Goal: Task Accomplishment & Management: Manage account settings

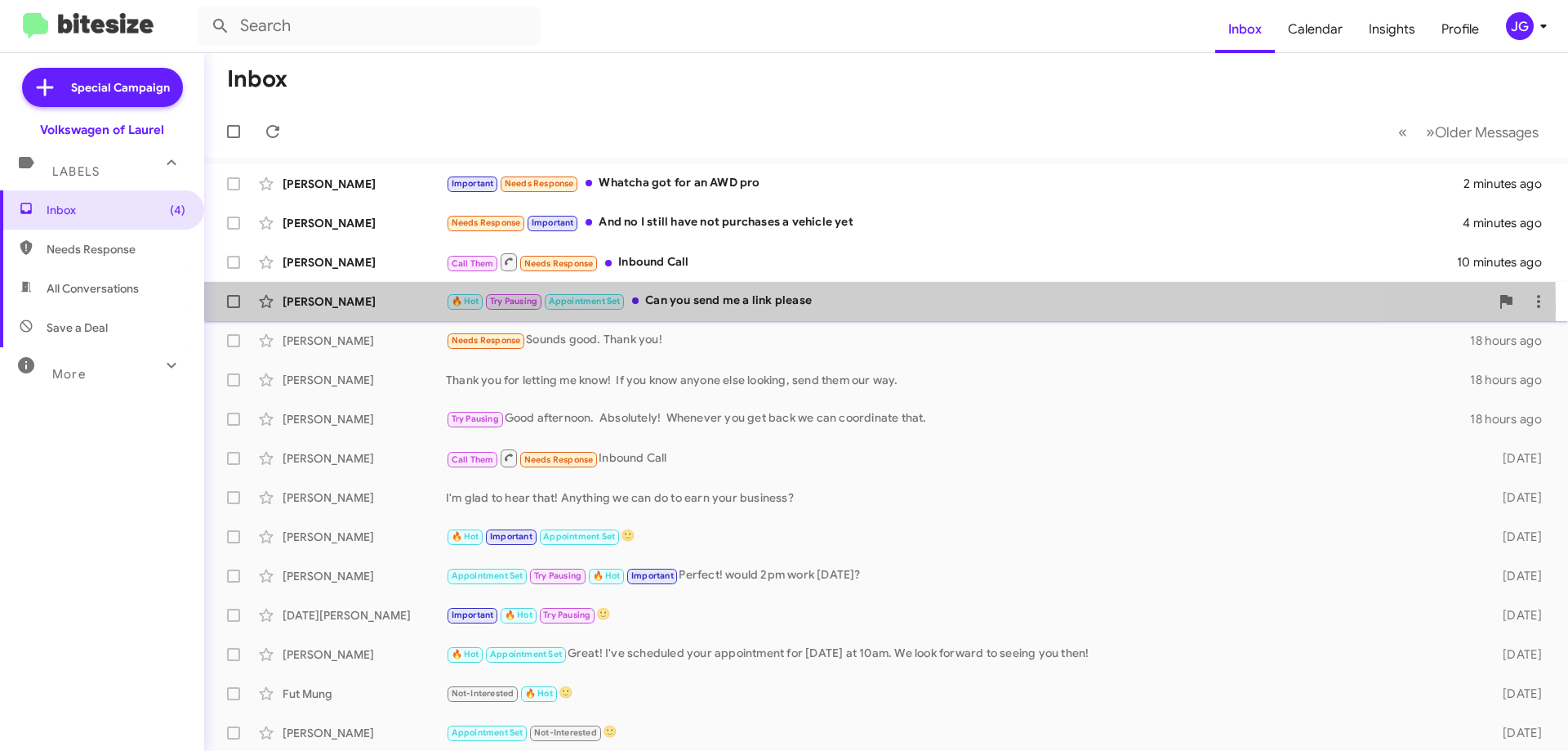
click at [743, 305] on div "🔥 Hot Try Pausing Appointment Set Can you send me a link please" at bounding box center [968, 301] width 1044 height 18
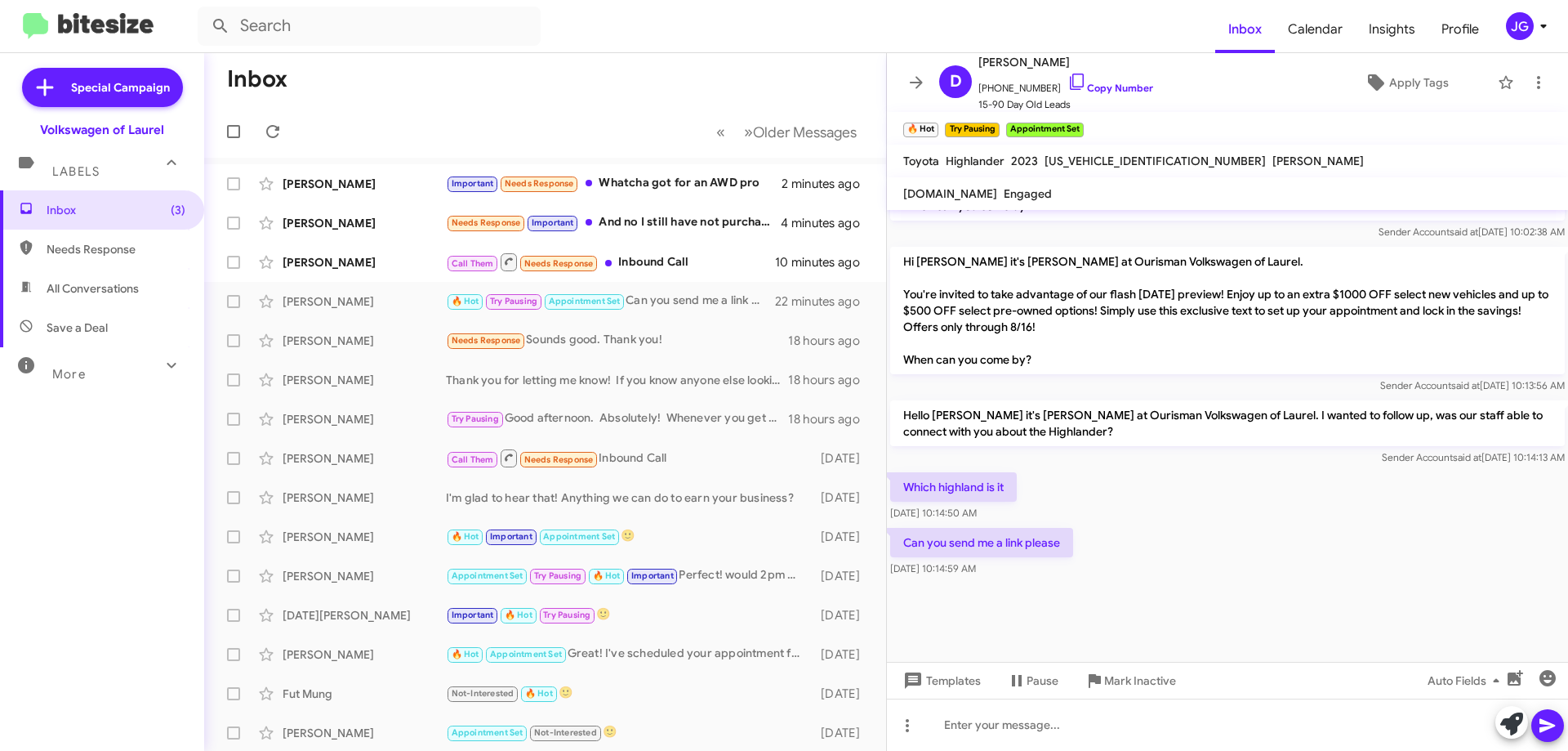
scroll to position [1287, 0]
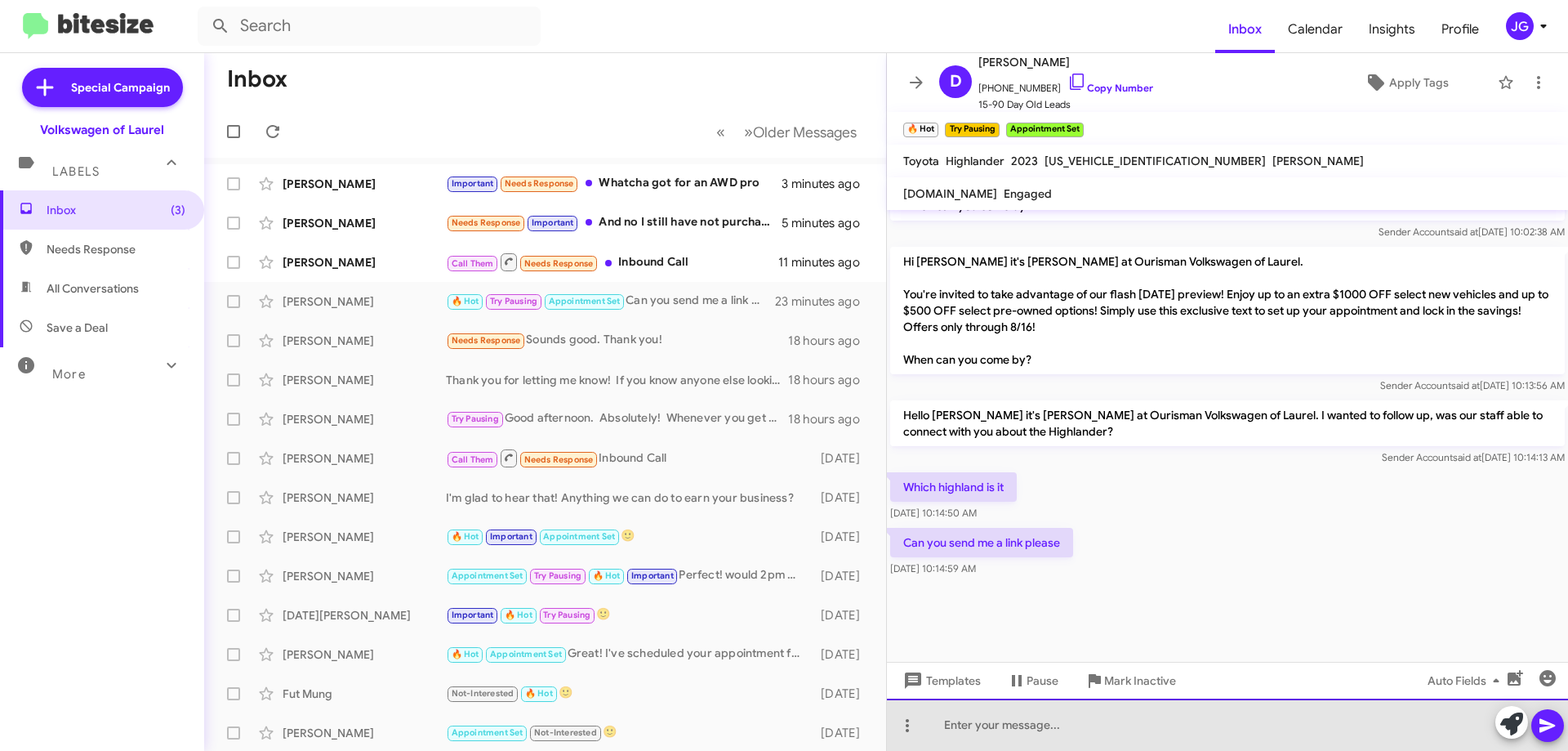
drag, startPoint x: 1009, startPoint y: 725, endPoint x: 1001, endPoint y: 723, distance: 8.2
click at [1008, 724] on div at bounding box center [1227, 724] width 681 height 52
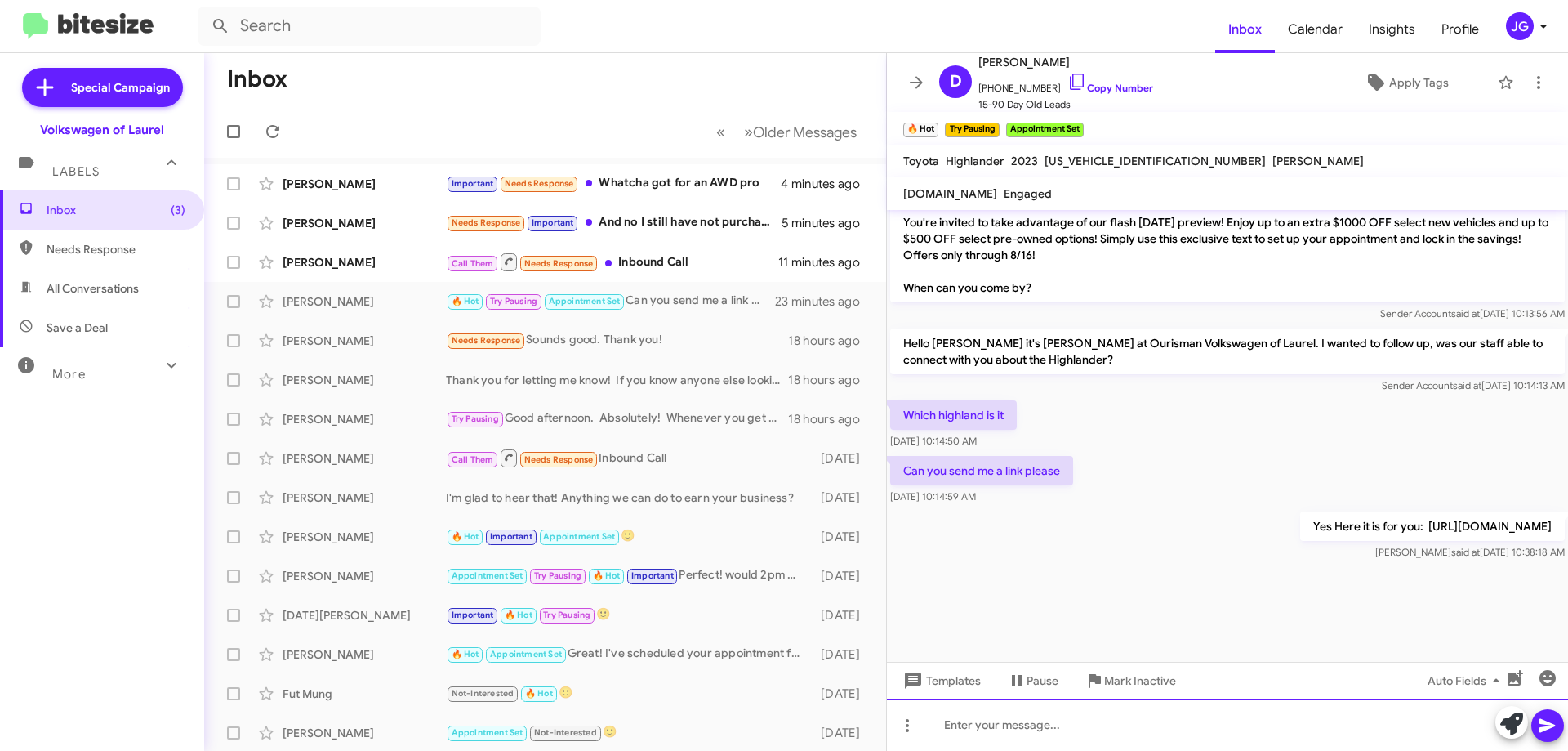
scroll to position [1558, 0]
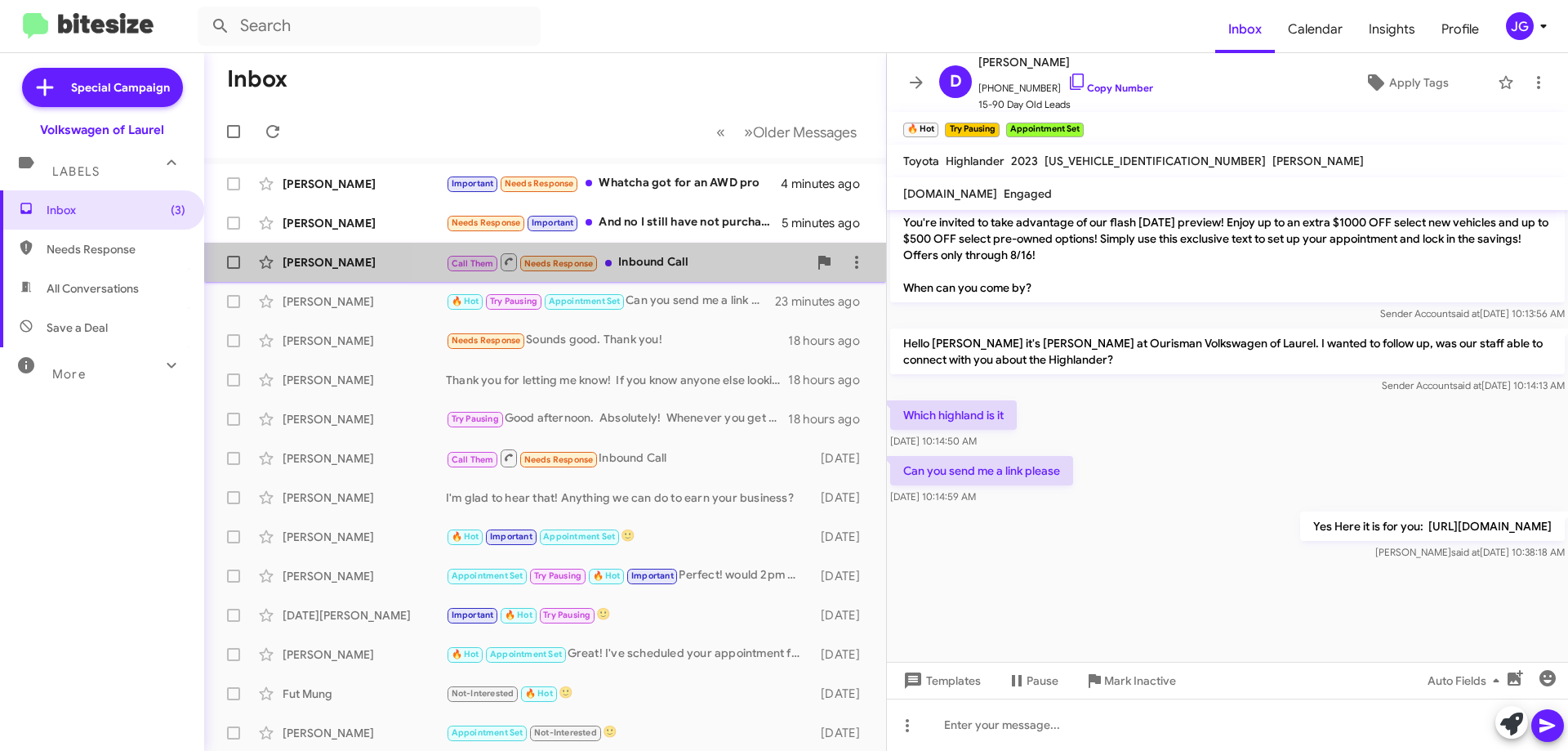
click at [667, 265] on div "Call Them Needs Response Inbound Call" at bounding box center [627, 262] width 362 height 20
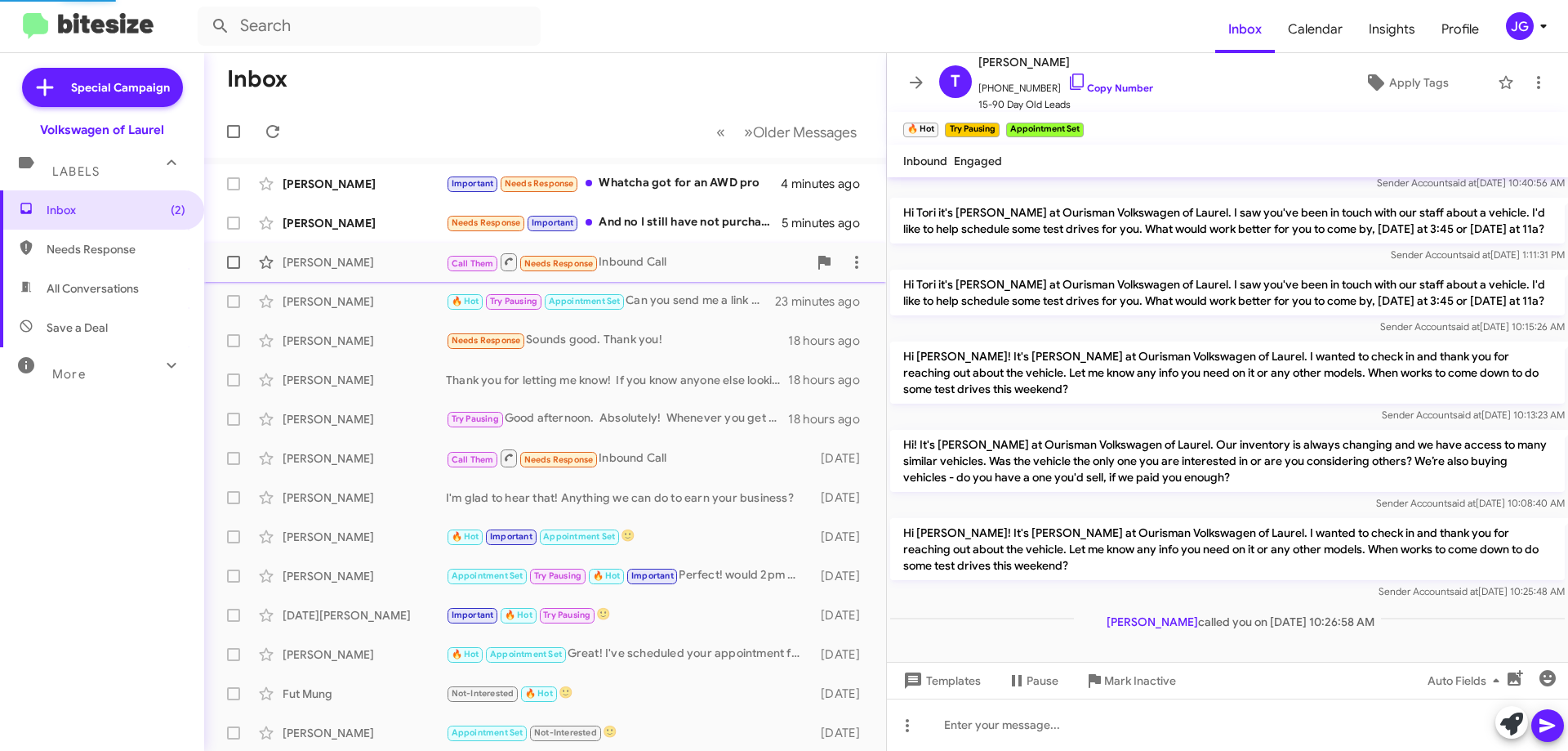
scroll to position [87, 0]
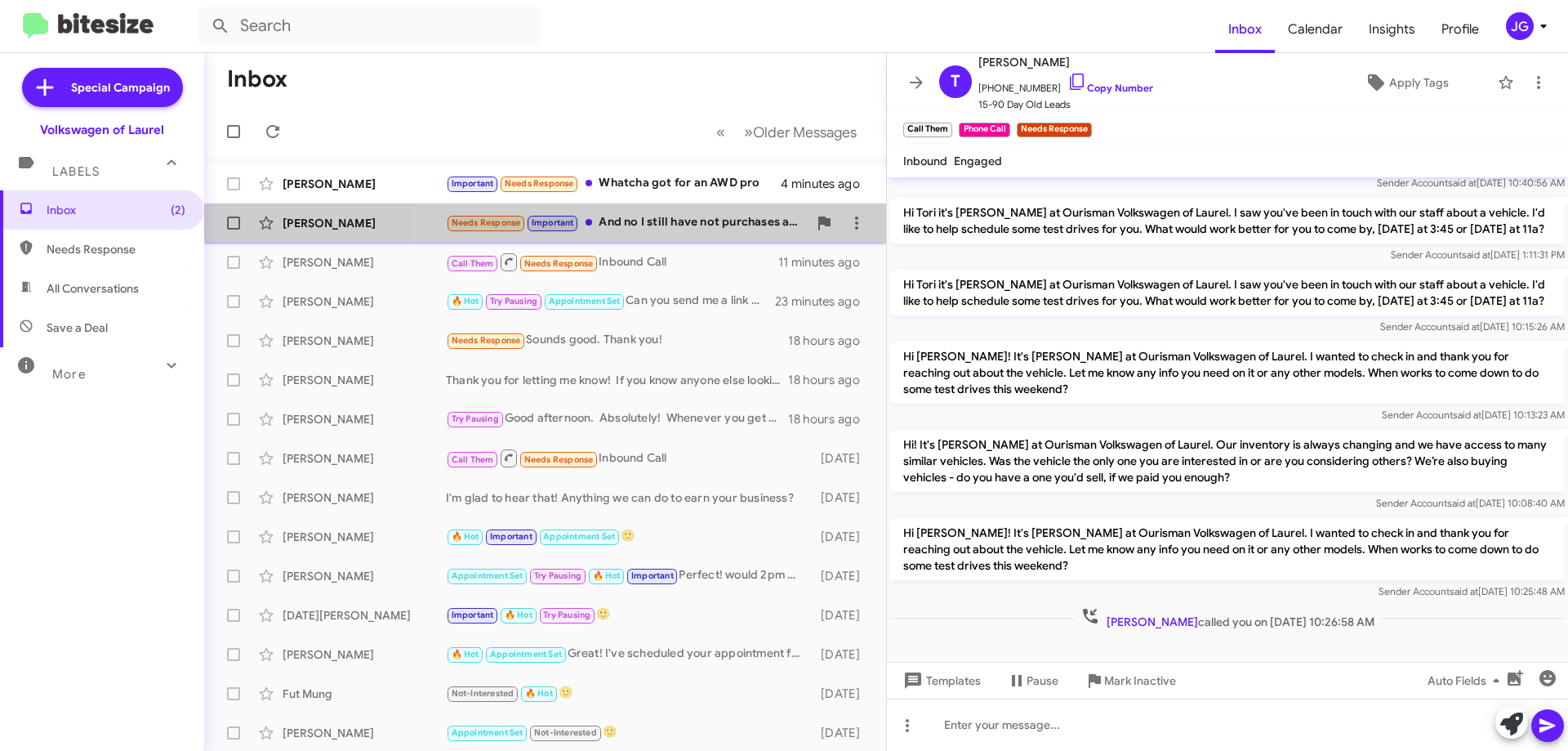
click at [710, 231] on div "Needs Response Important And no I still have not purchases a vehicle yet" at bounding box center [627, 222] width 362 height 18
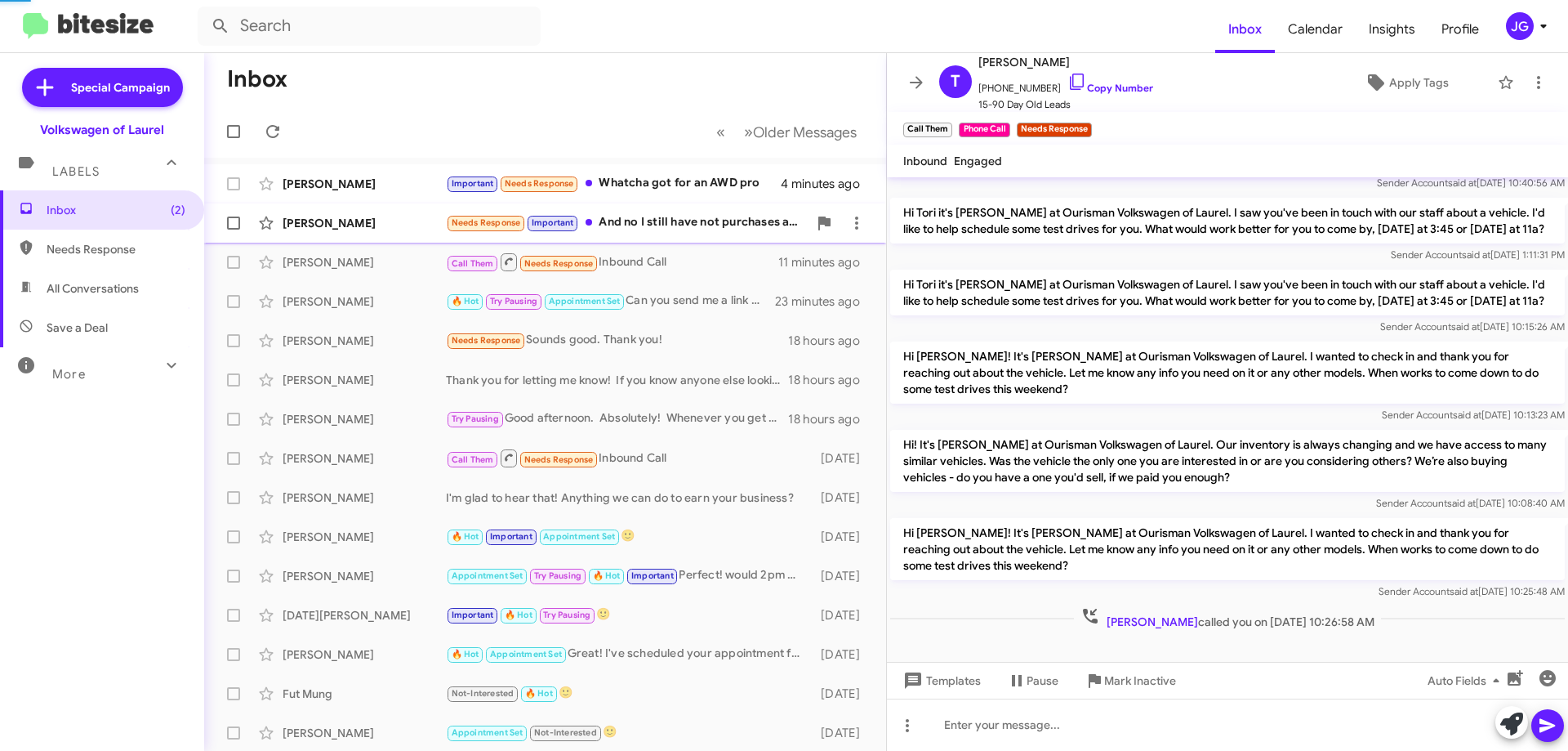
scroll to position [1573, 0]
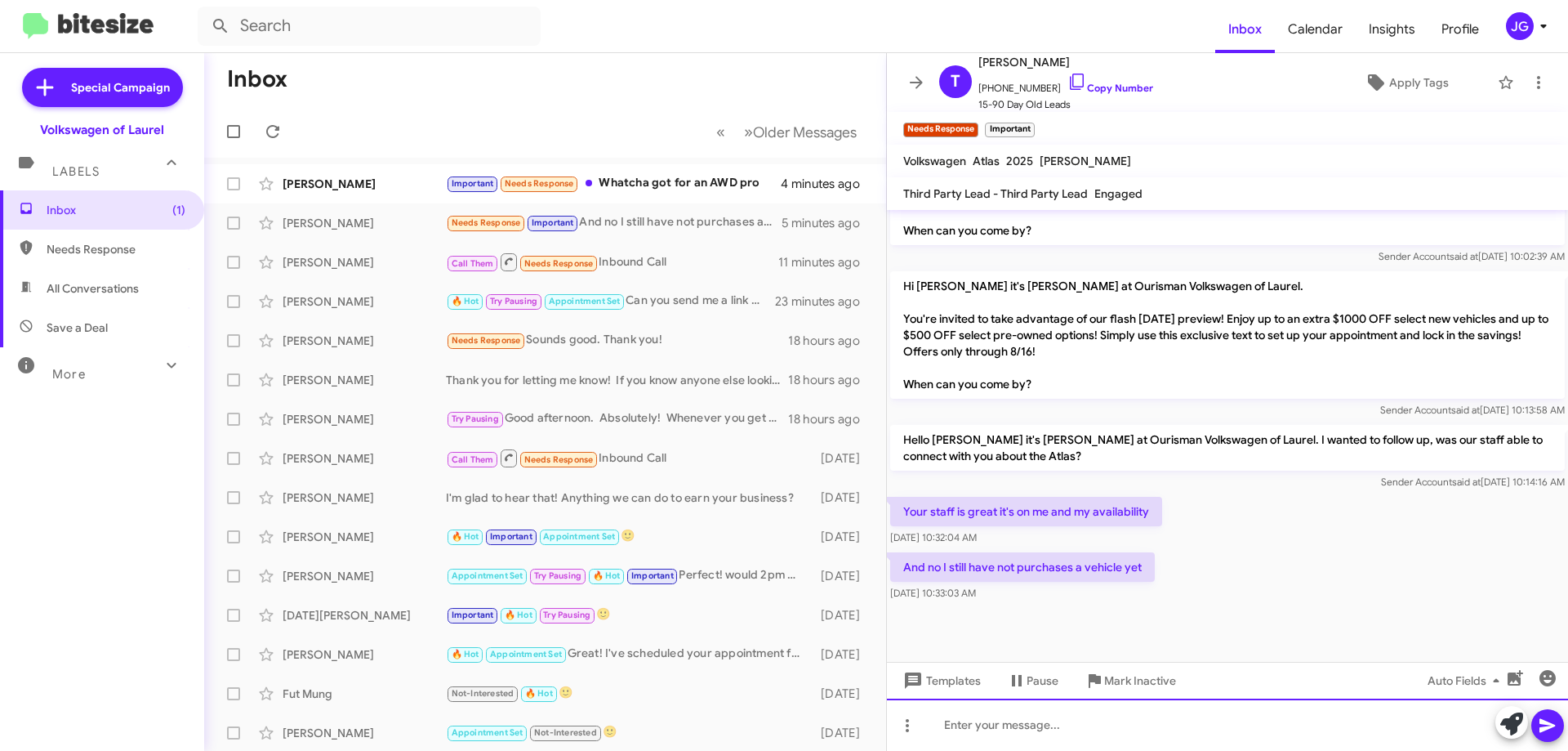
click at [1080, 717] on div at bounding box center [1227, 724] width 681 height 52
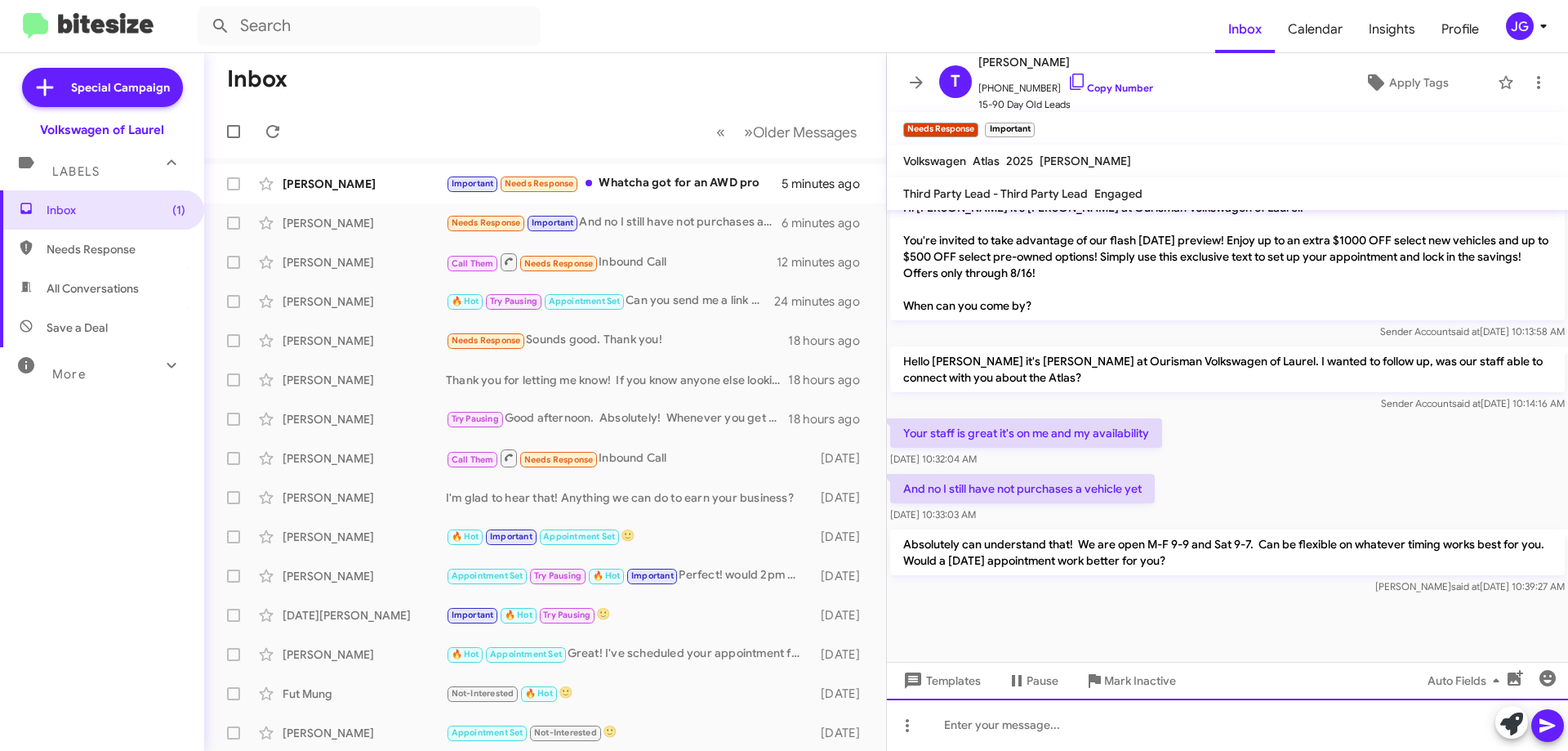
scroll to position [1836, 0]
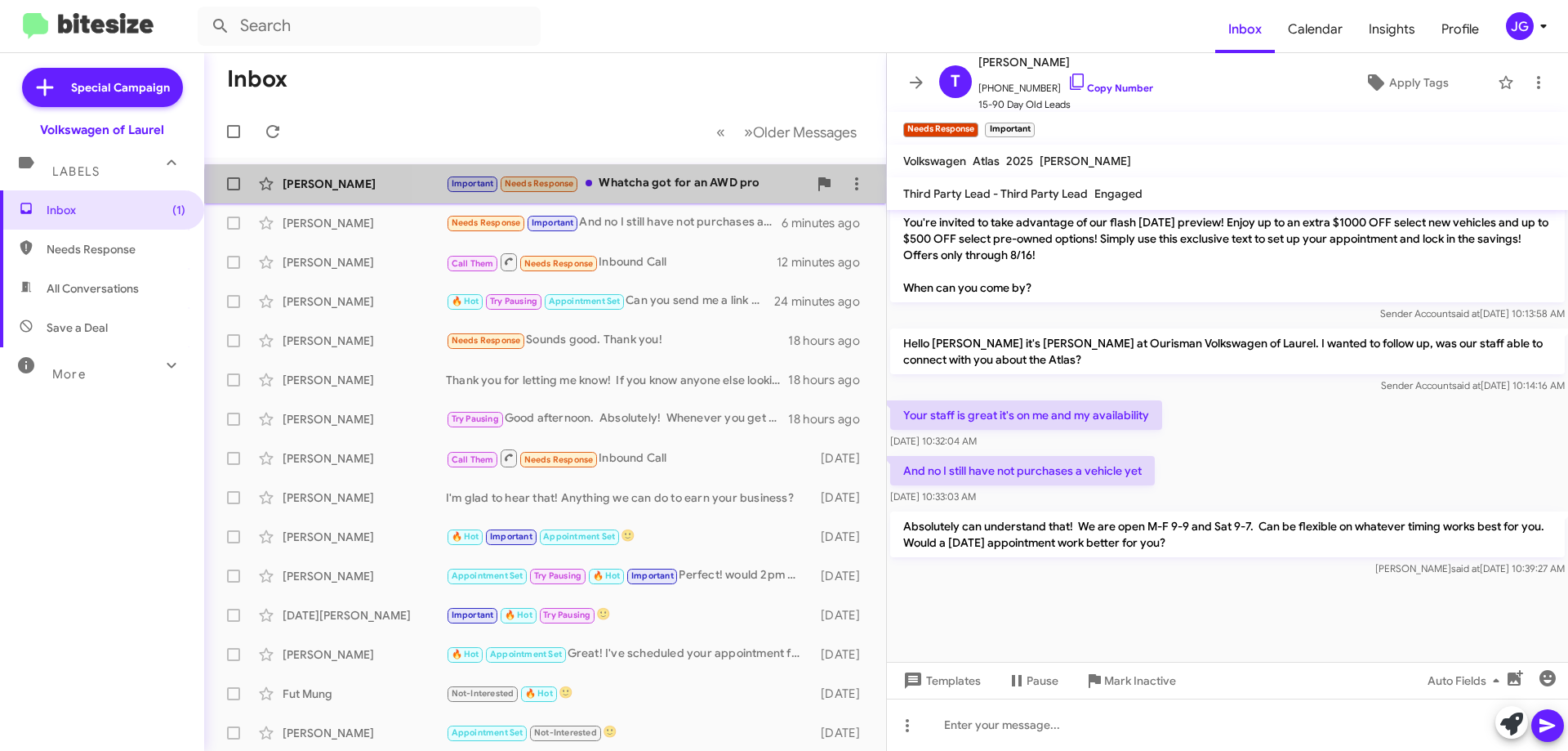
click at [683, 197] on div "[PERSON_NAME] Important Needs Response Whatcha got for an AWD pro 5 minutes ago" at bounding box center [545, 184] width 656 height 33
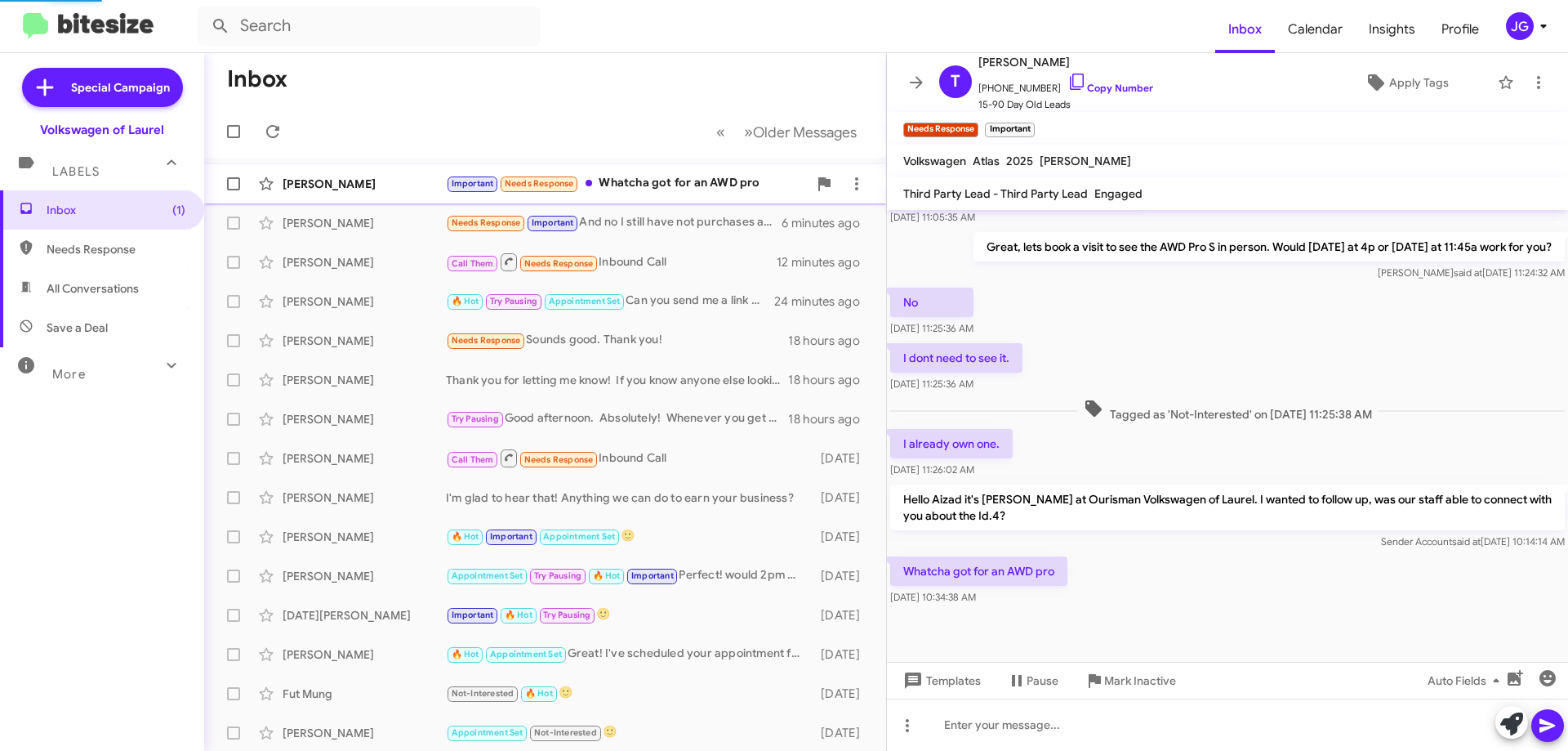
scroll to position [495, 0]
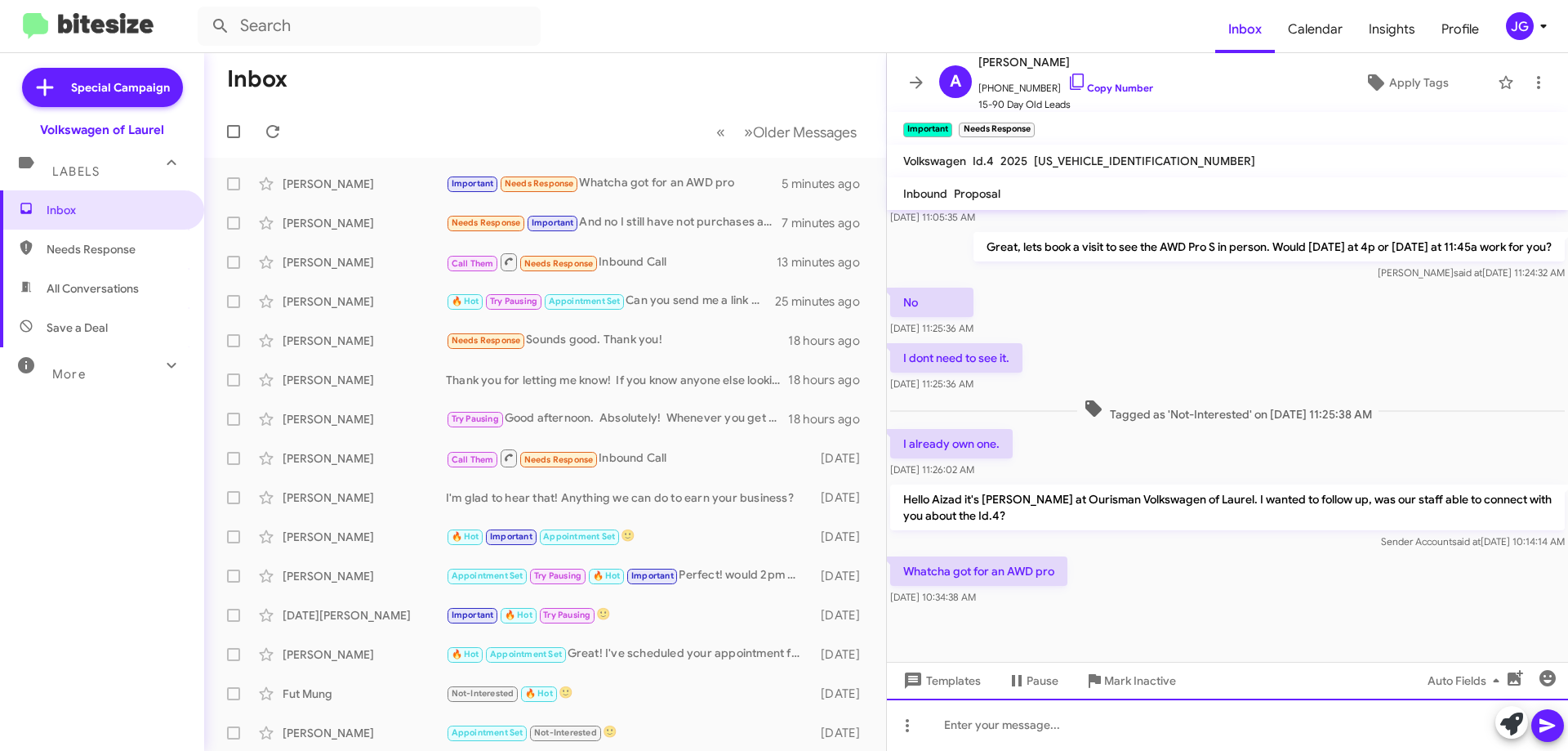
click at [1061, 712] on div at bounding box center [1227, 724] width 681 height 52
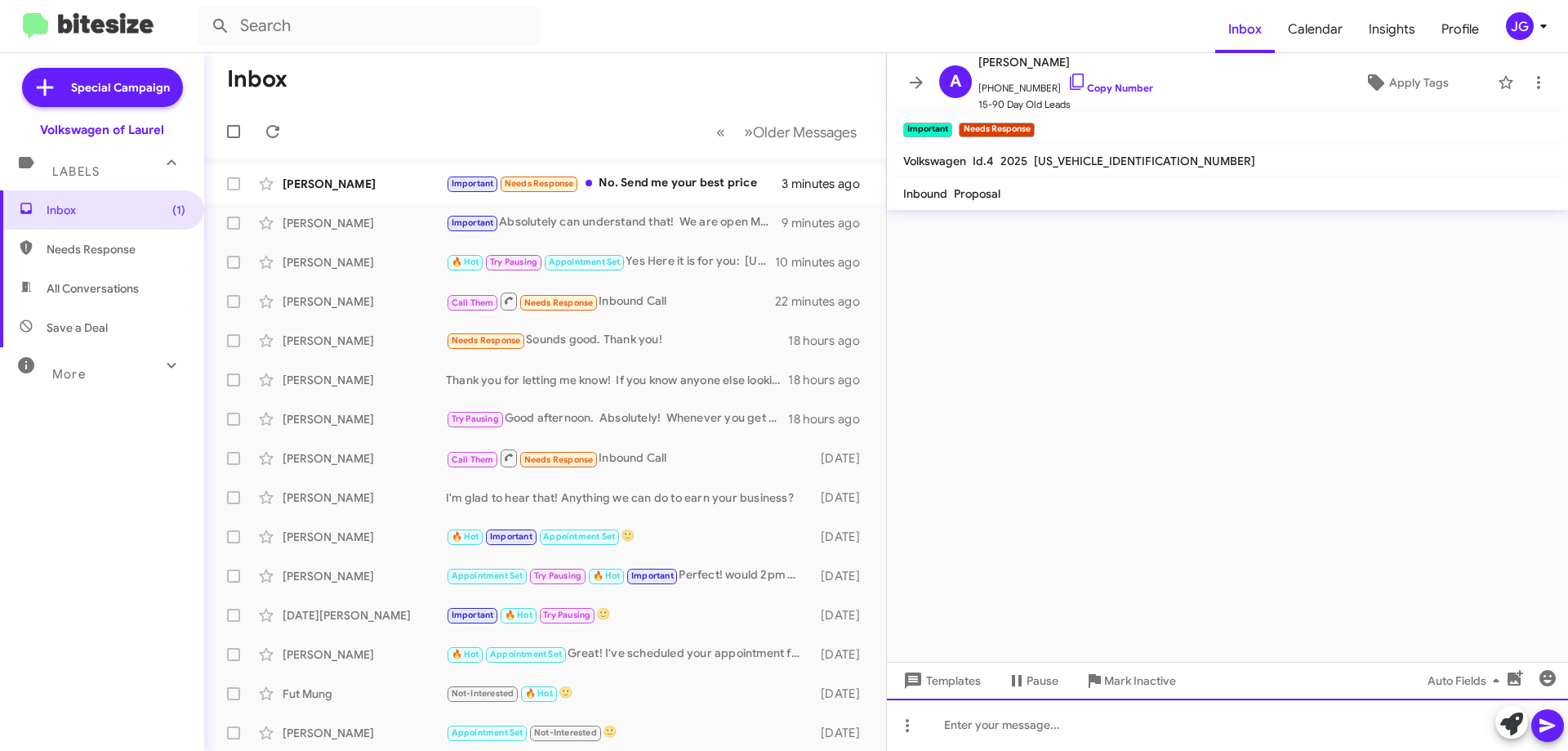
scroll to position [0, 0]
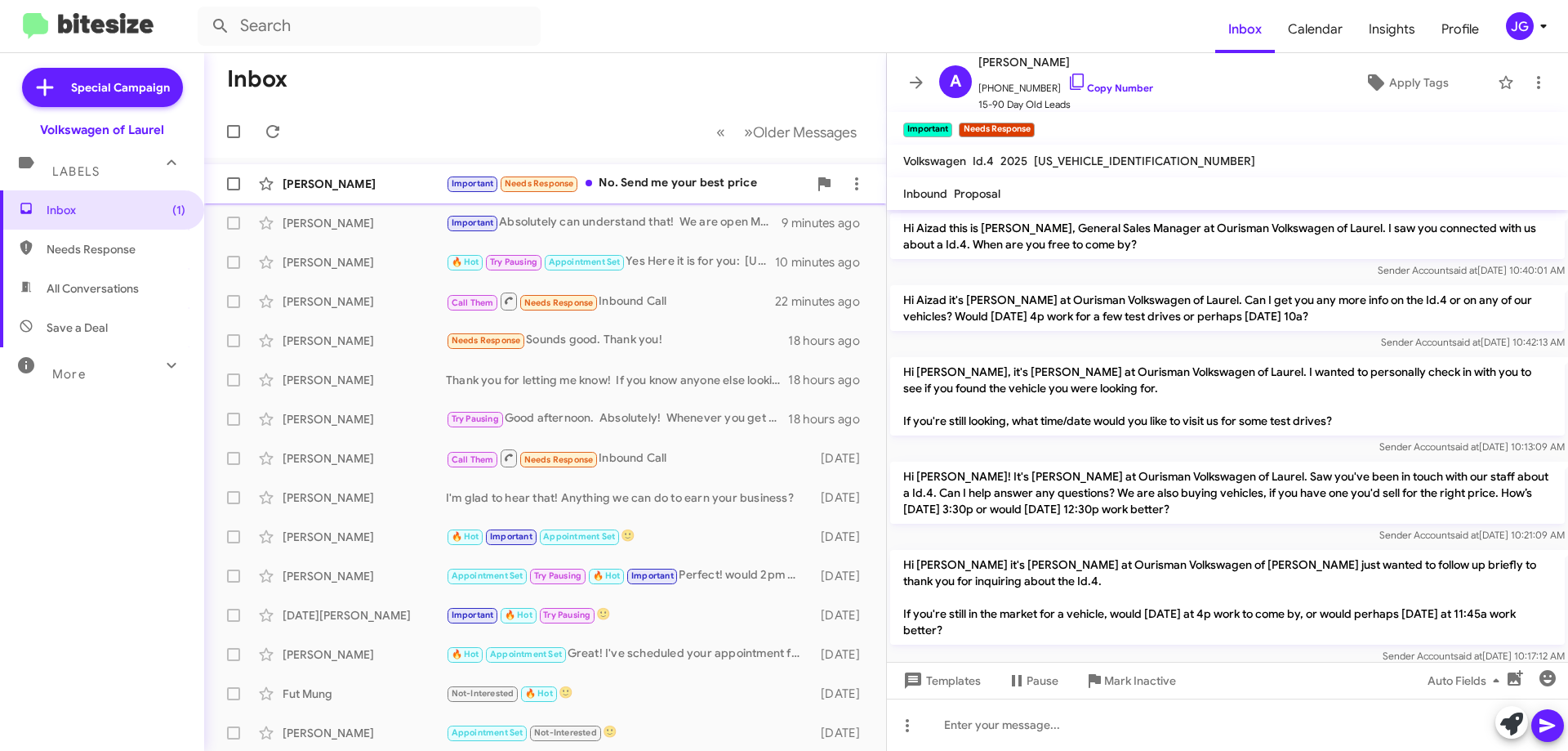
click at [676, 189] on div "Important Needs Response No. Send me your best price" at bounding box center [627, 183] width 362 height 18
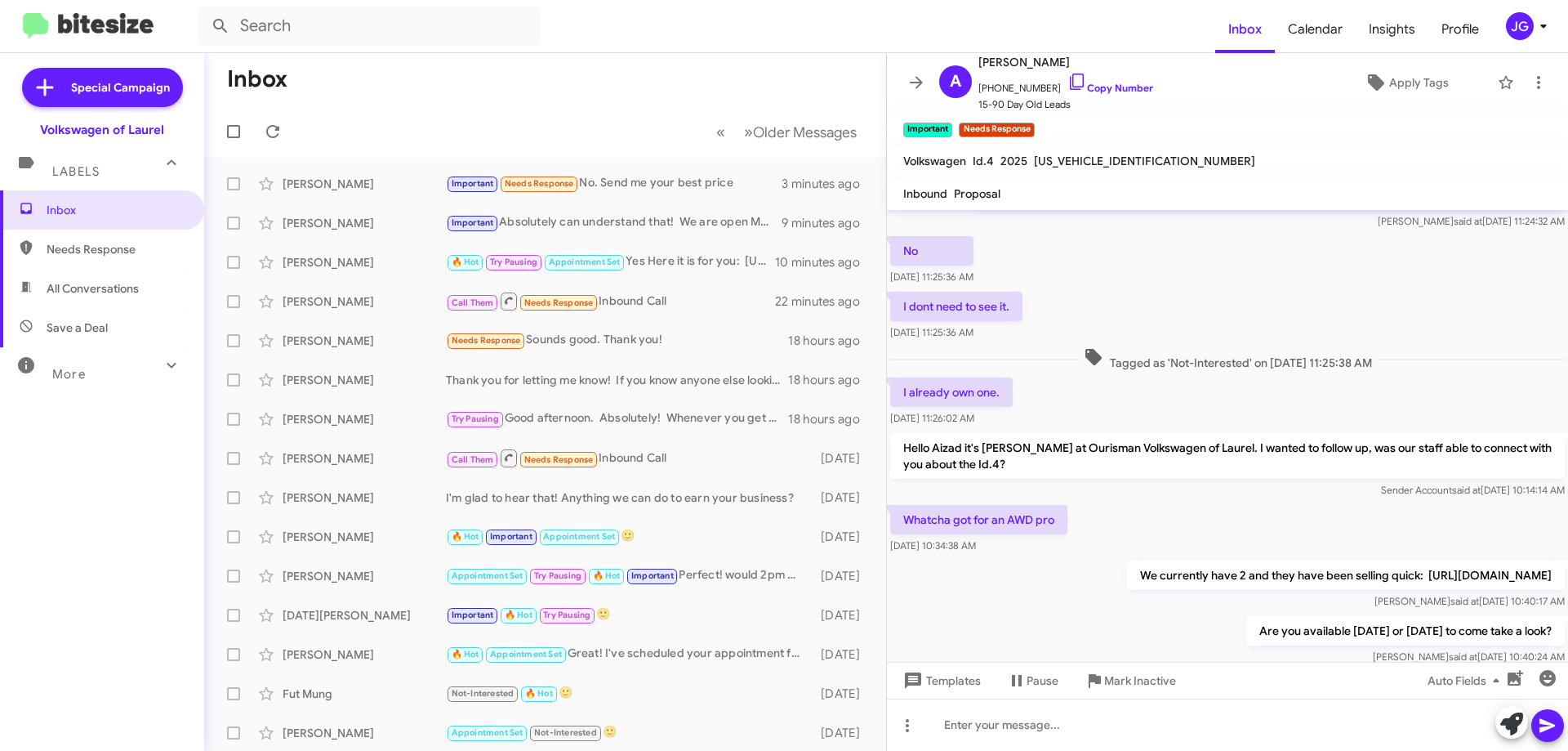
scroll to position [689, 0]
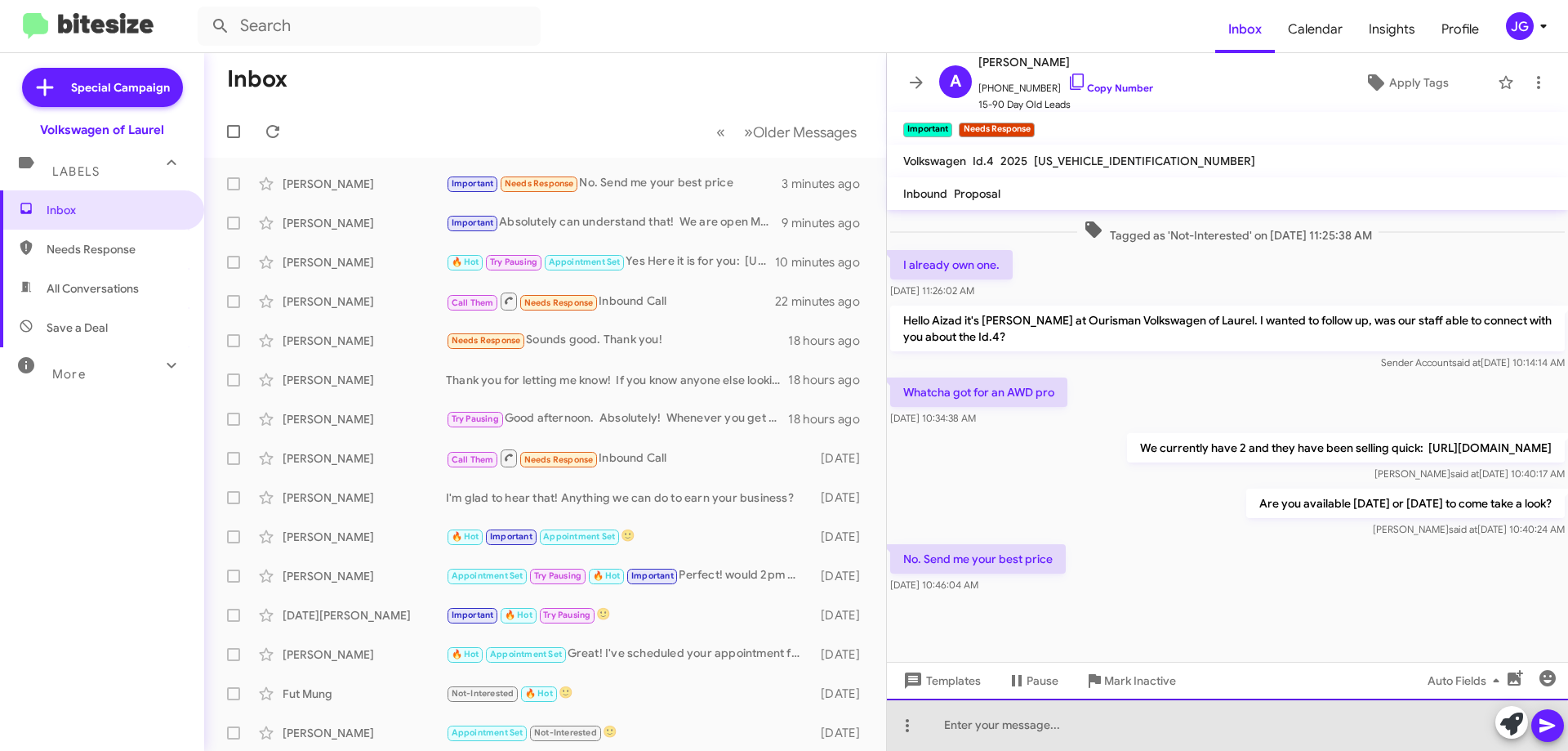
click at [1096, 730] on div at bounding box center [1227, 724] width 681 height 52
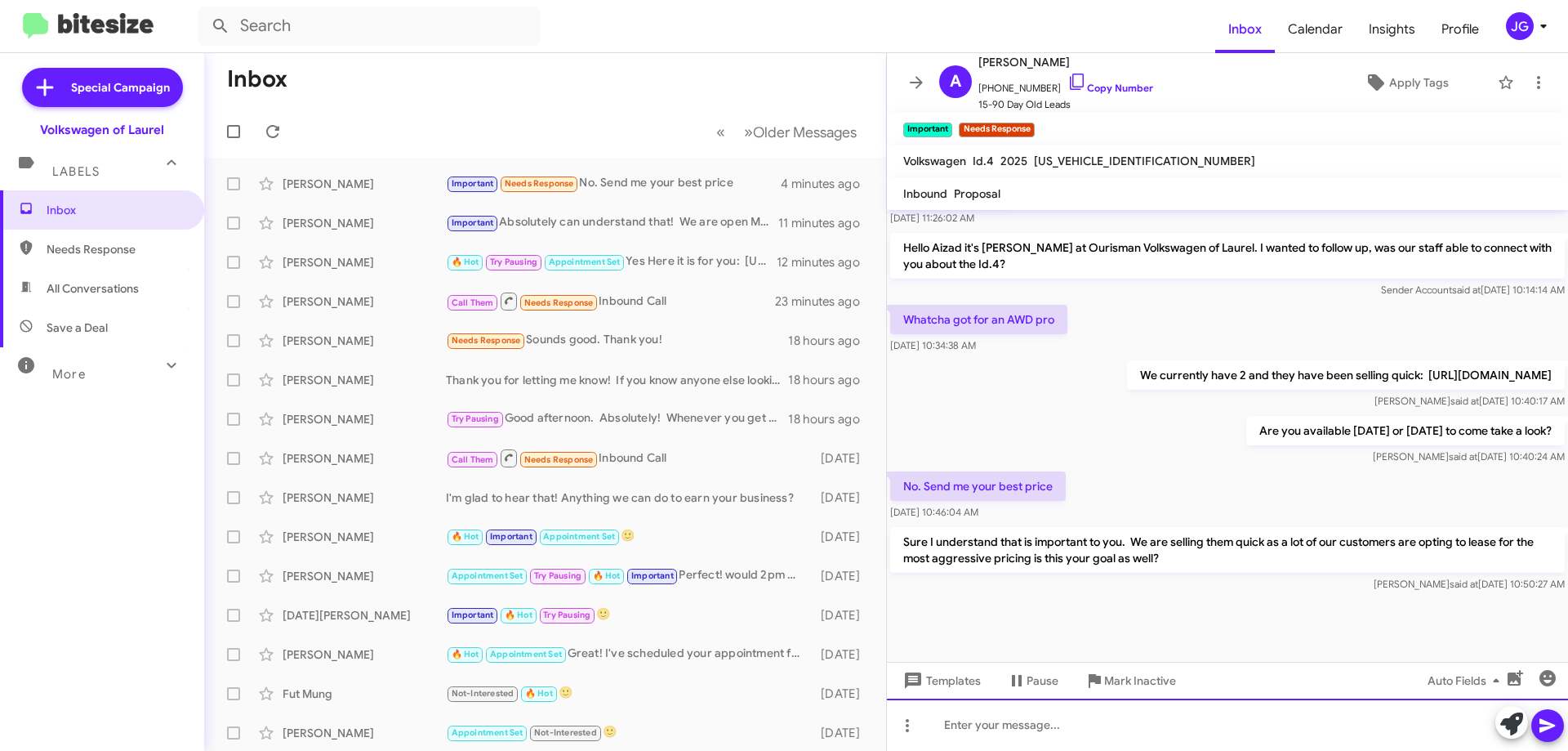
scroll to position [766, 0]
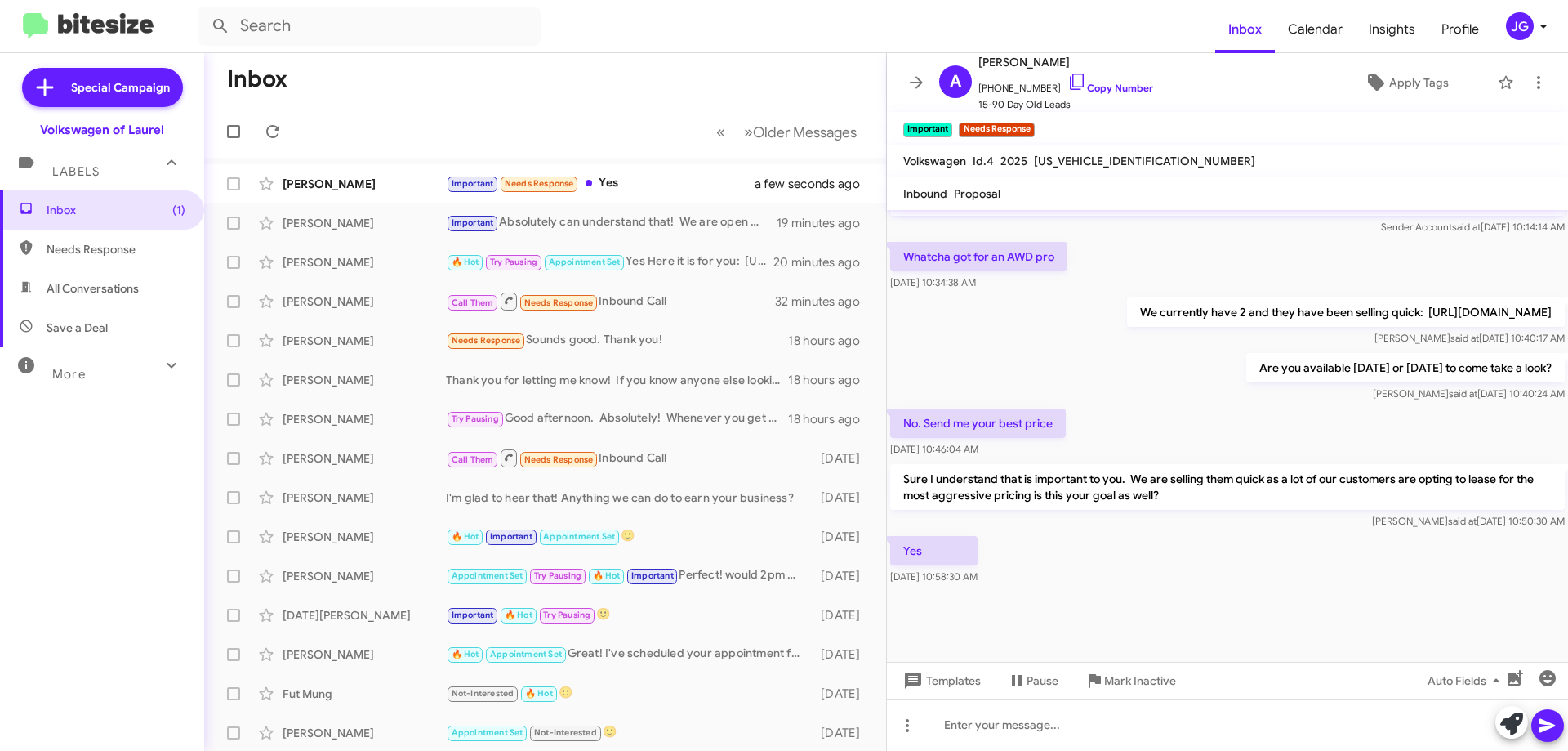
scroll to position [825, 0]
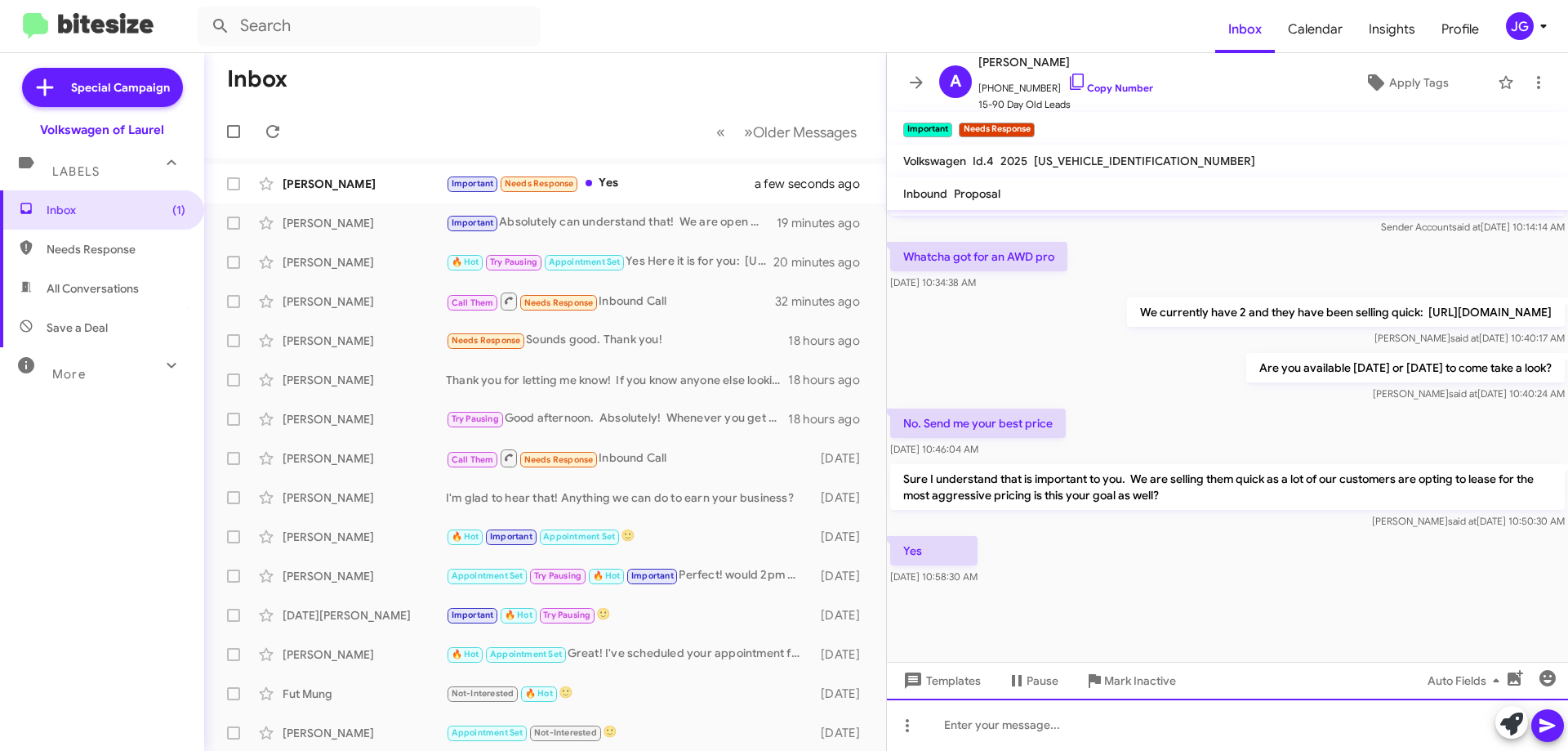
click at [1094, 715] on div at bounding box center [1227, 724] width 681 height 52
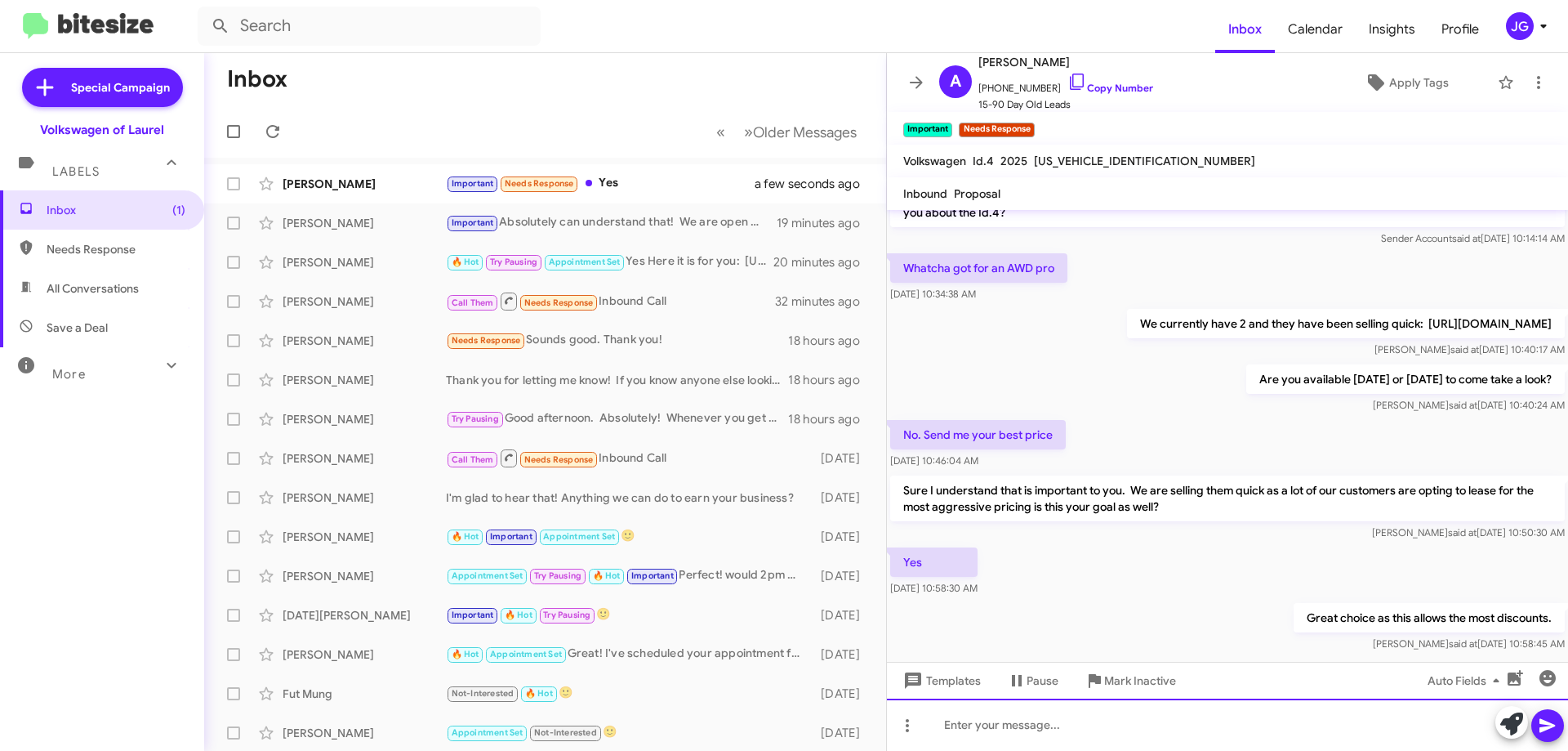
scroll to position [884, 0]
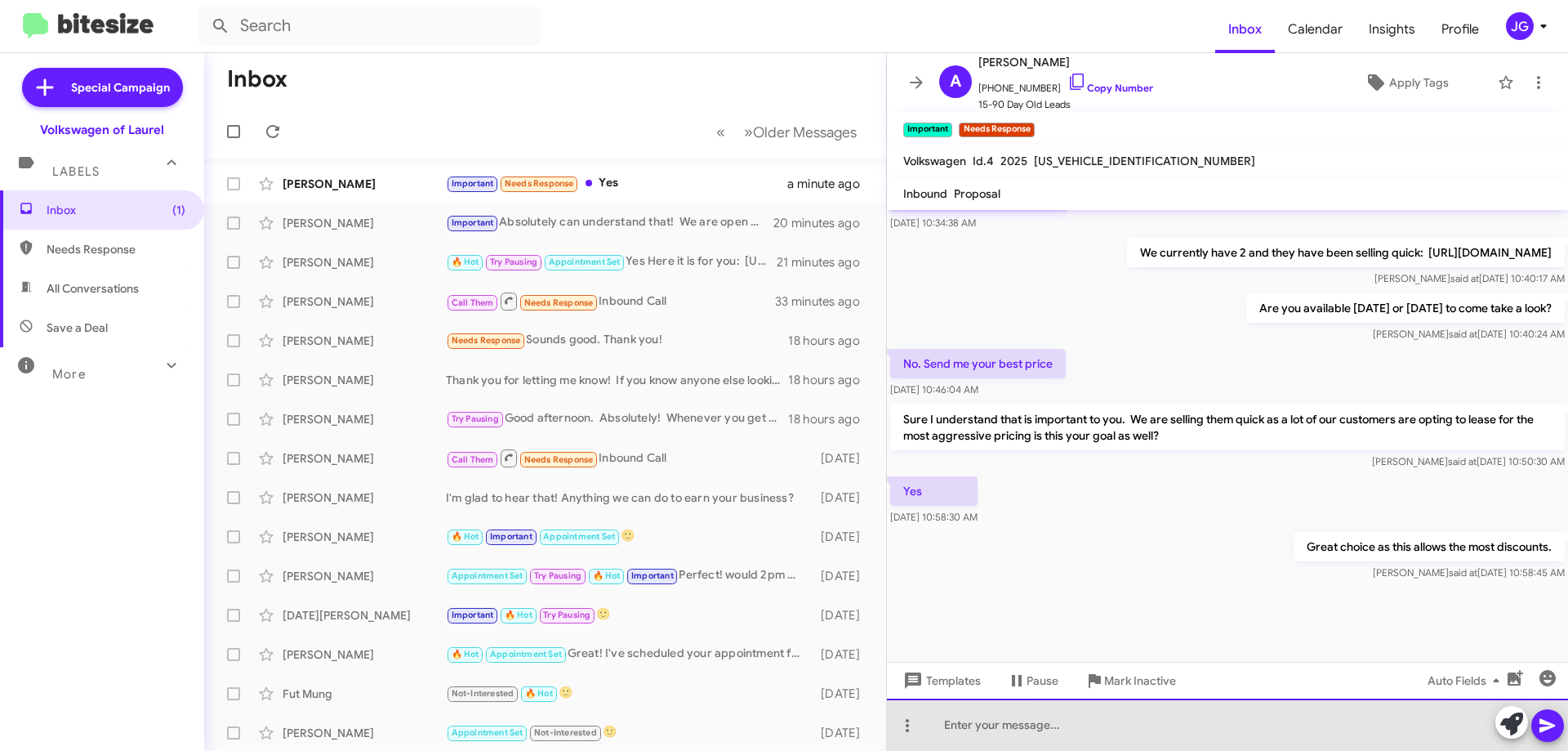
click at [1198, 719] on div at bounding box center [1227, 724] width 681 height 52
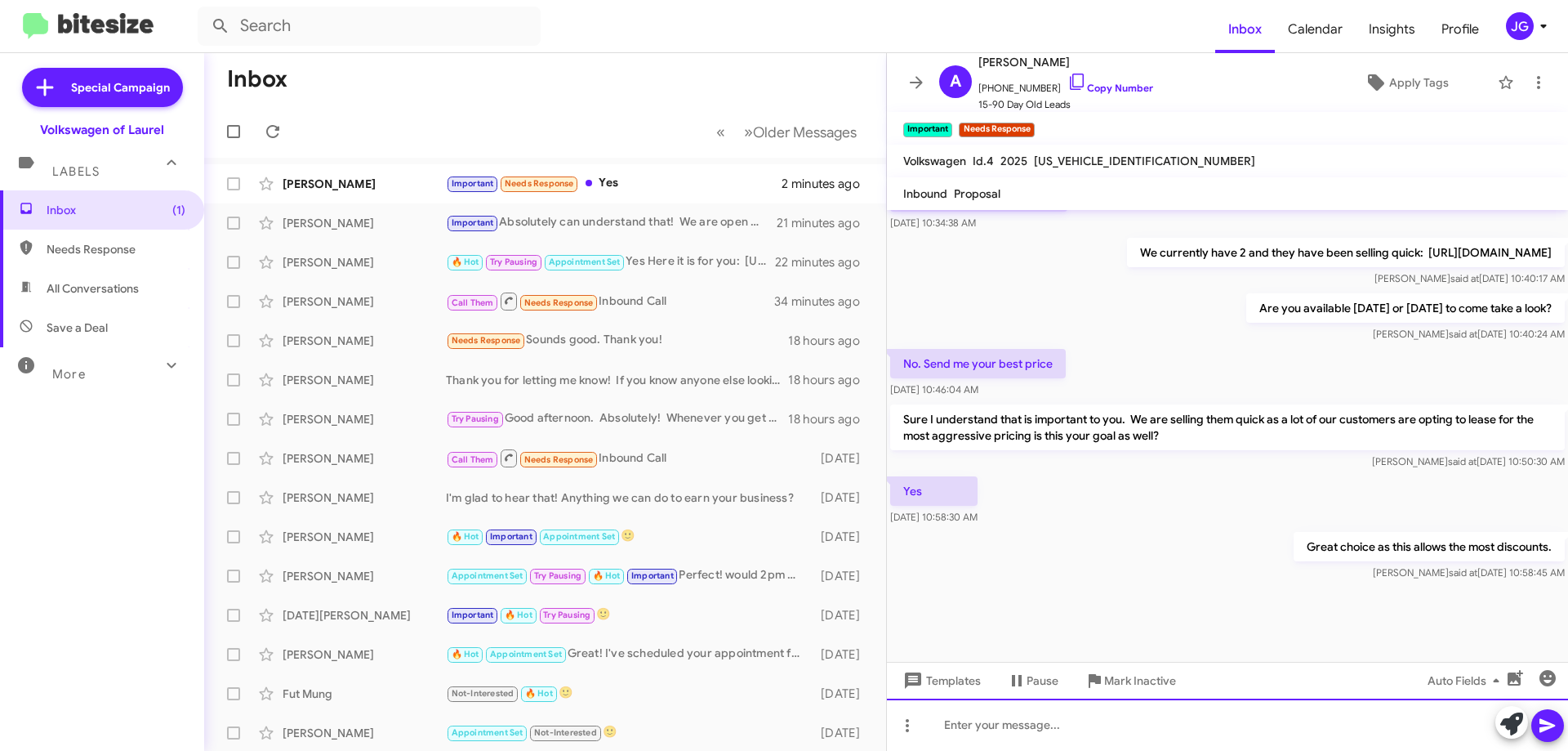
click at [1186, 711] on div at bounding box center [1227, 724] width 681 height 52
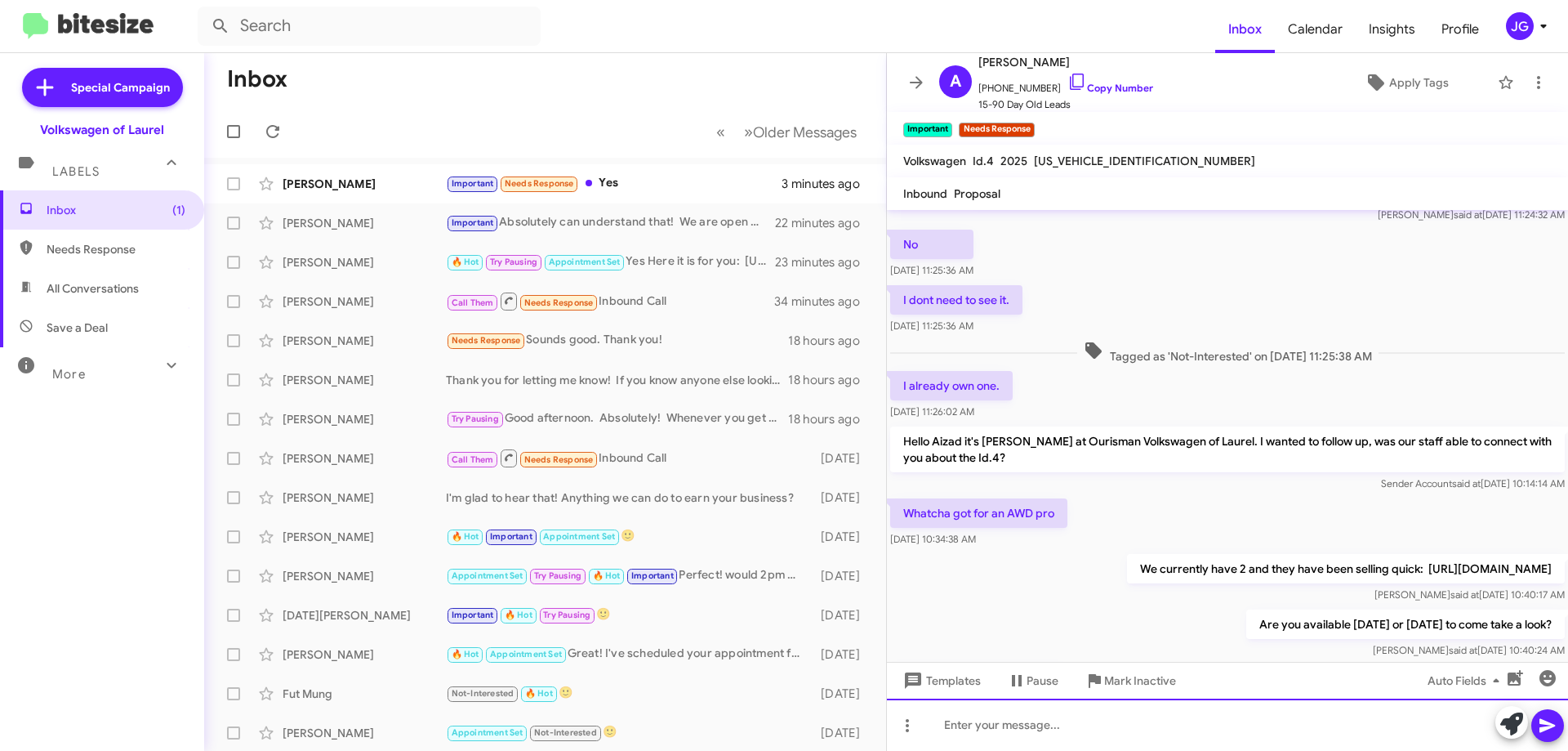
scroll to position [961, 0]
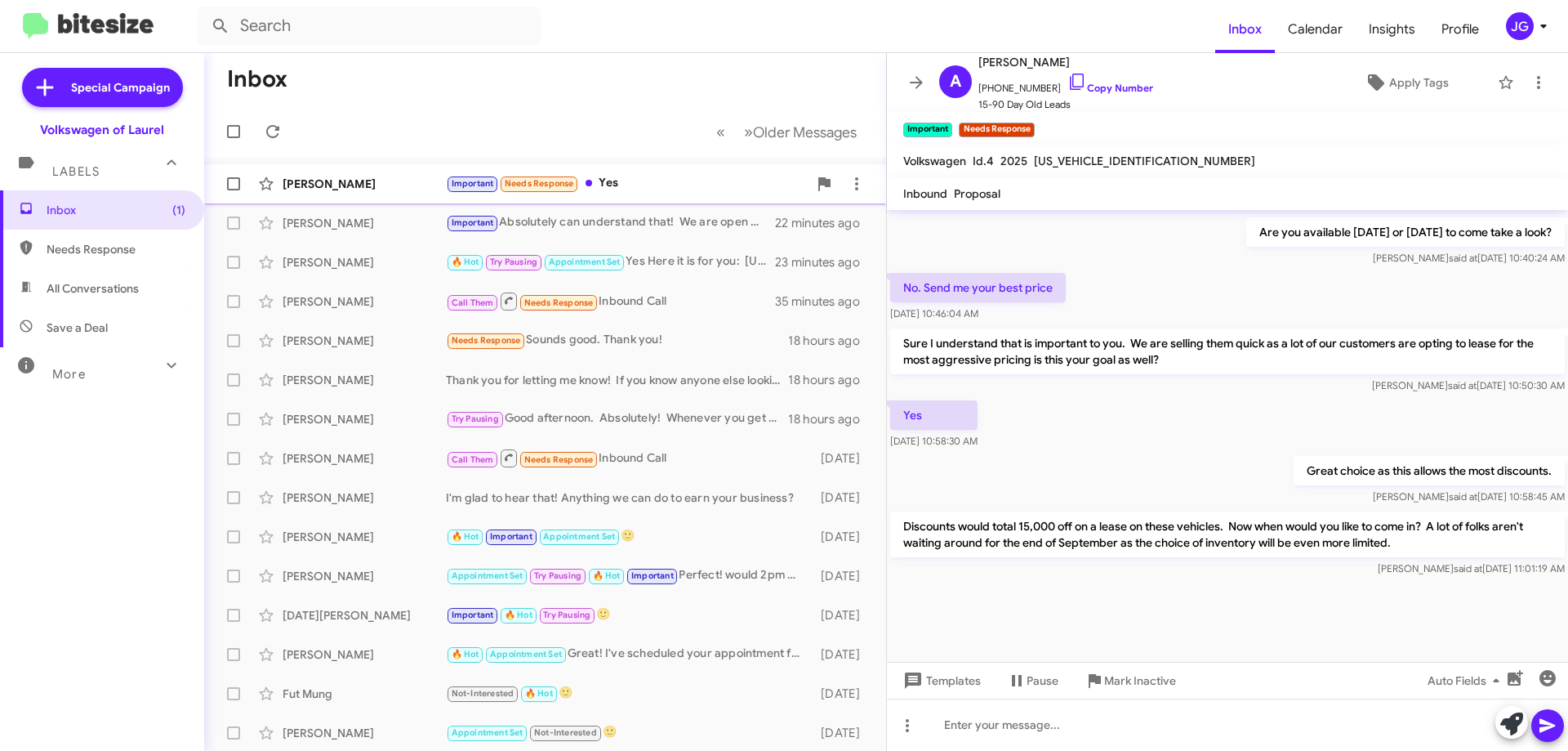
click at [378, 189] on div "[PERSON_NAME]" at bounding box center [364, 184] width 164 height 17
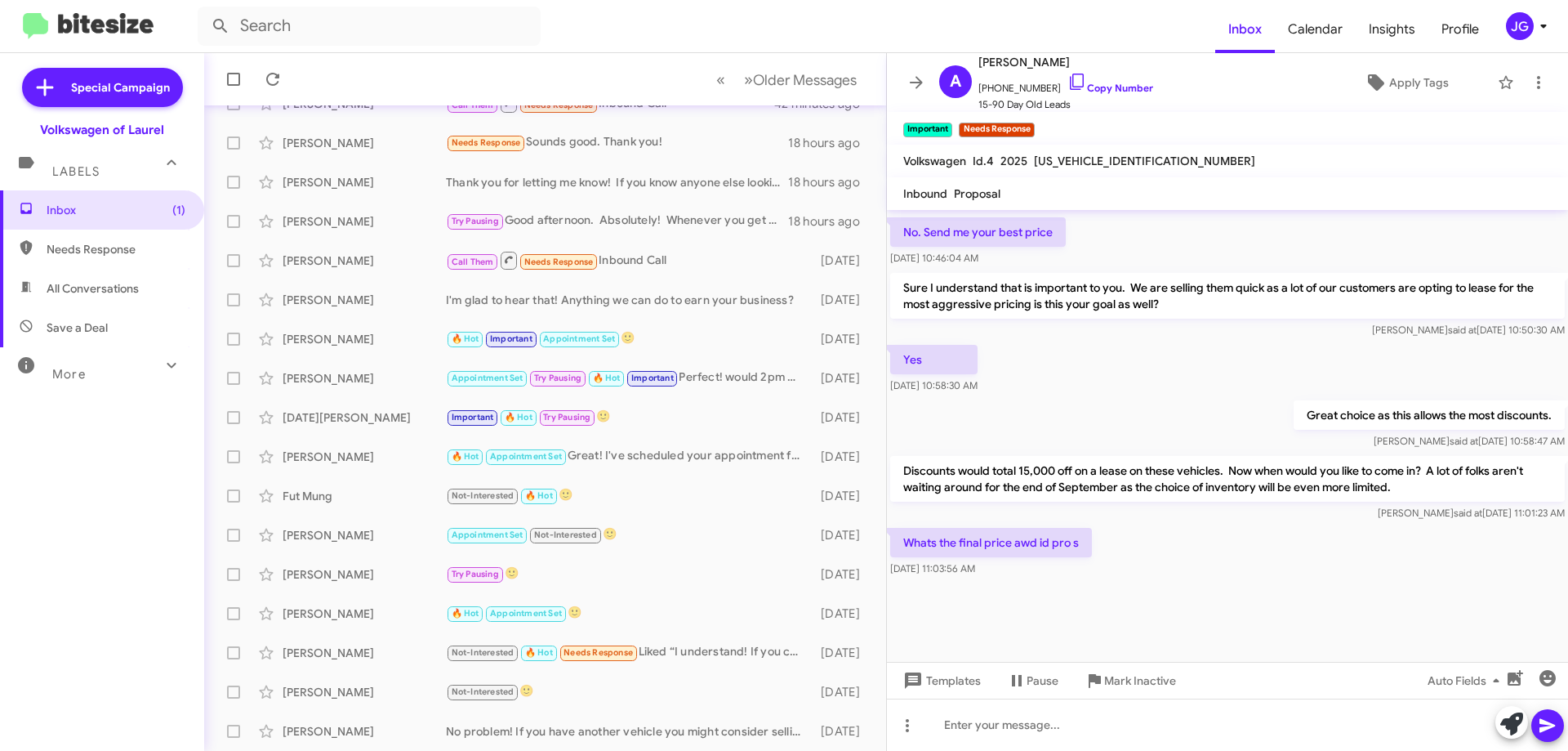
scroll to position [944, 0]
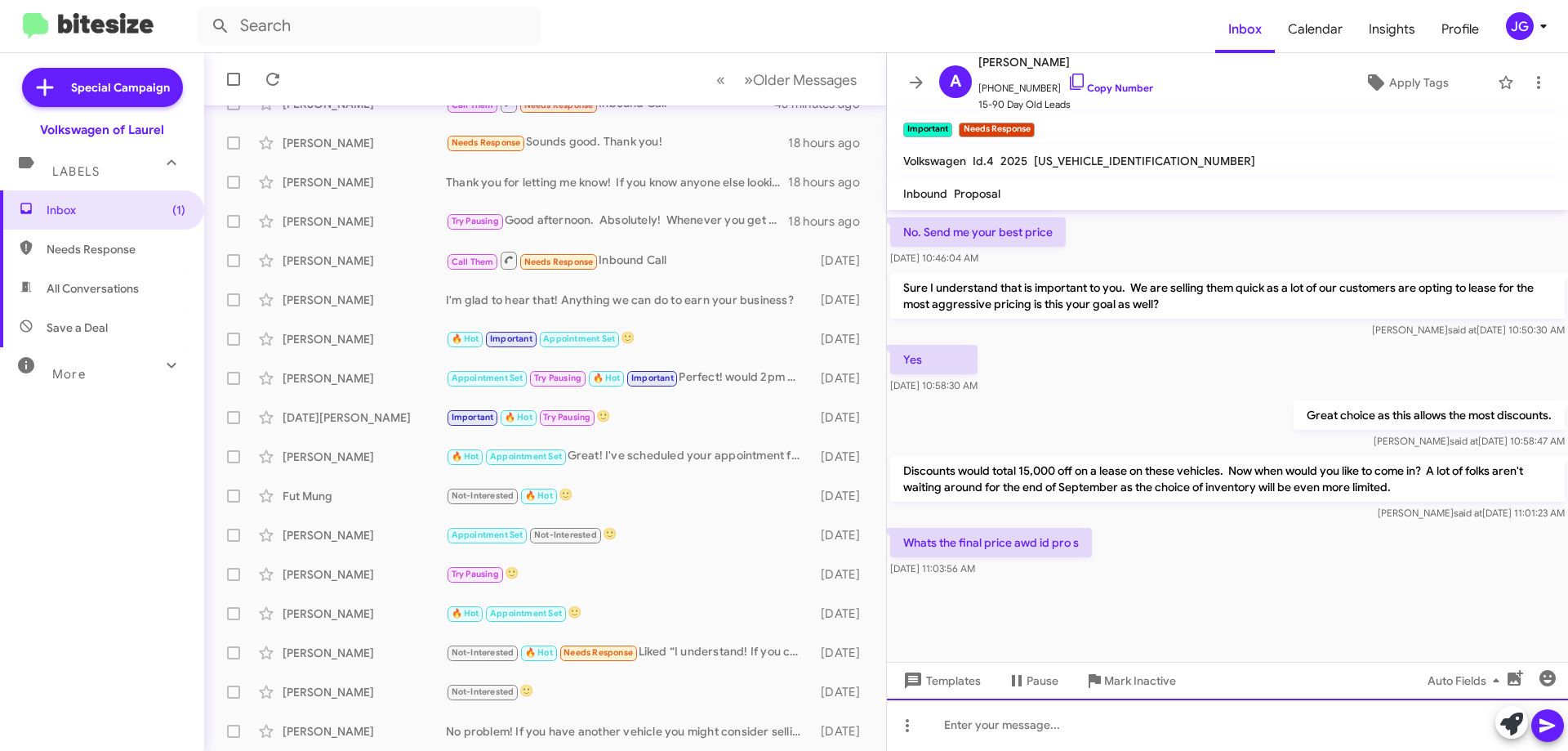
click at [964, 723] on div at bounding box center [1227, 724] width 681 height 52
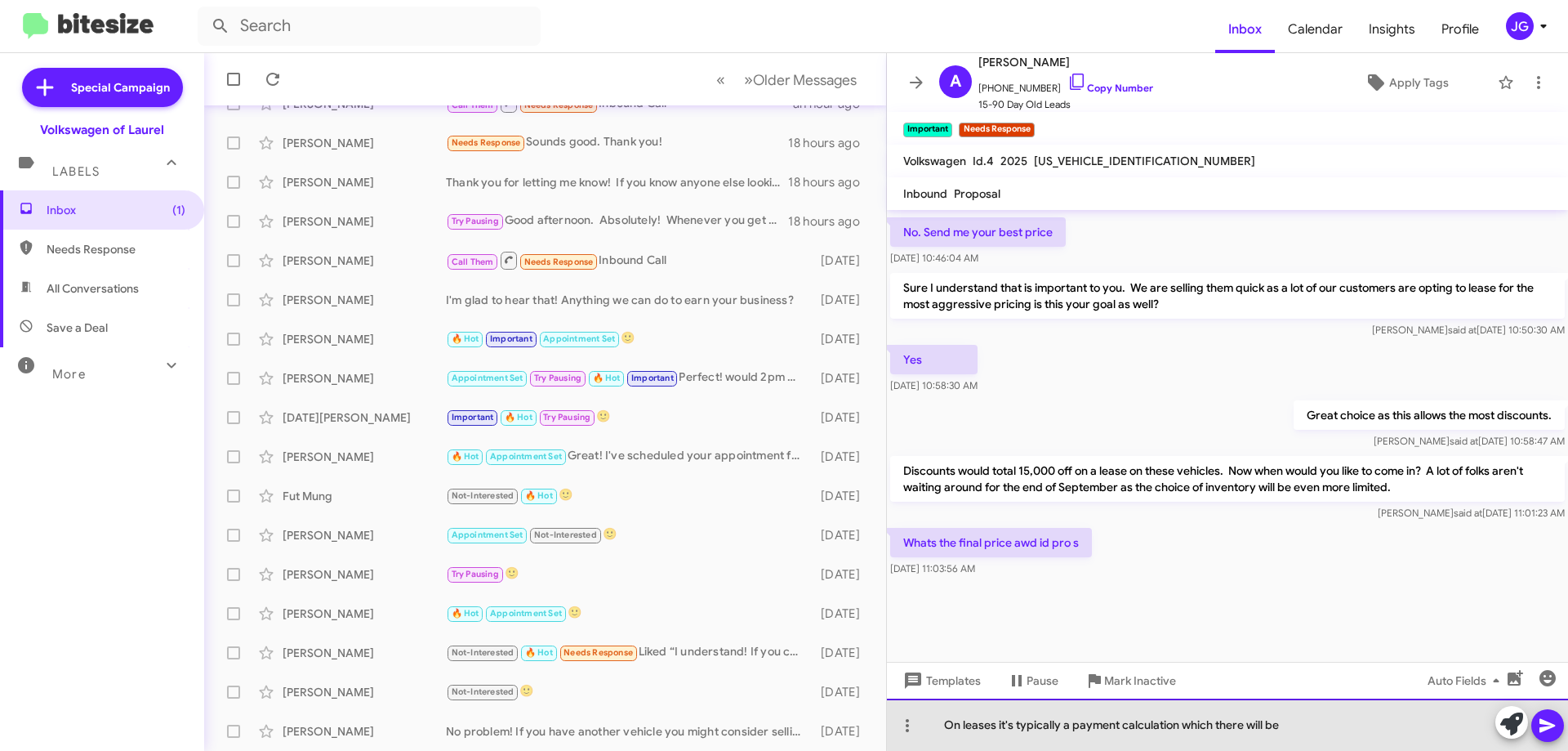
click at [1302, 724] on div "On leases it's typically a payment calculation which there will be" at bounding box center [1227, 724] width 681 height 52
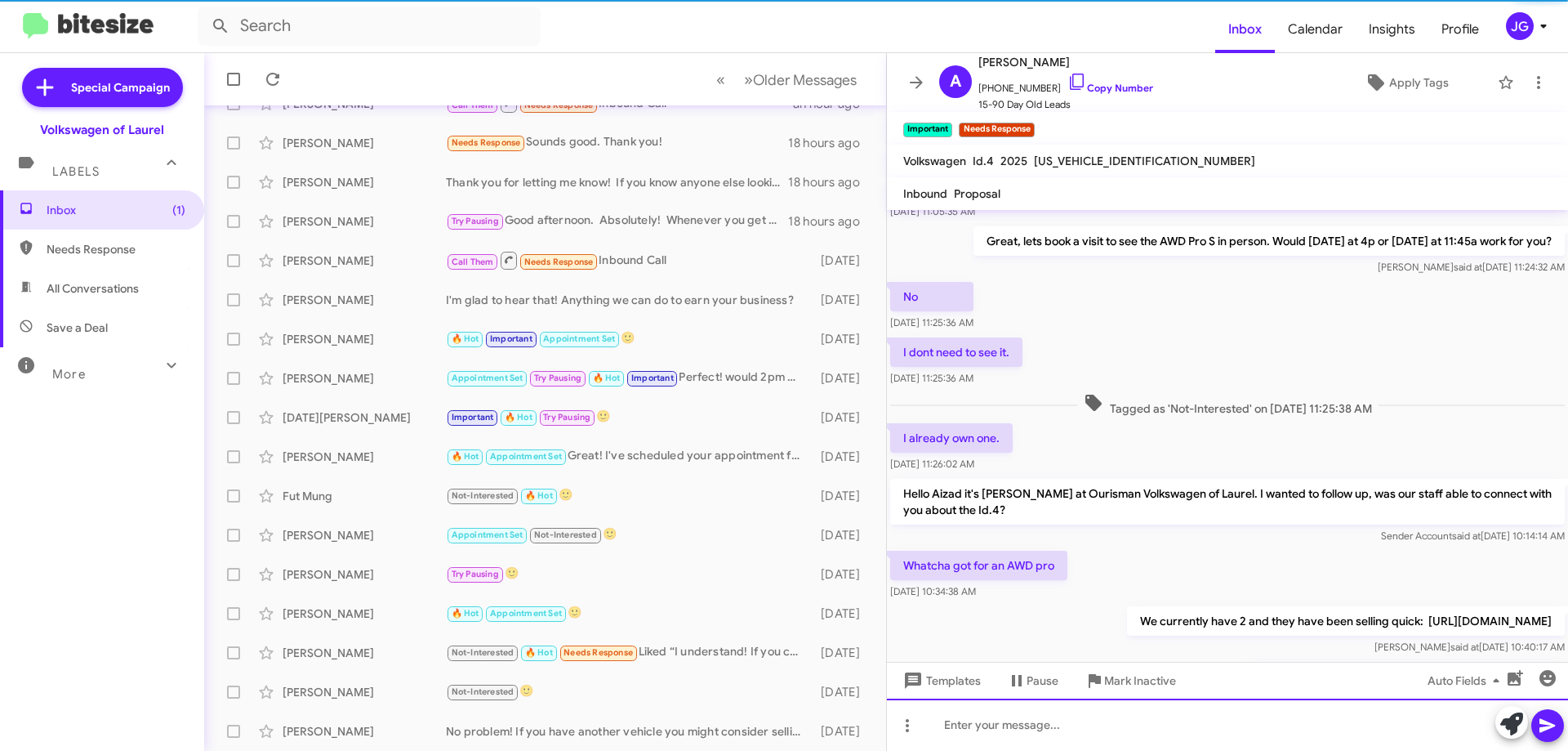
scroll to position [1155, 0]
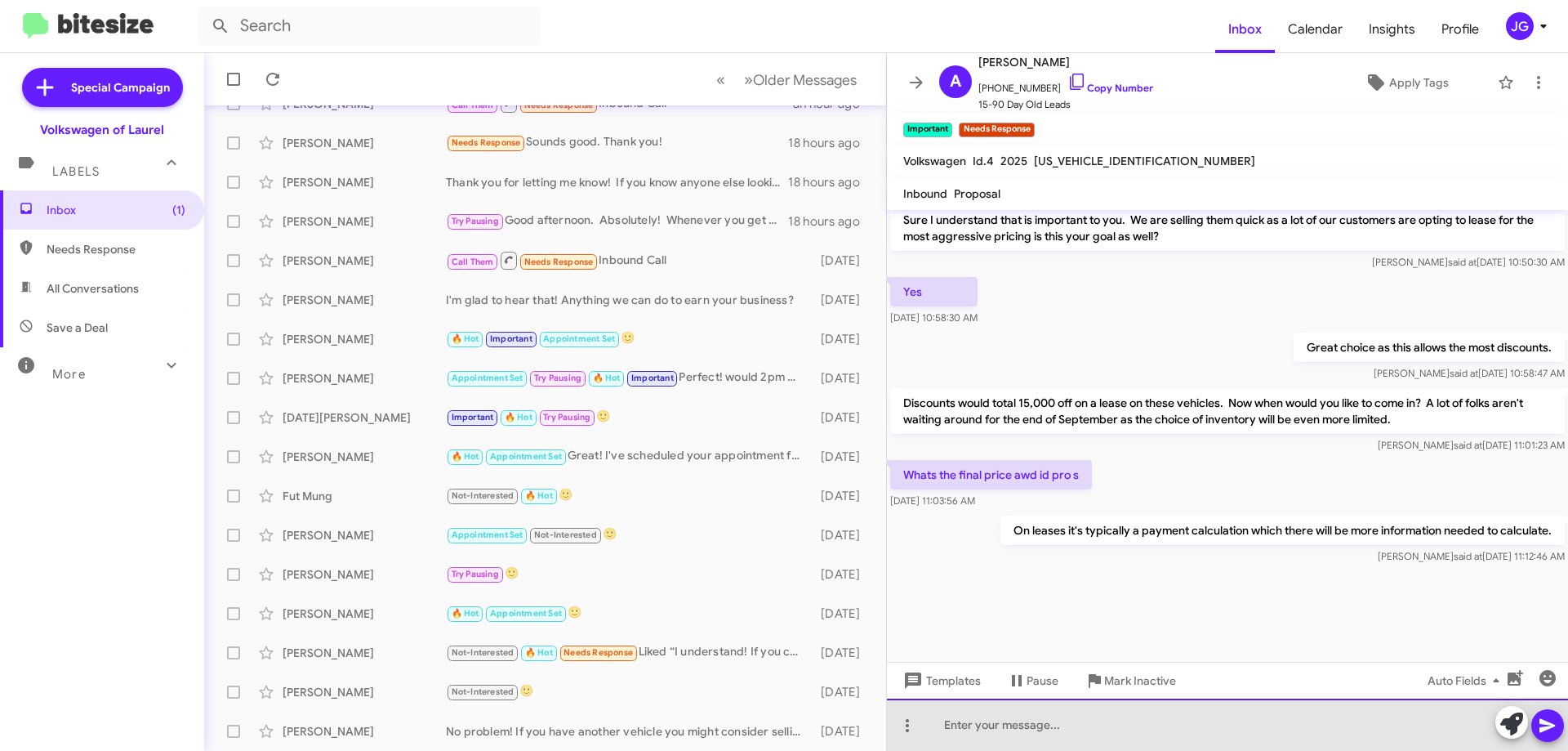
click at [1015, 713] on div at bounding box center [1227, 724] width 681 height 52
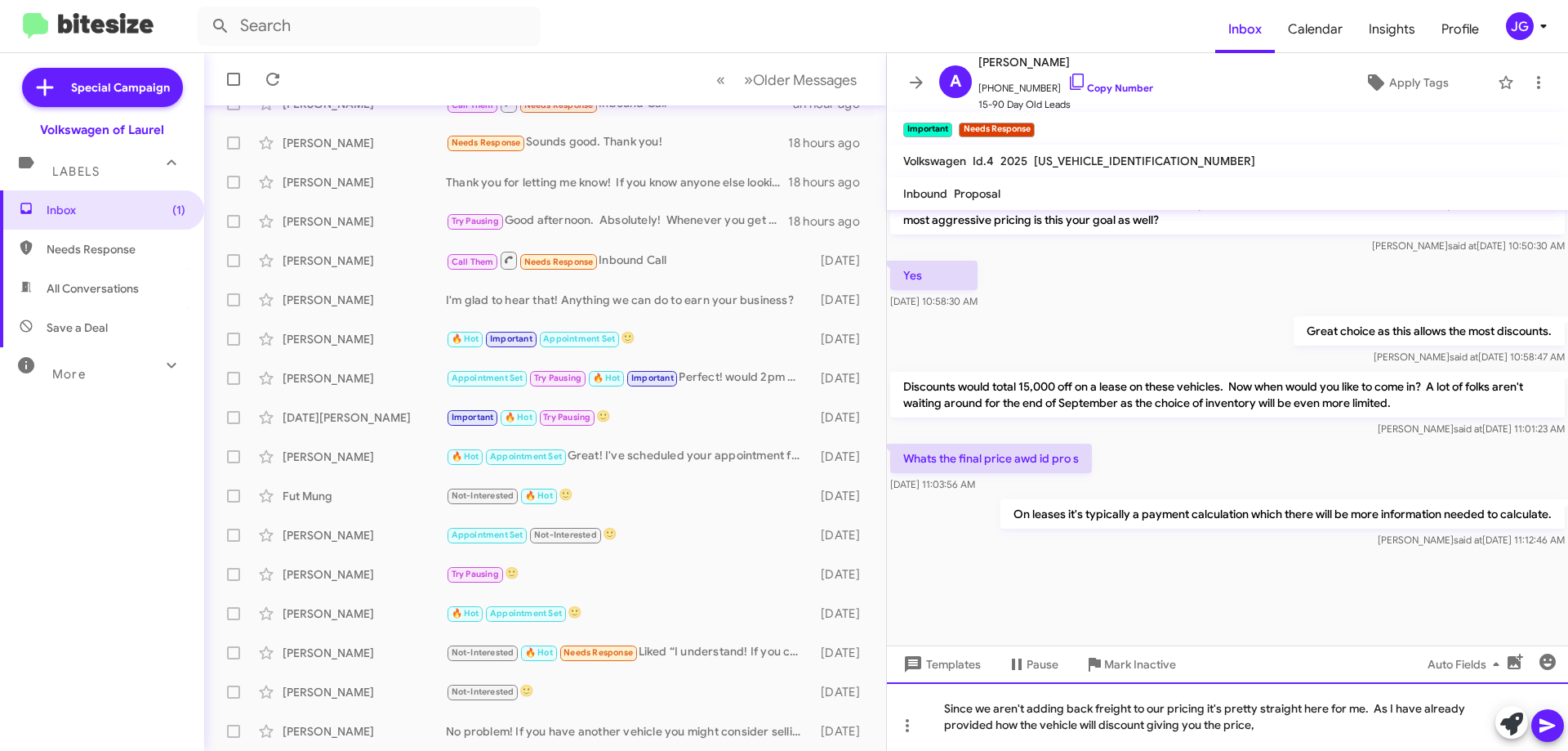
click at [1300, 723] on div "Since we aren't adding back freight to our pricing it's pretty straight here fo…" at bounding box center [1227, 716] width 681 height 69
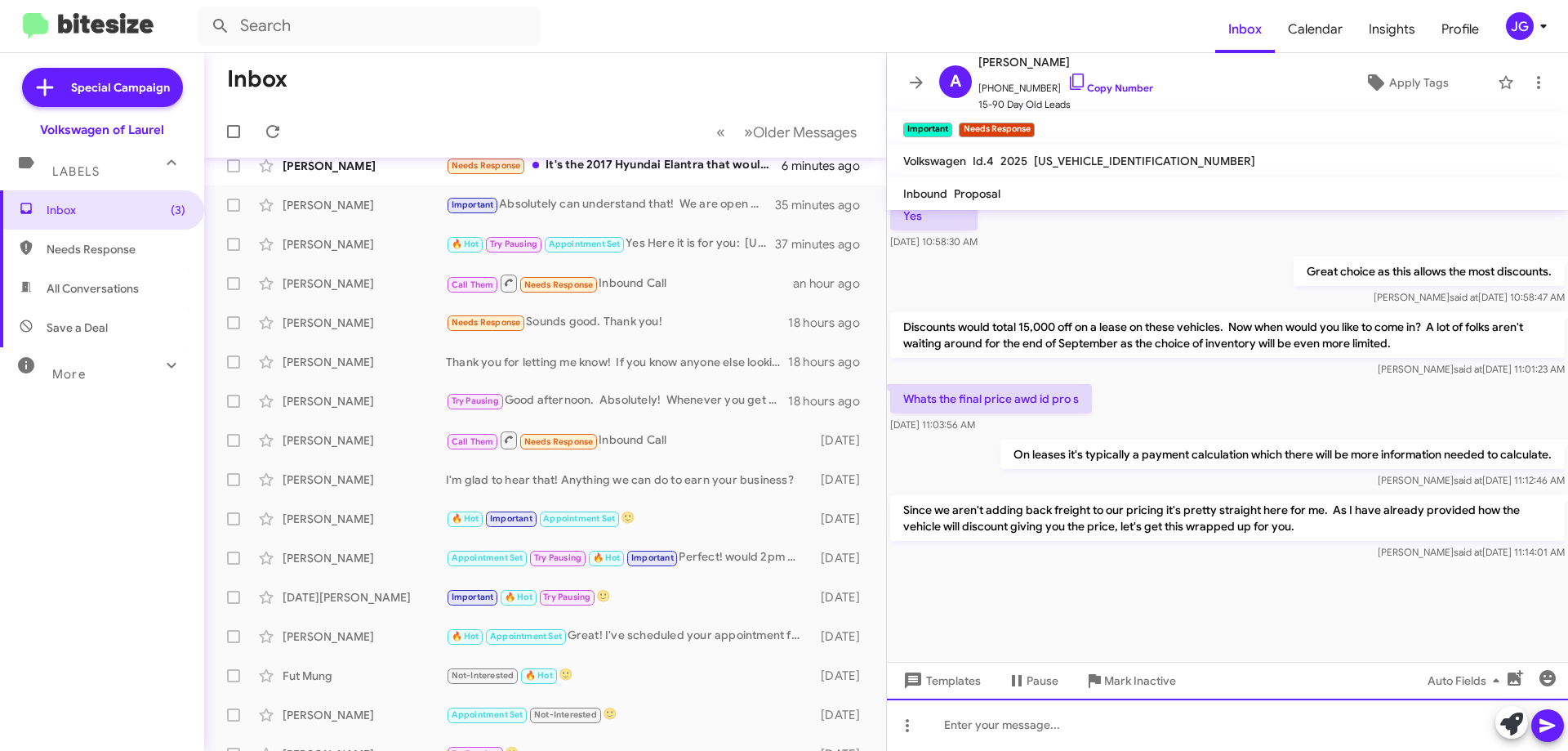
scroll to position [0, 0]
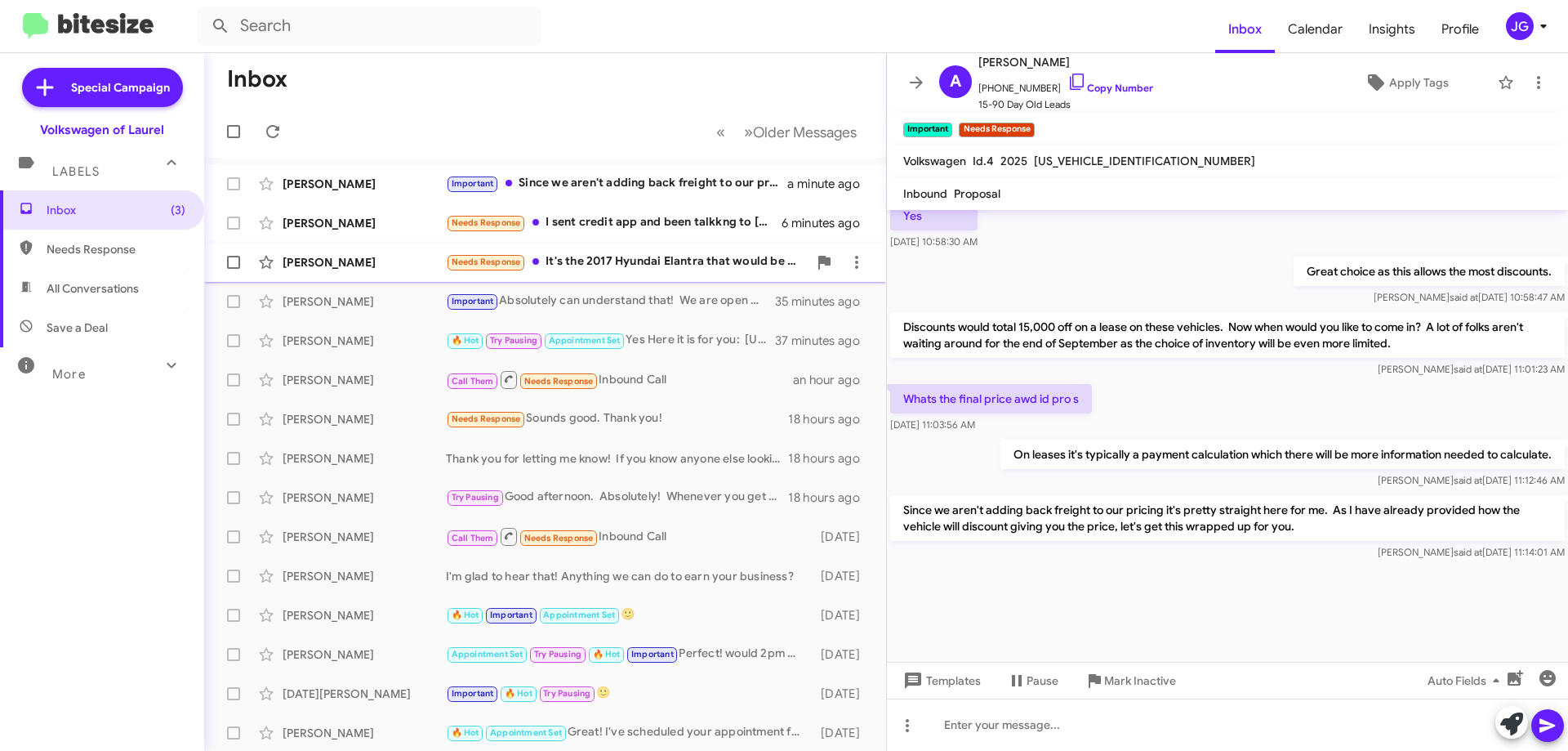
click at [634, 264] on div "Needs Response It's the 2017 Hyundai Elantra that would be available to go see.…" at bounding box center [627, 262] width 362 height 18
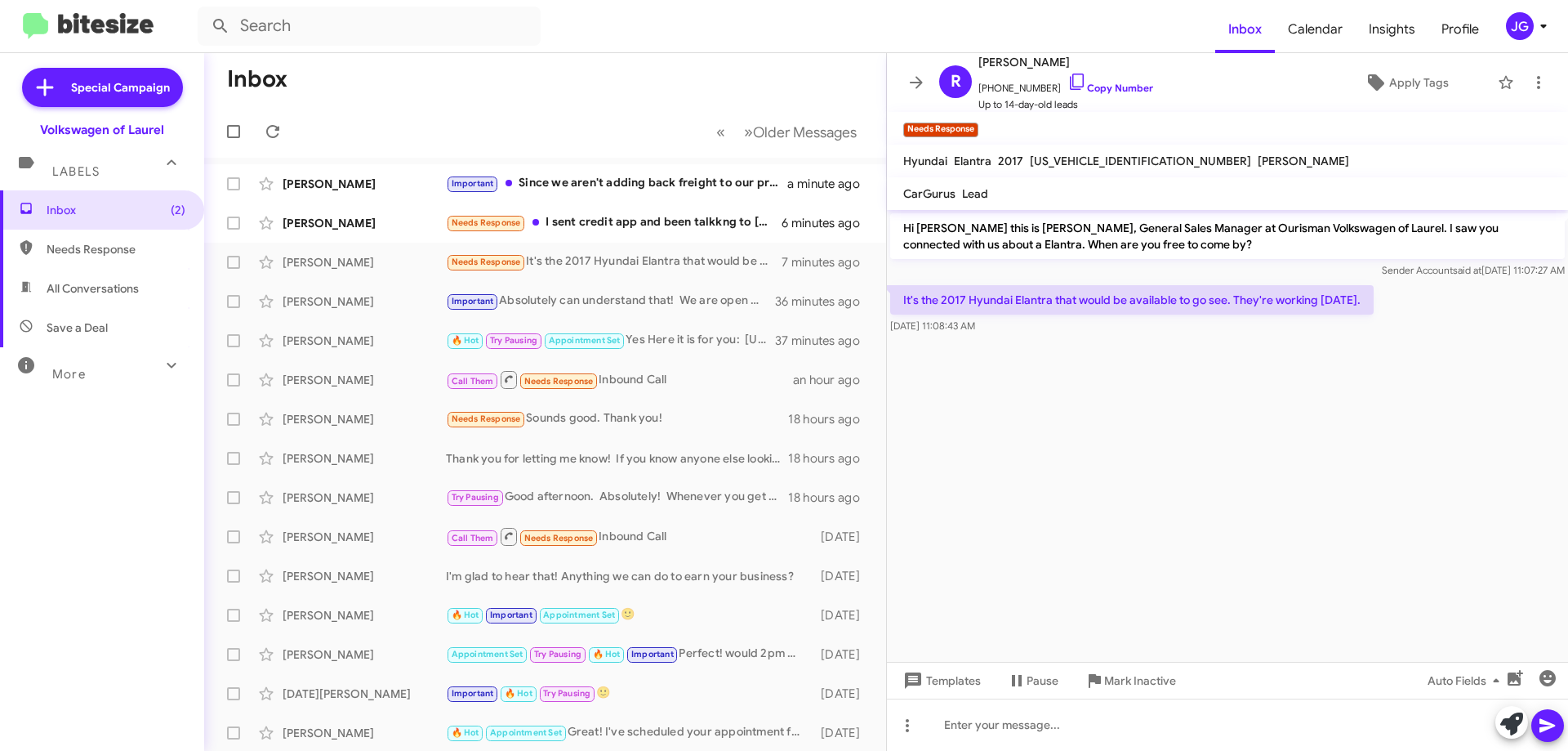
click at [1521, 39] on div "JG" at bounding box center [1520, 26] width 28 height 28
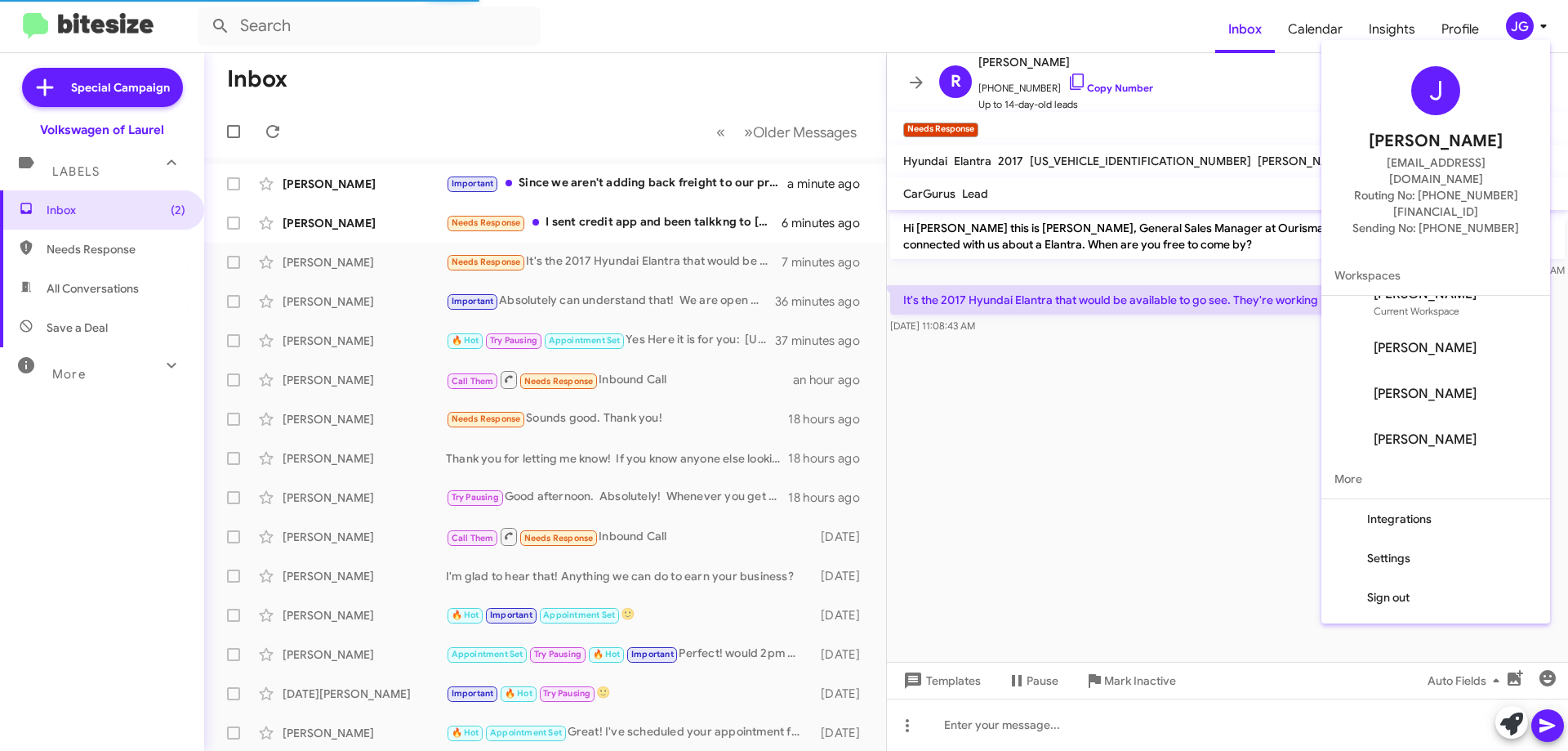
scroll to position [19, 0]
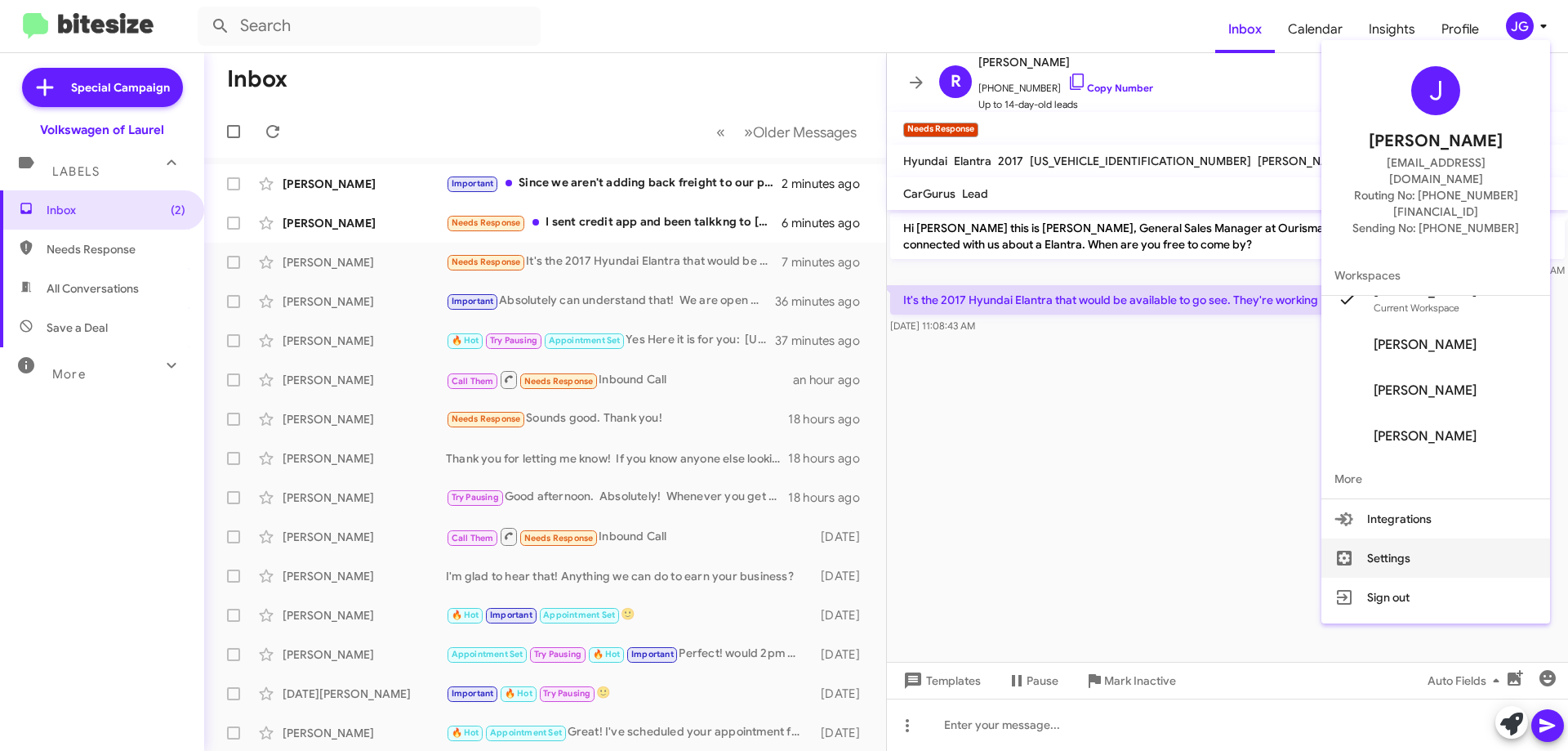
click at [1439, 539] on button "Settings" at bounding box center [1436, 558] width 229 height 40
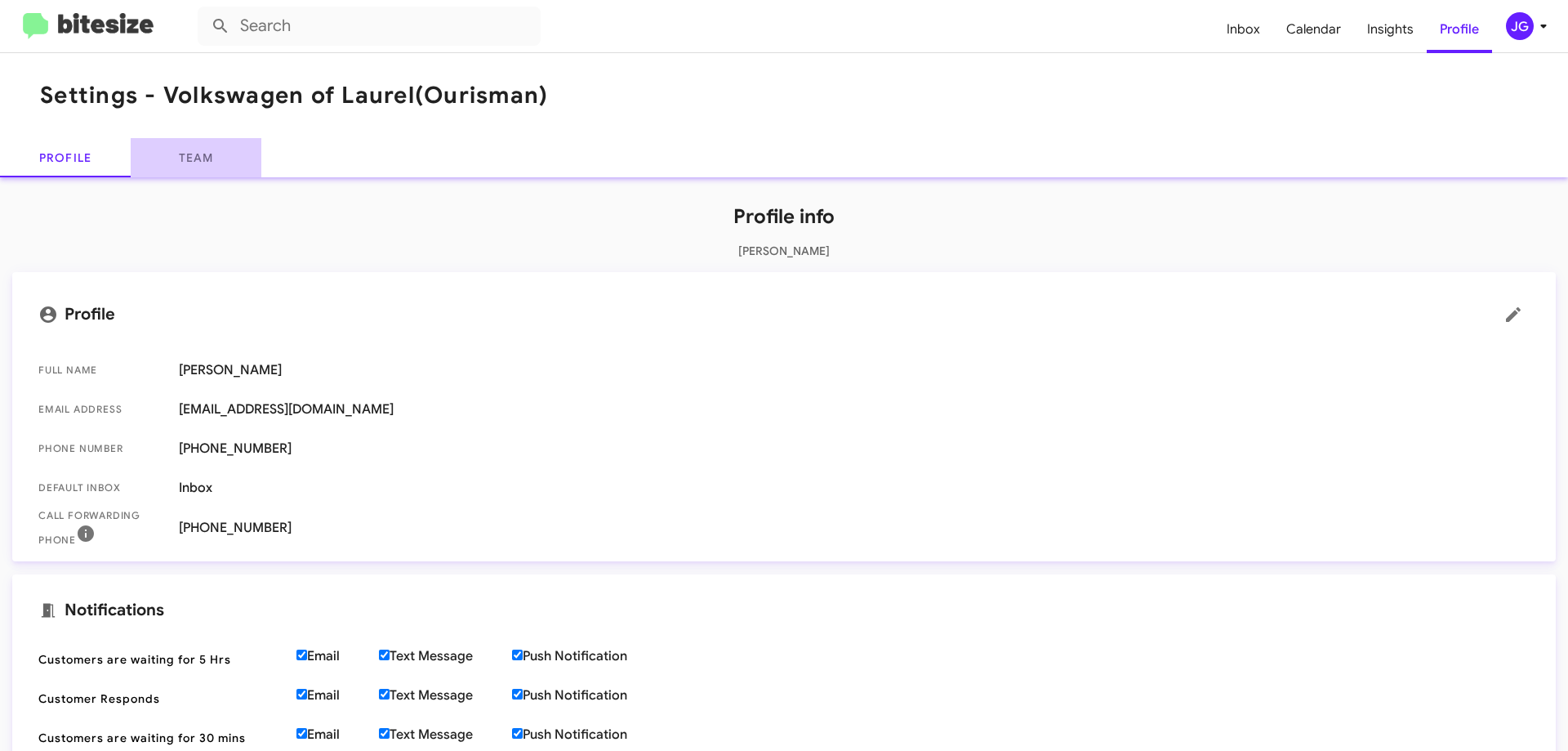
click at [215, 147] on link "Team" at bounding box center [196, 157] width 131 height 40
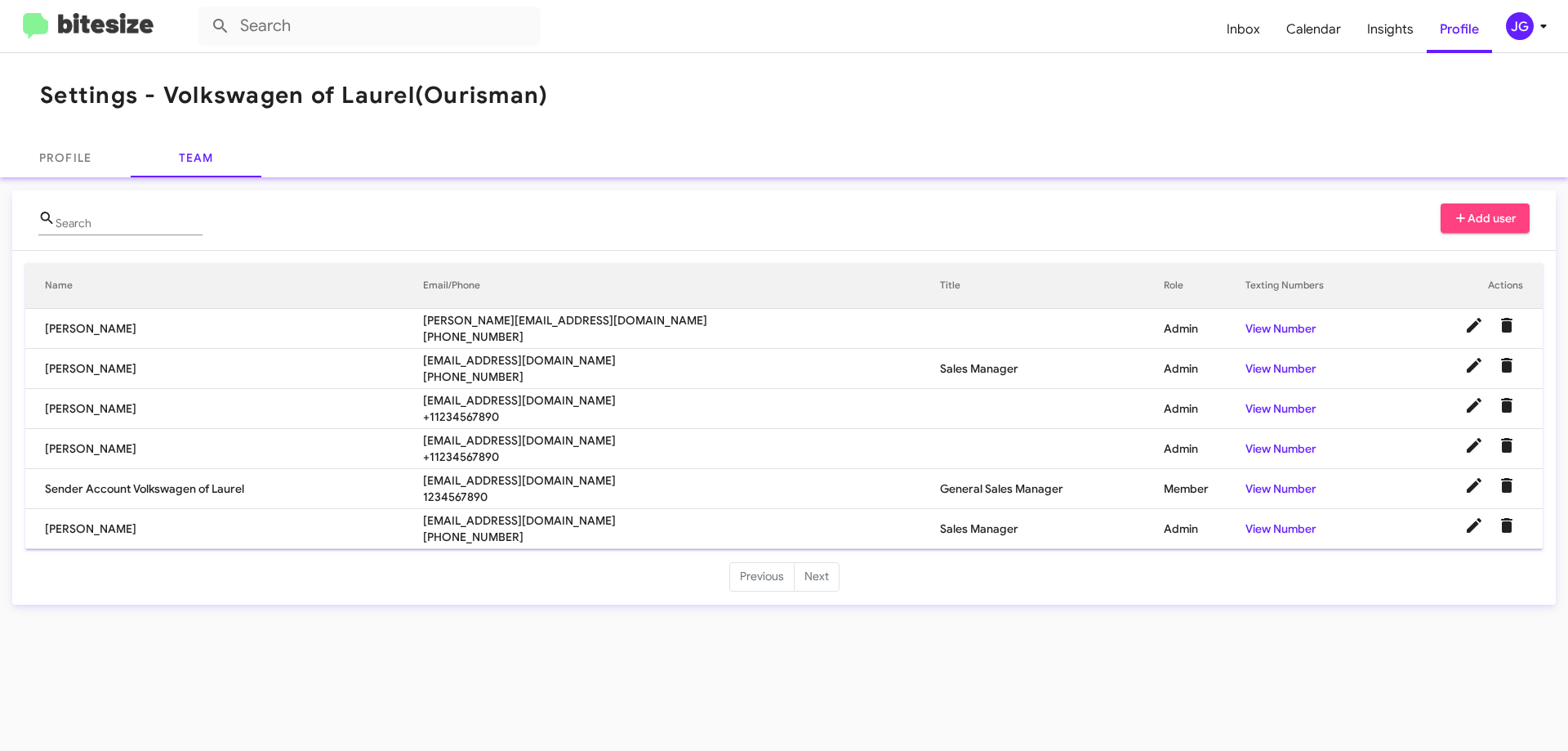
click at [1465, 213] on icon at bounding box center [1461, 218] width 15 height 11
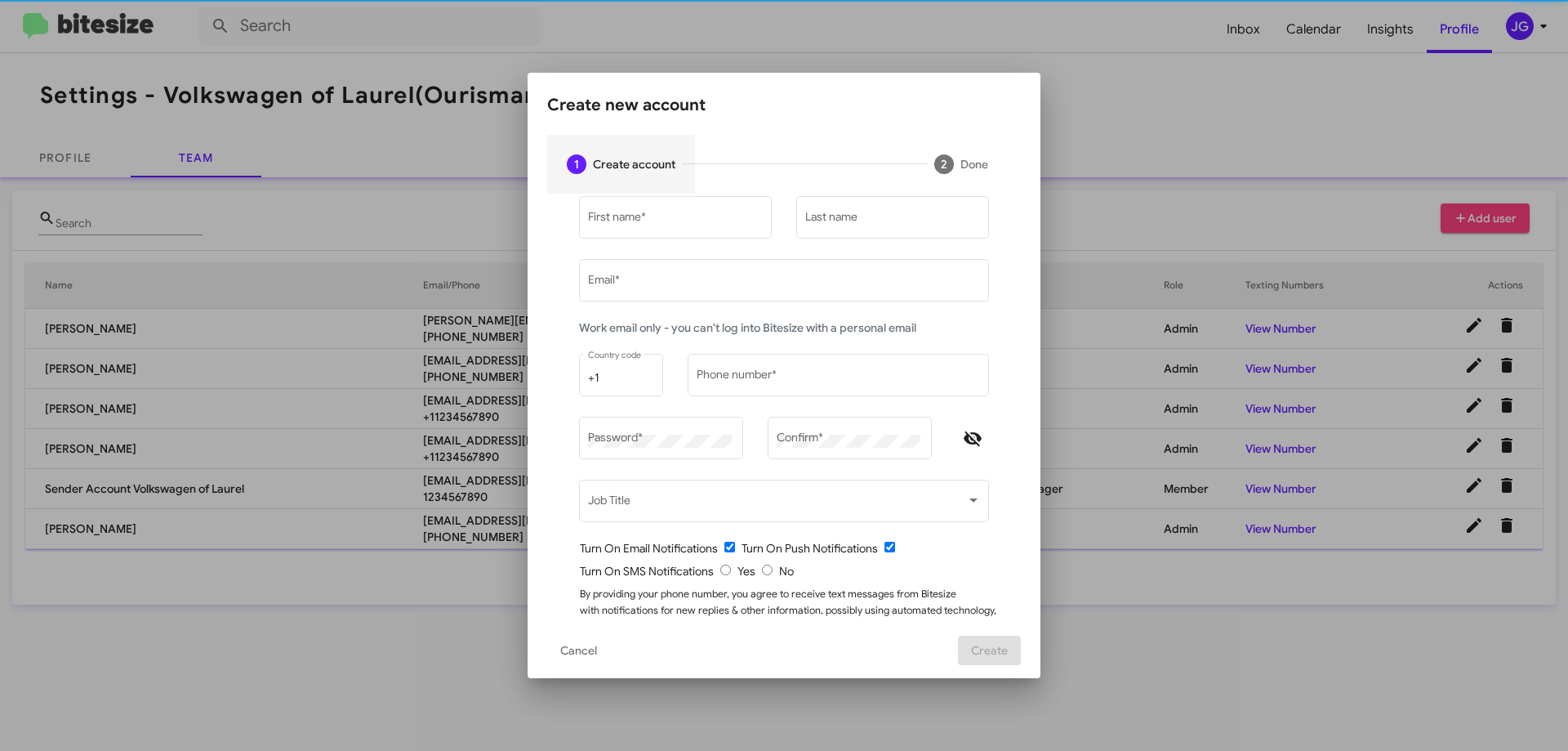
type input "jgillions@ourismancars.com"
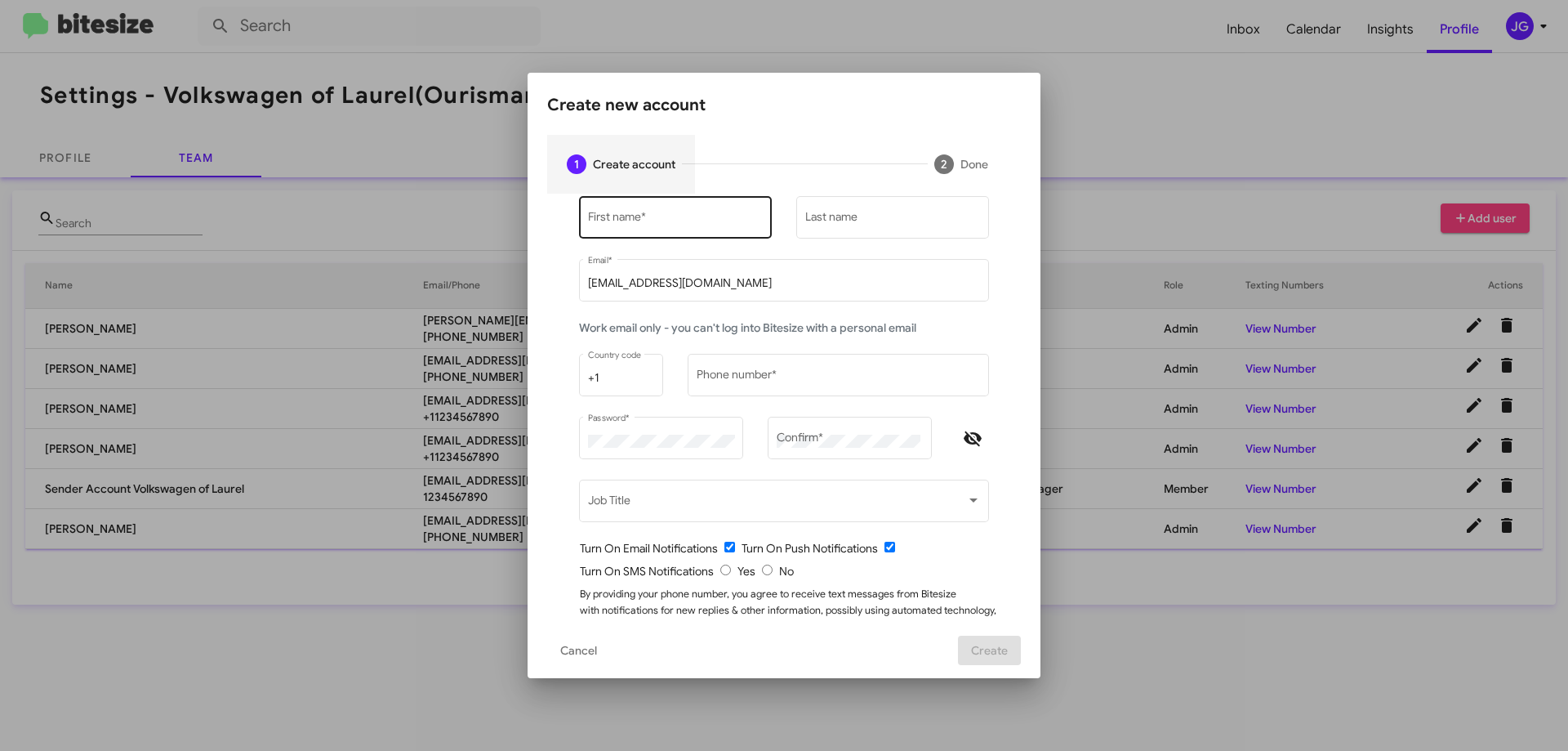
click at [686, 208] on div "First name *" at bounding box center [676, 216] width 176 height 45
type input "Hung"
type input "Khuu"
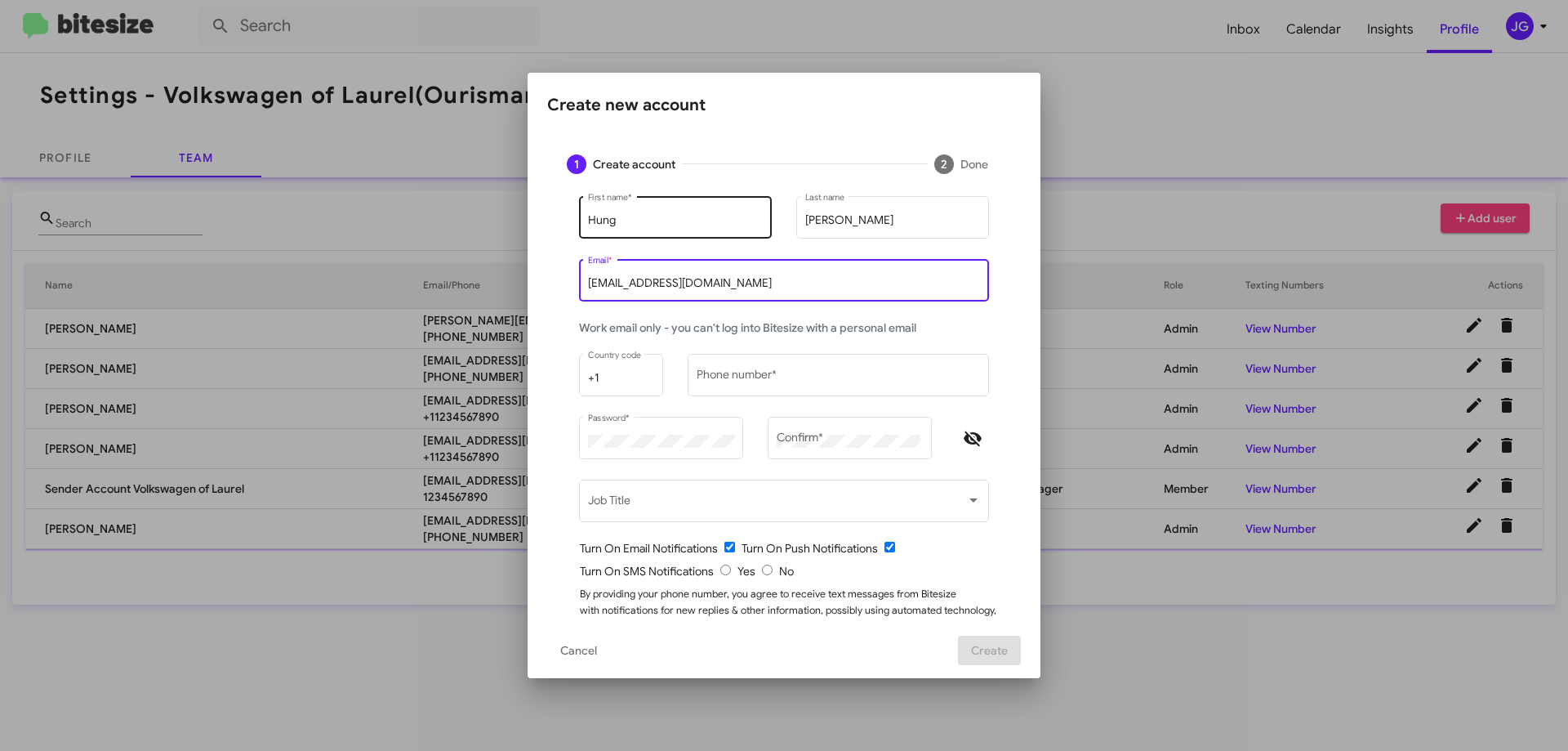
type input "hkhuu@ourismancars.com"
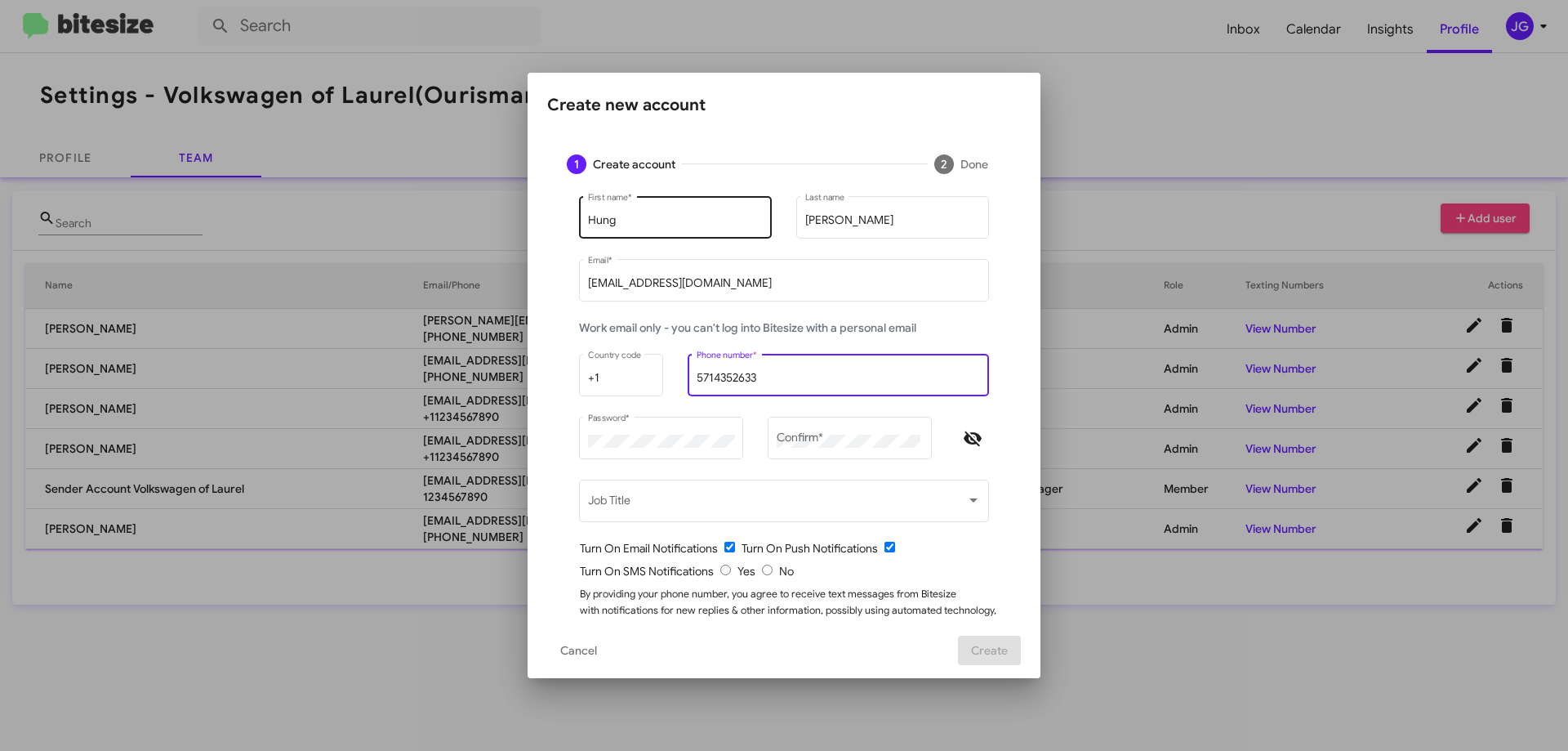
type input "5714352633"
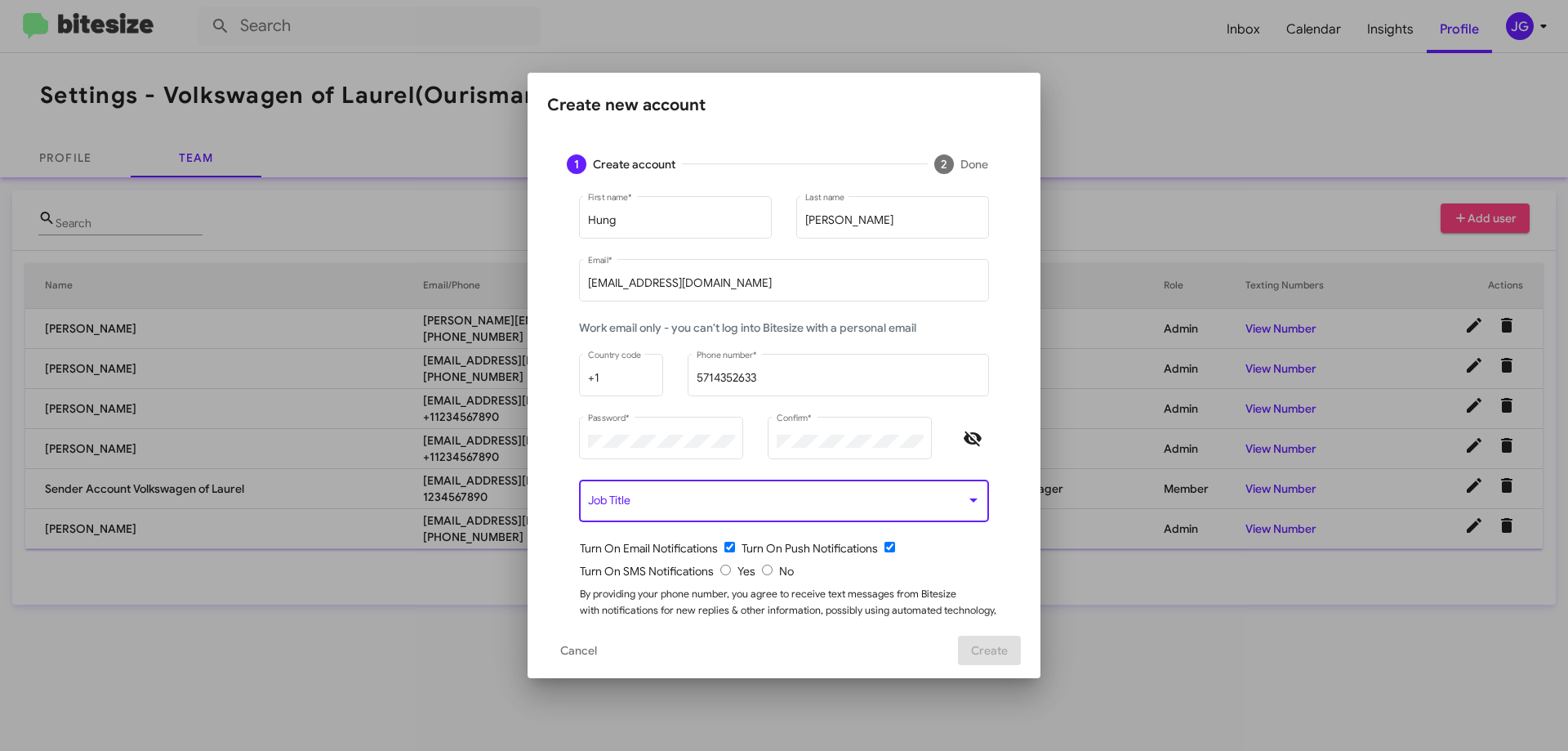
click at [956, 503] on span at bounding box center [777, 504] width 378 height 13
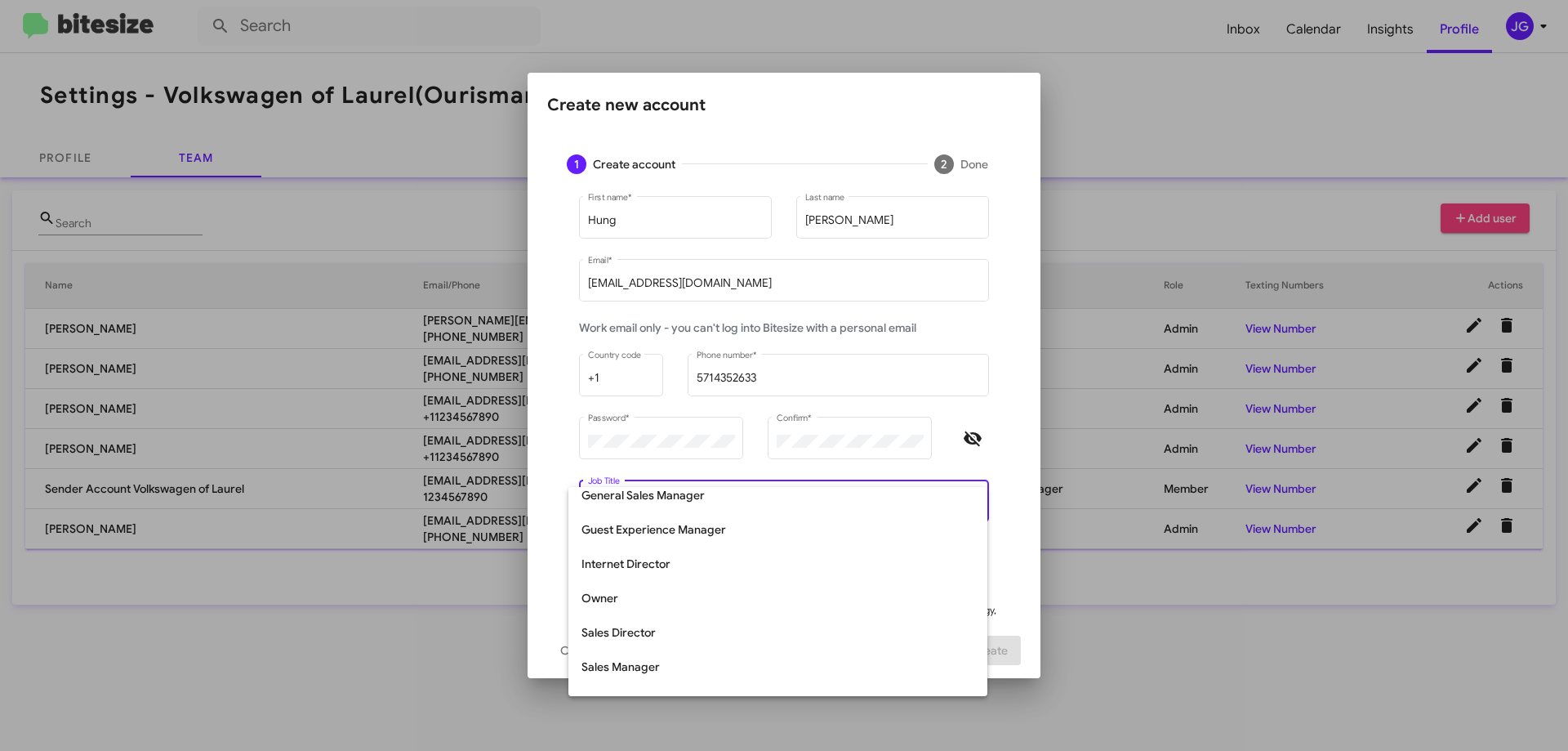
scroll to position [164, 0]
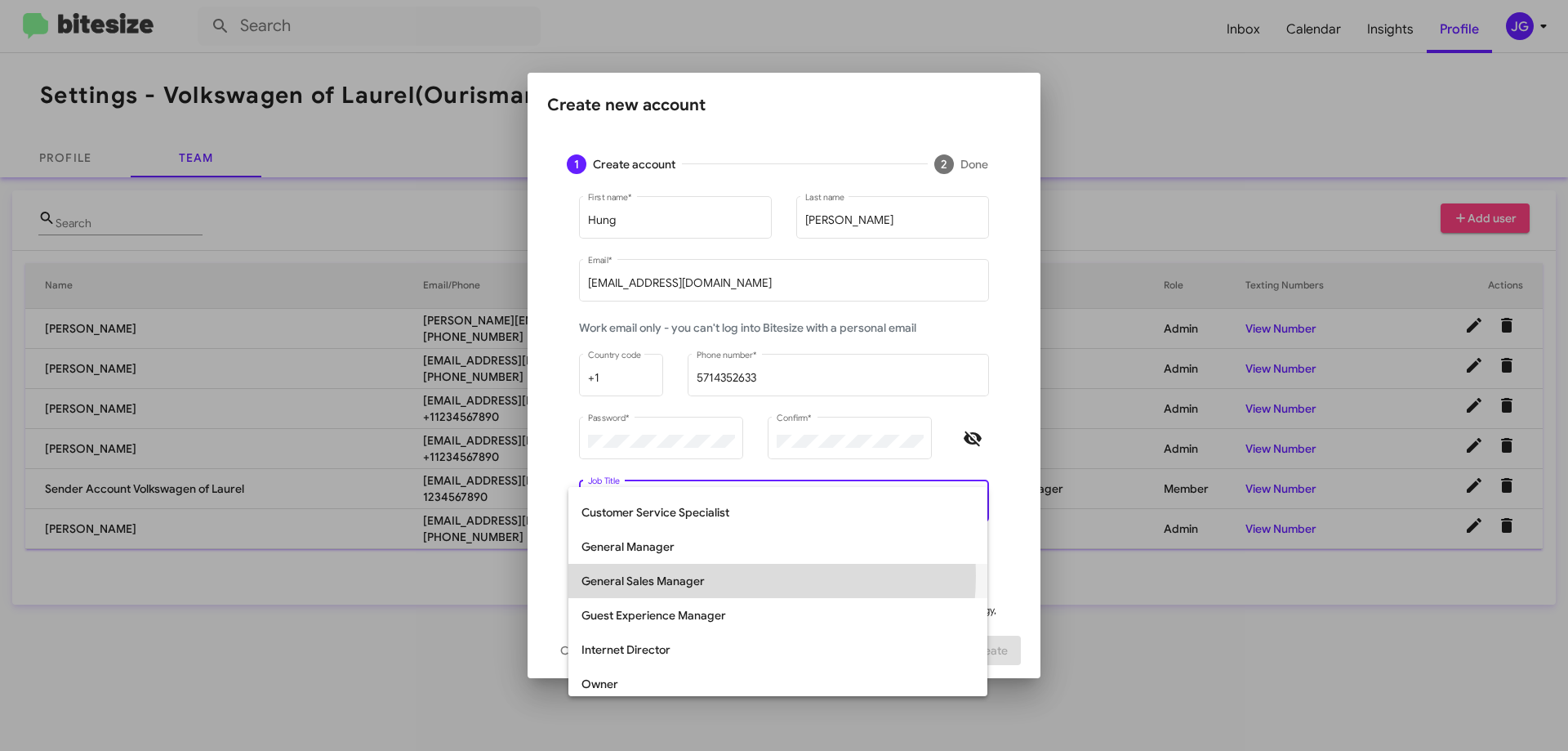
click at [699, 575] on span "General Sales Manager" at bounding box center [778, 580] width 392 height 34
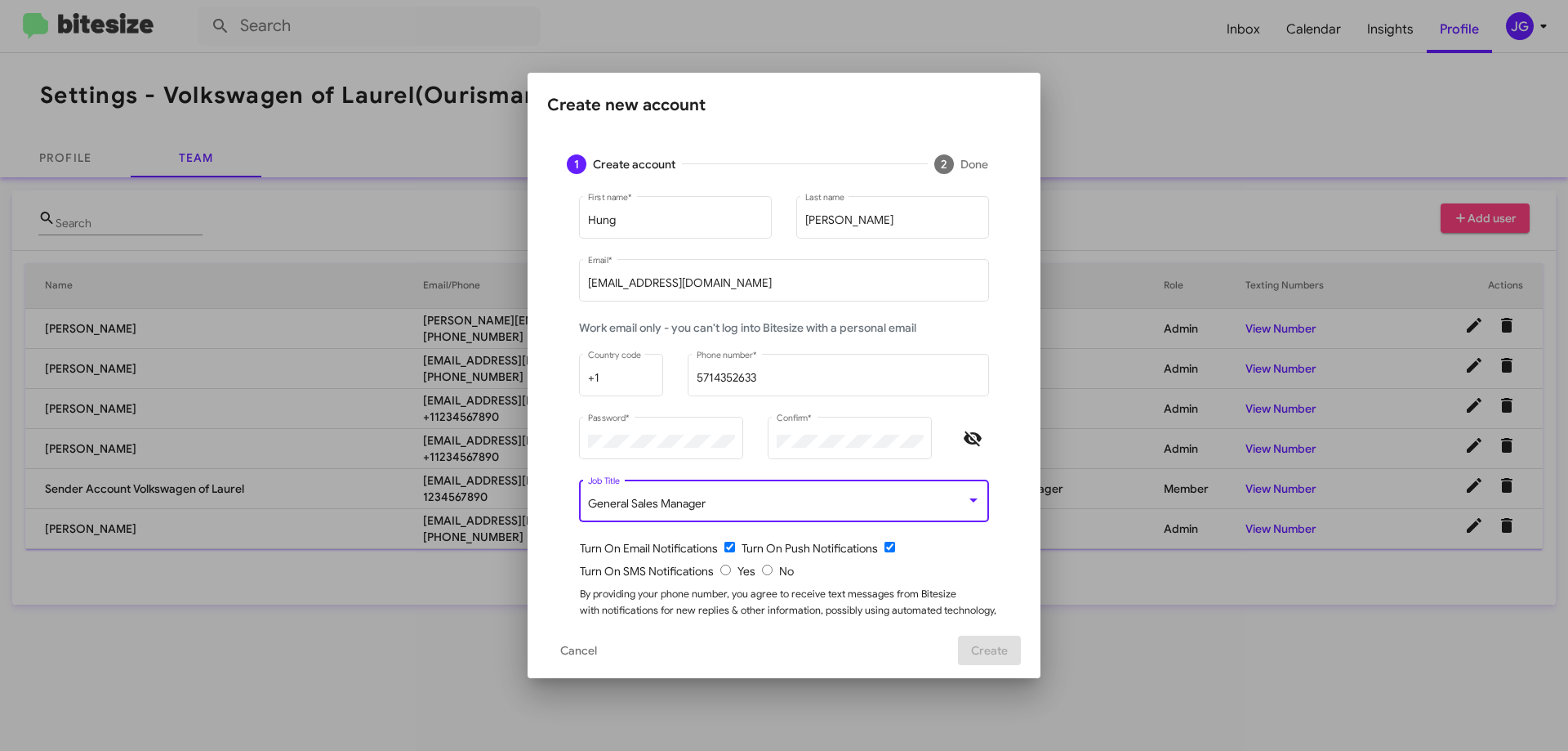
scroll to position [48, 0]
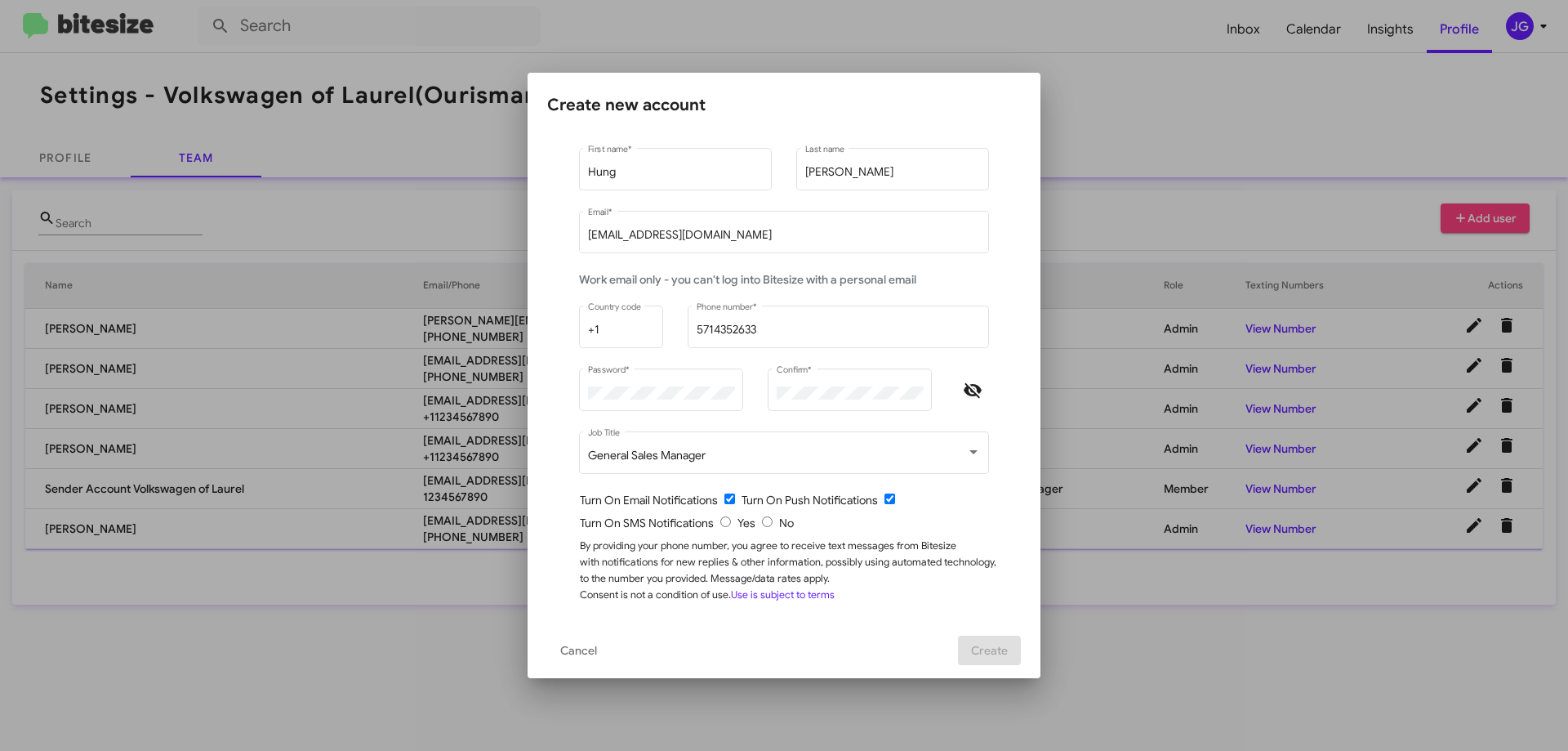
click at [770, 526] on div "Turn On SMS Notifications Yes No" at bounding box center [790, 523] width 422 height 17
click at [765, 524] on input "radio" at bounding box center [767, 522] width 11 height 11
radio input "true"
click at [989, 649] on span "Create" at bounding box center [990, 650] width 37 height 29
click at [745, 241] on input "hkhuu@ourismancars.com" at bounding box center [784, 235] width 392 height 13
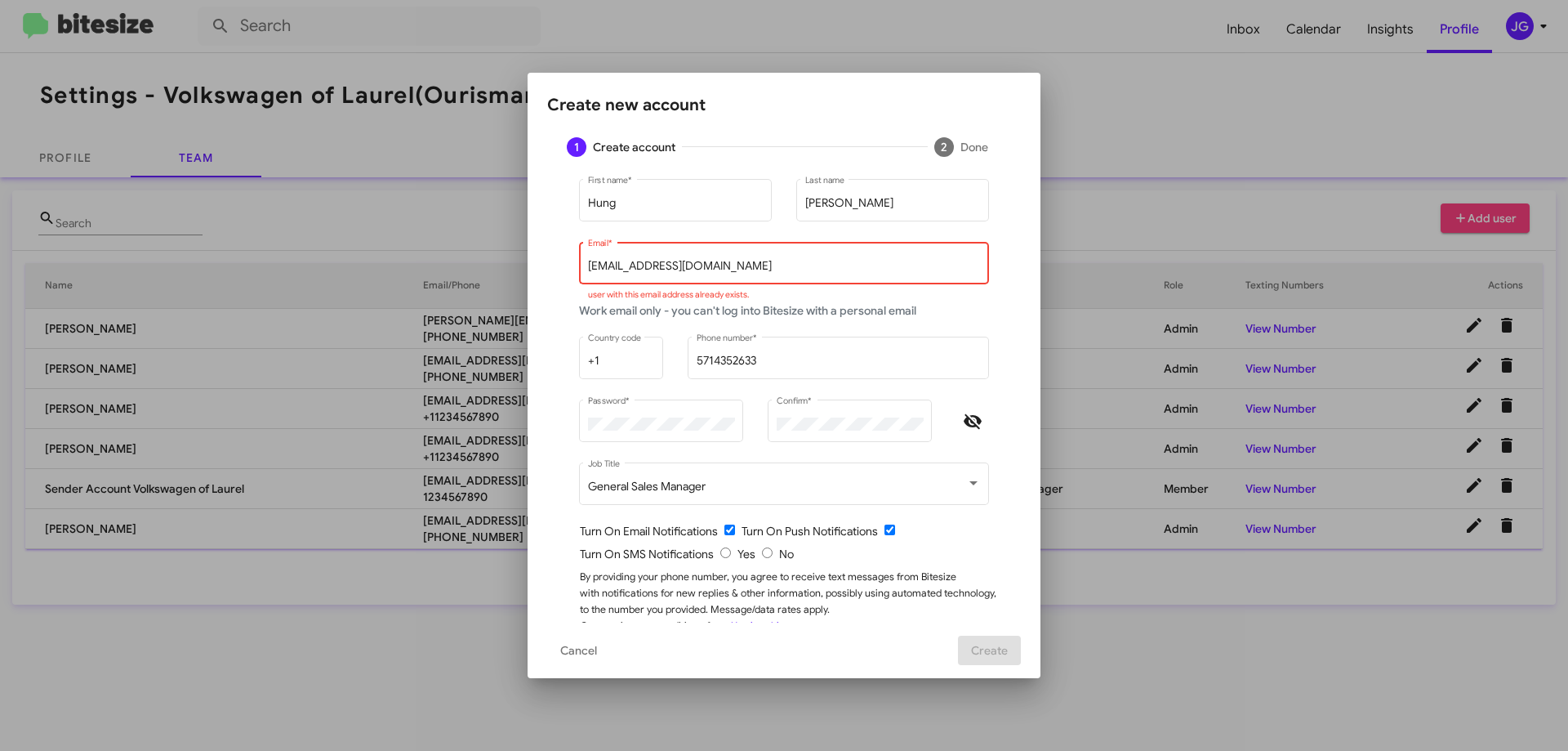
scroll to position [0, 0]
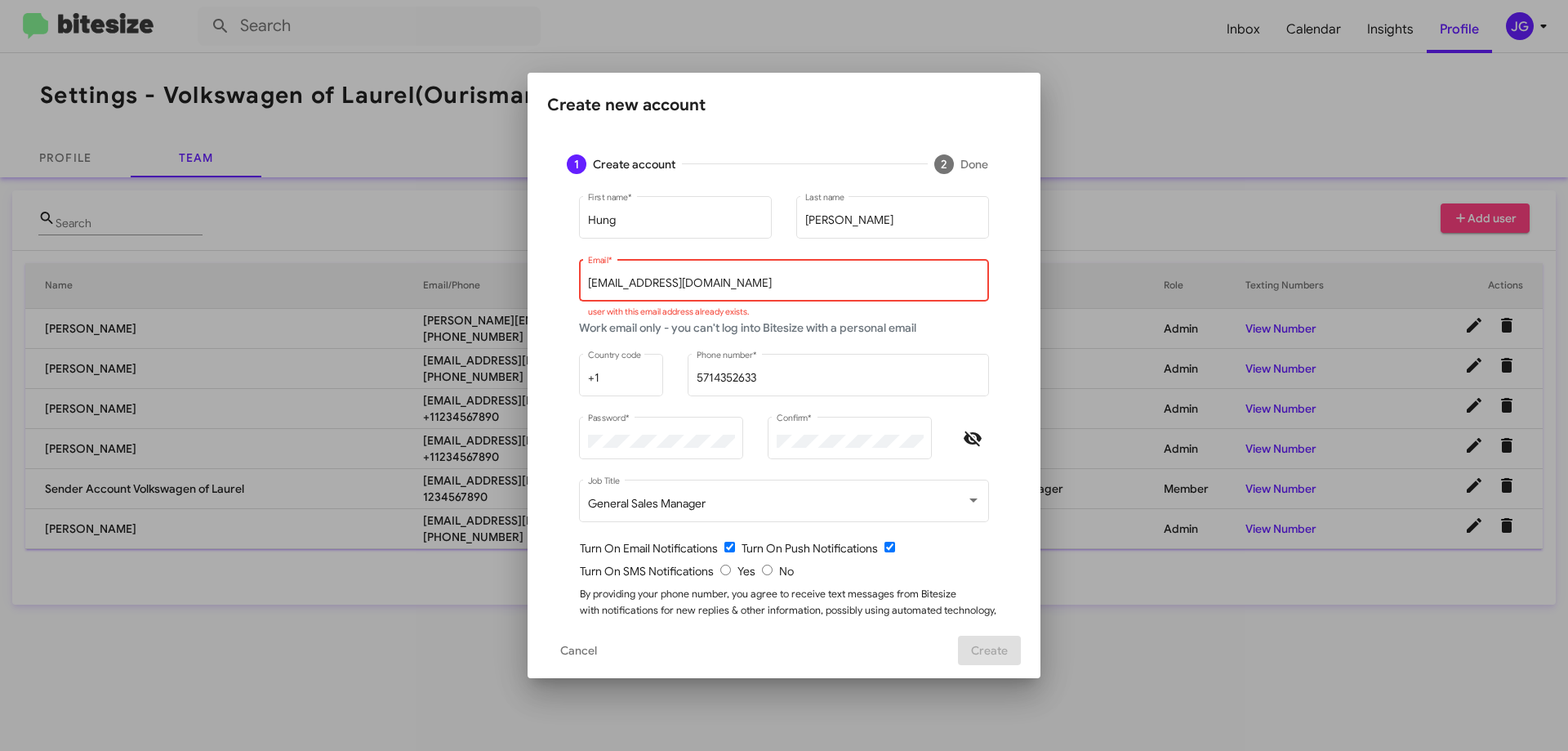
drag, startPoint x: 722, startPoint y: 280, endPoint x: 619, endPoint y: 304, distance: 105.8
click at [579, 302] on div "hkhuu@ourismancars.com Email * user with this email address already exists." at bounding box center [784, 288] width 410 height 57
drag, startPoint x: 624, startPoint y: 292, endPoint x: 631, endPoint y: 285, distance: 9.9
click at [631, 285] on input "hkhuu@ourismancars.com" at bounding box center [784, 283] width 392 height 13
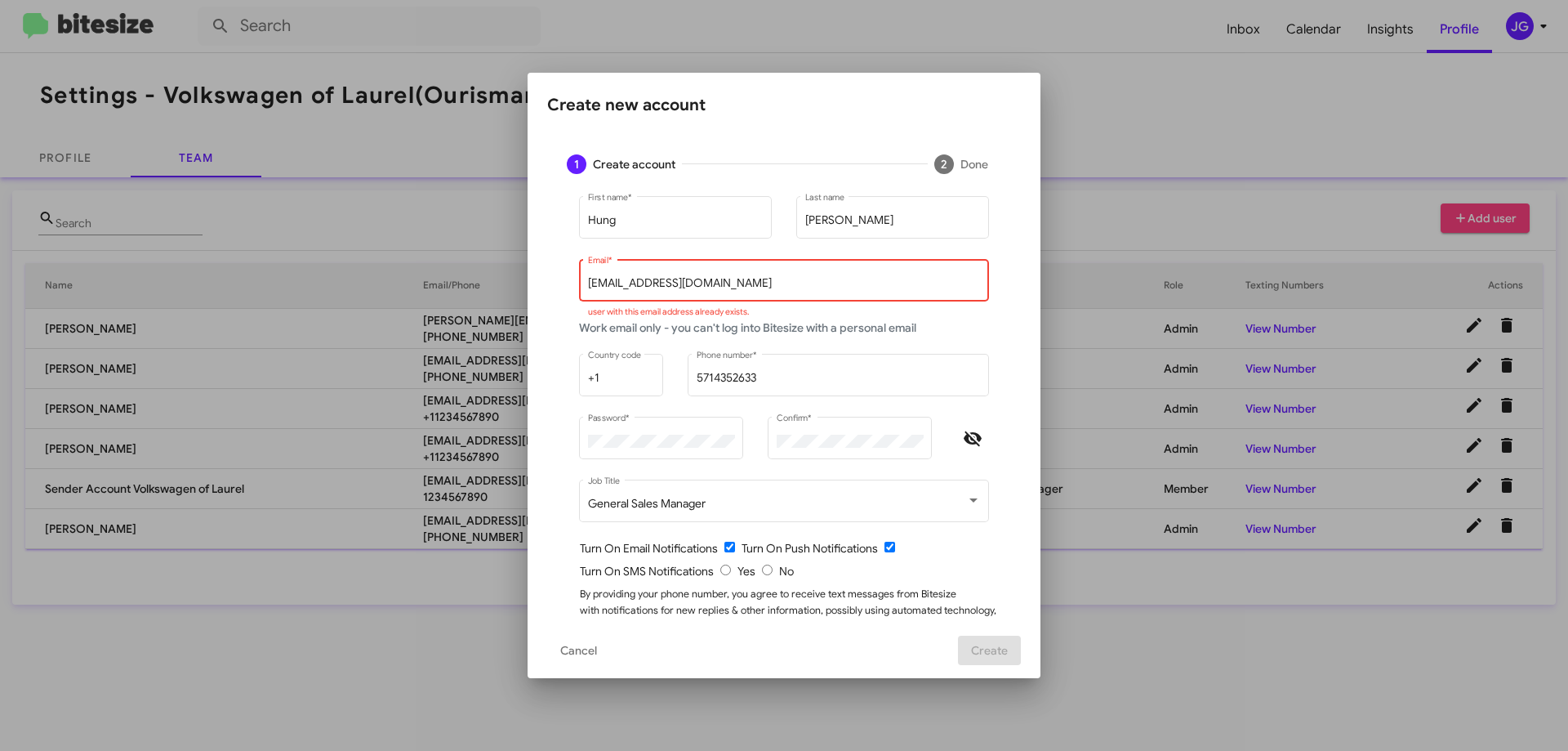
click at [631, 285] on input "hkhuu@ourismancars.com" at bounding box center [784, 283] width 392 height 13
click at [631, 283] on input "hkhuu@ourismancars.com" at bounding box center [784, 283] width 392 height 13
click at [631, 282] on input "hkhuu@ourismancars.com" at bounding box center [784, 283] width 392 height 13
click at [630, 283] on input "hkhuu@ourismancars.com" at bounding box center [784, 283] width 392 height 13
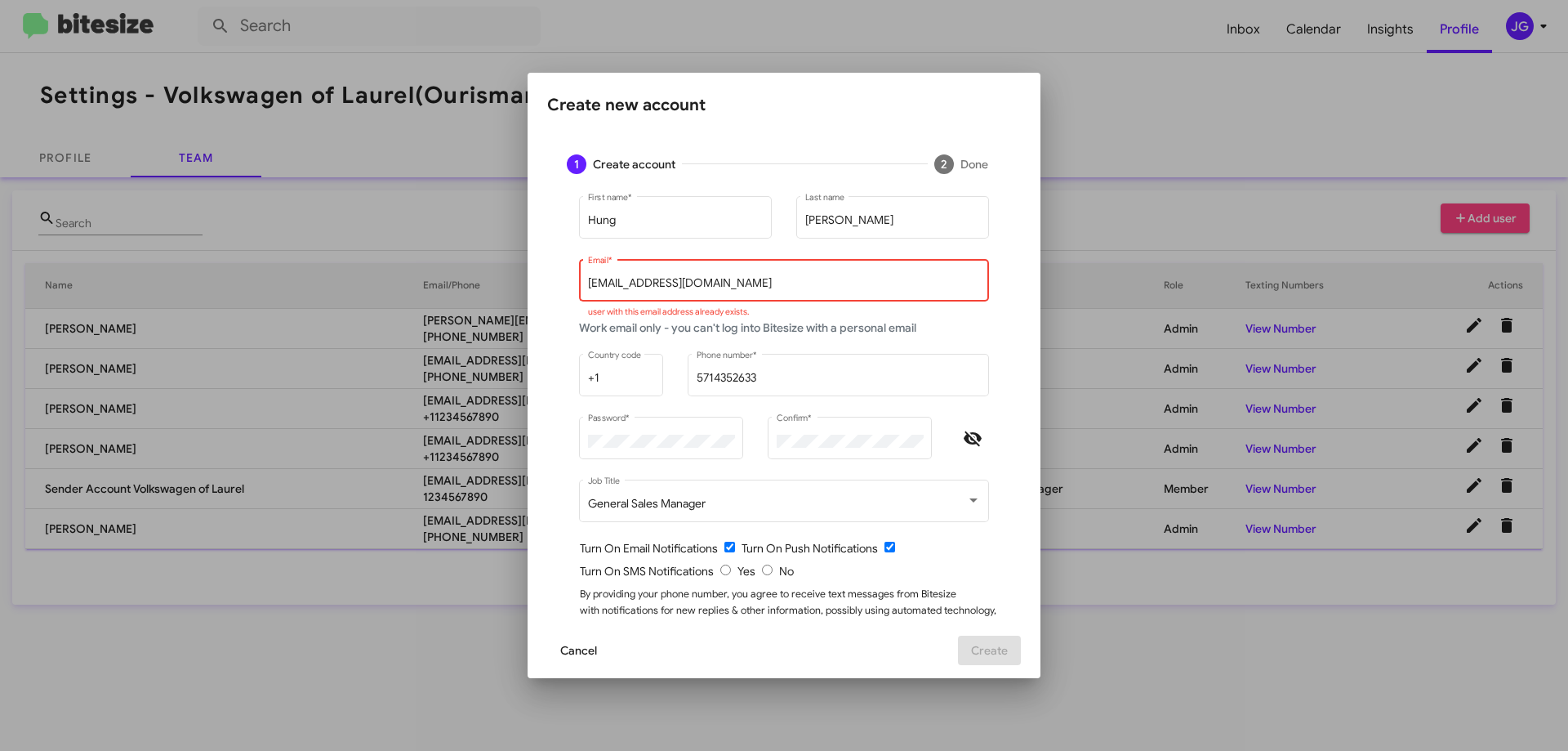
click at [602, 652] on button "Cancel" at bounding box center [578, 650] width 62 height 29
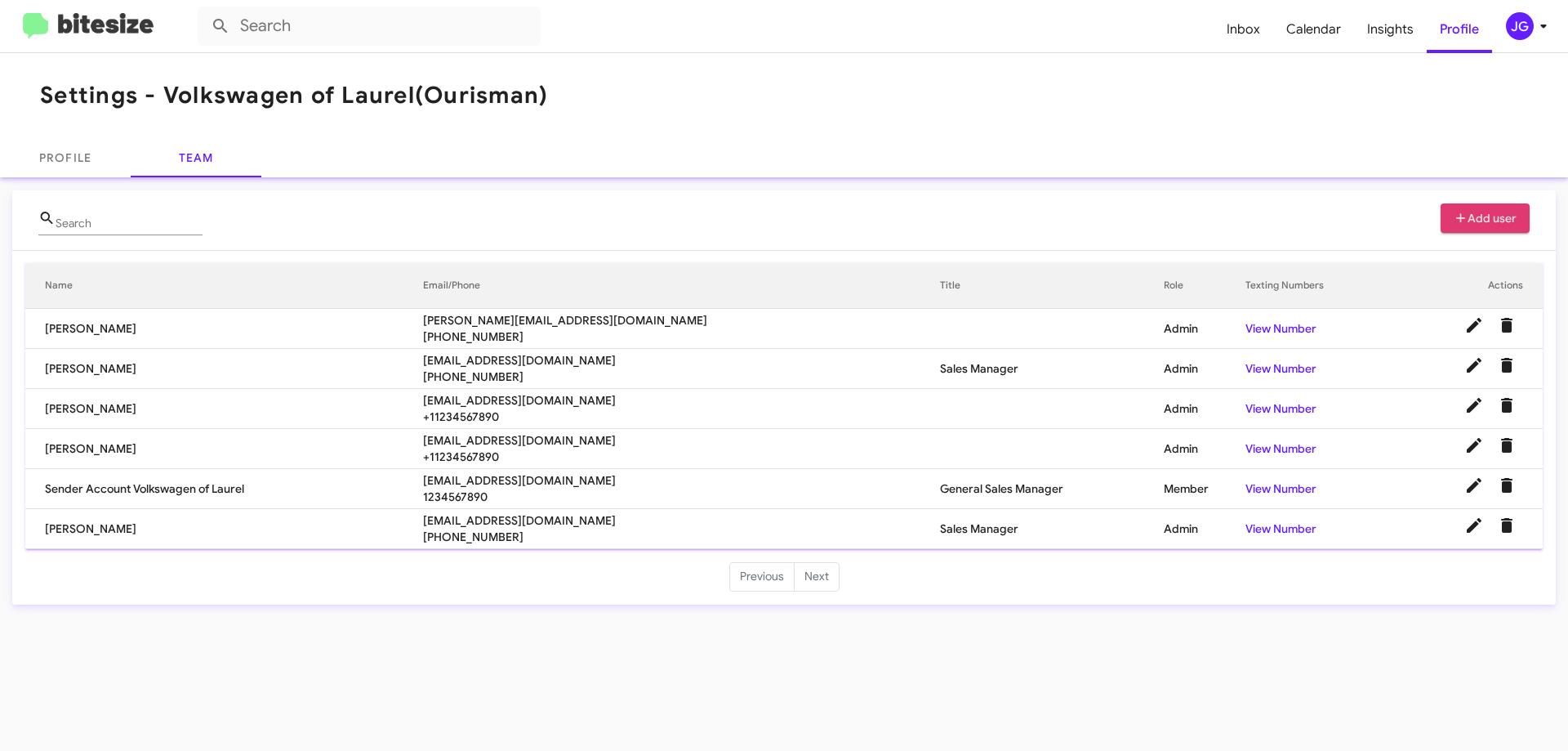
click at [1075, 91] on mat-toolbar "Settings - Volkswagen of Laurel (Ourisman)" at bounding box center [784, 96] width 1568 height 85
click at [1538, 30] on icon at bounding box center [1543, 26] width 19 height 19
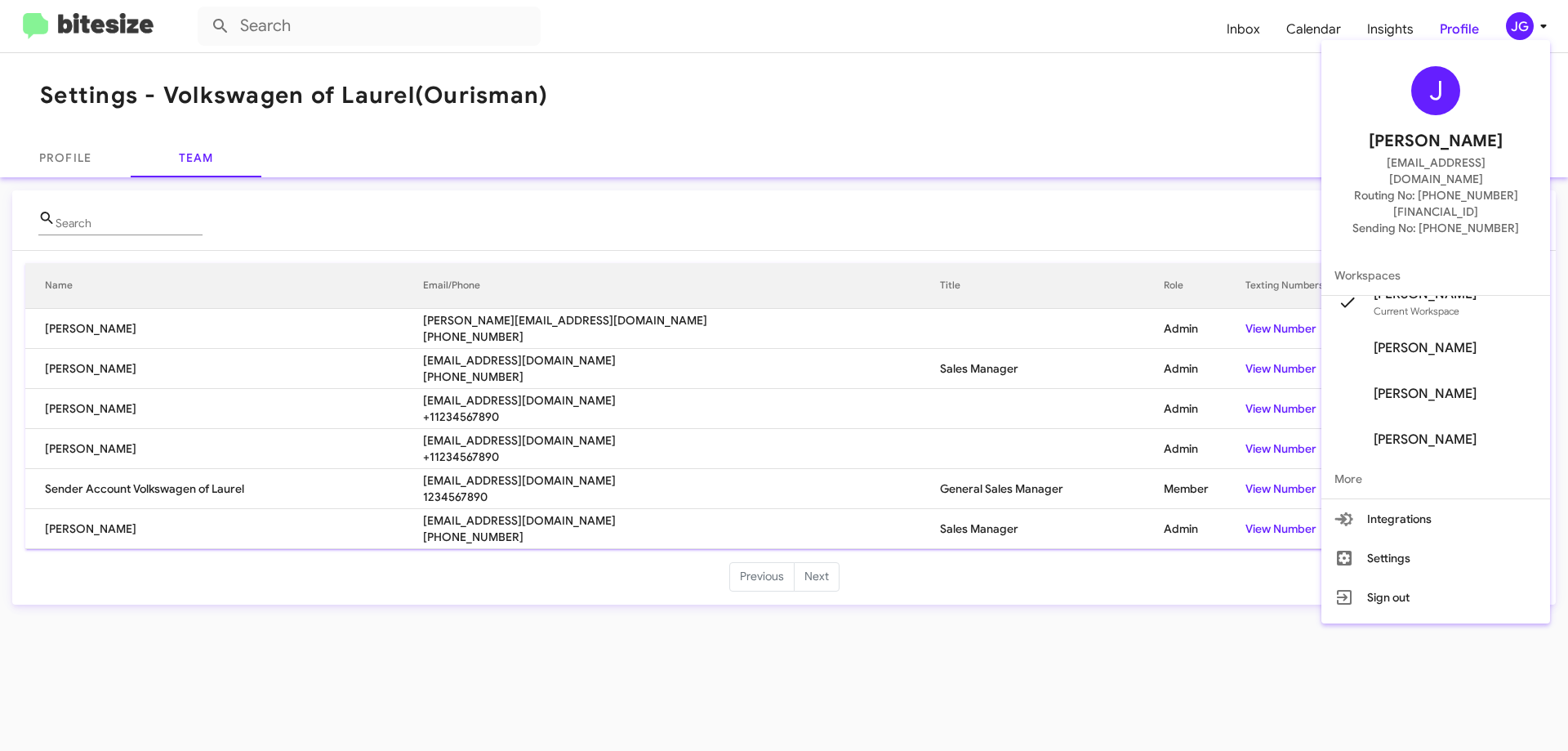
scroll to position [19, 0]
click at [1408, 459] on span "More" at bounding box center [1436, 478] width 229 height 40
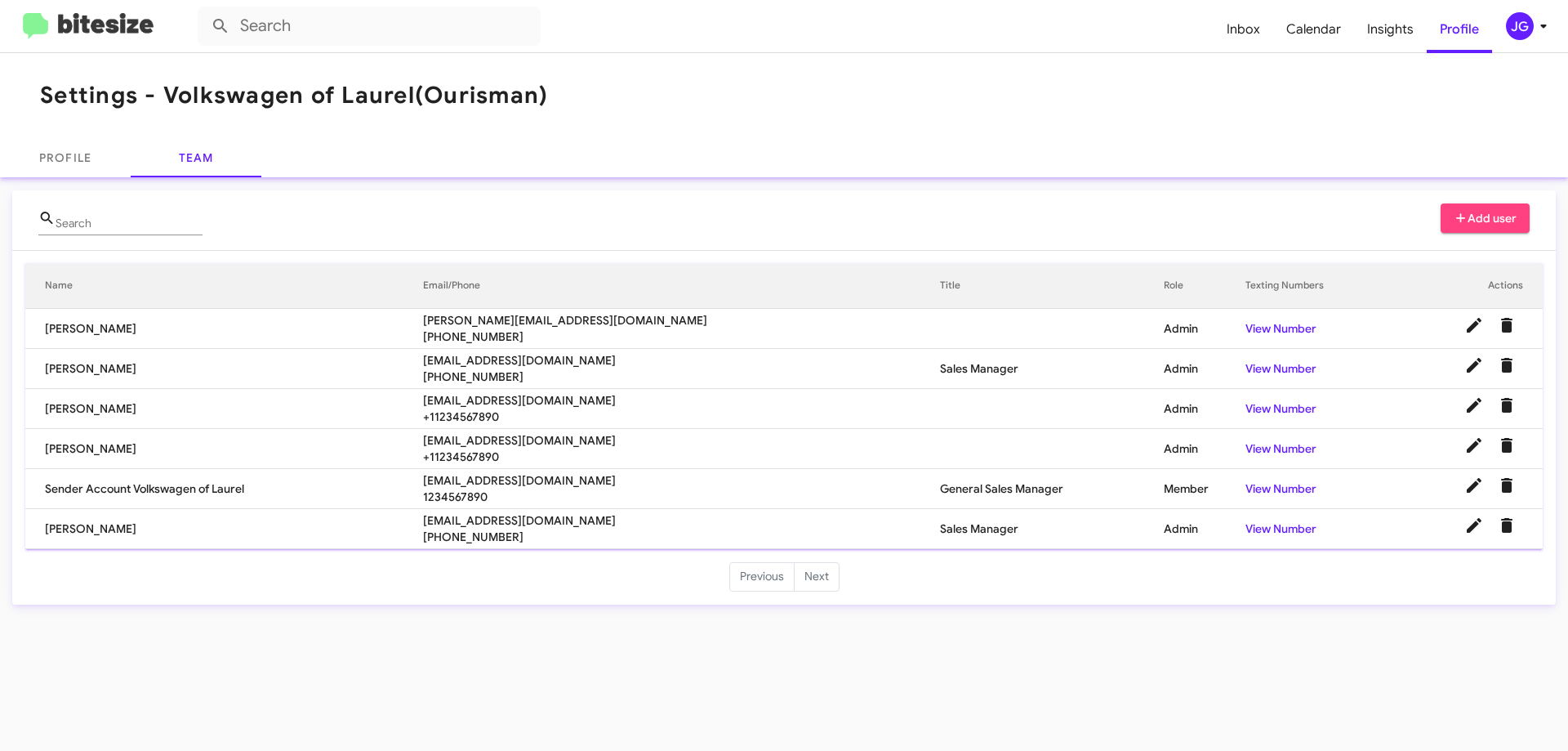
click at [1526, 18] on div "JG" at bounding box center [1520, 26] width 28 height 28
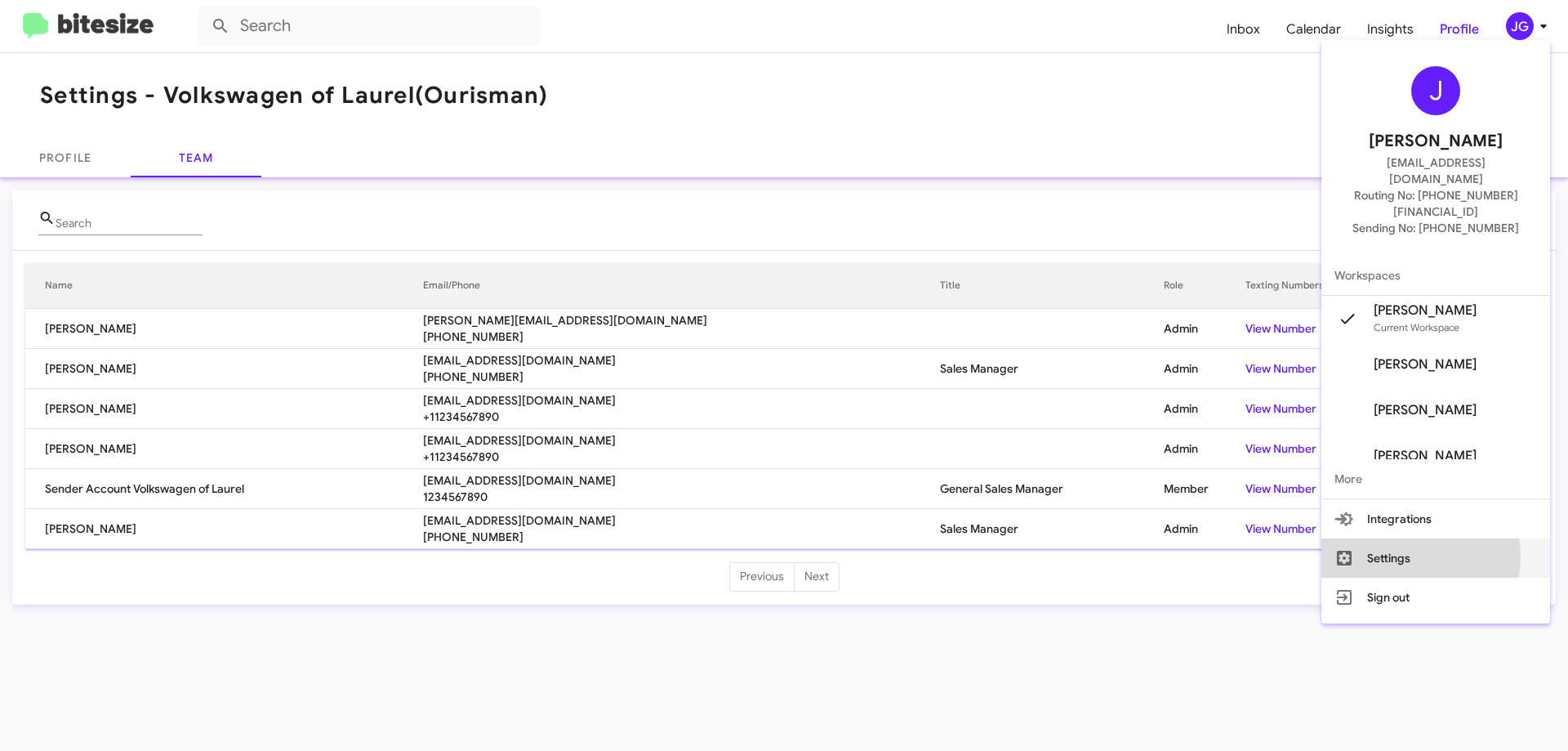
click at [1434, 539] on button "Settings" at bounding box center [1436, 558] width 229 height 40
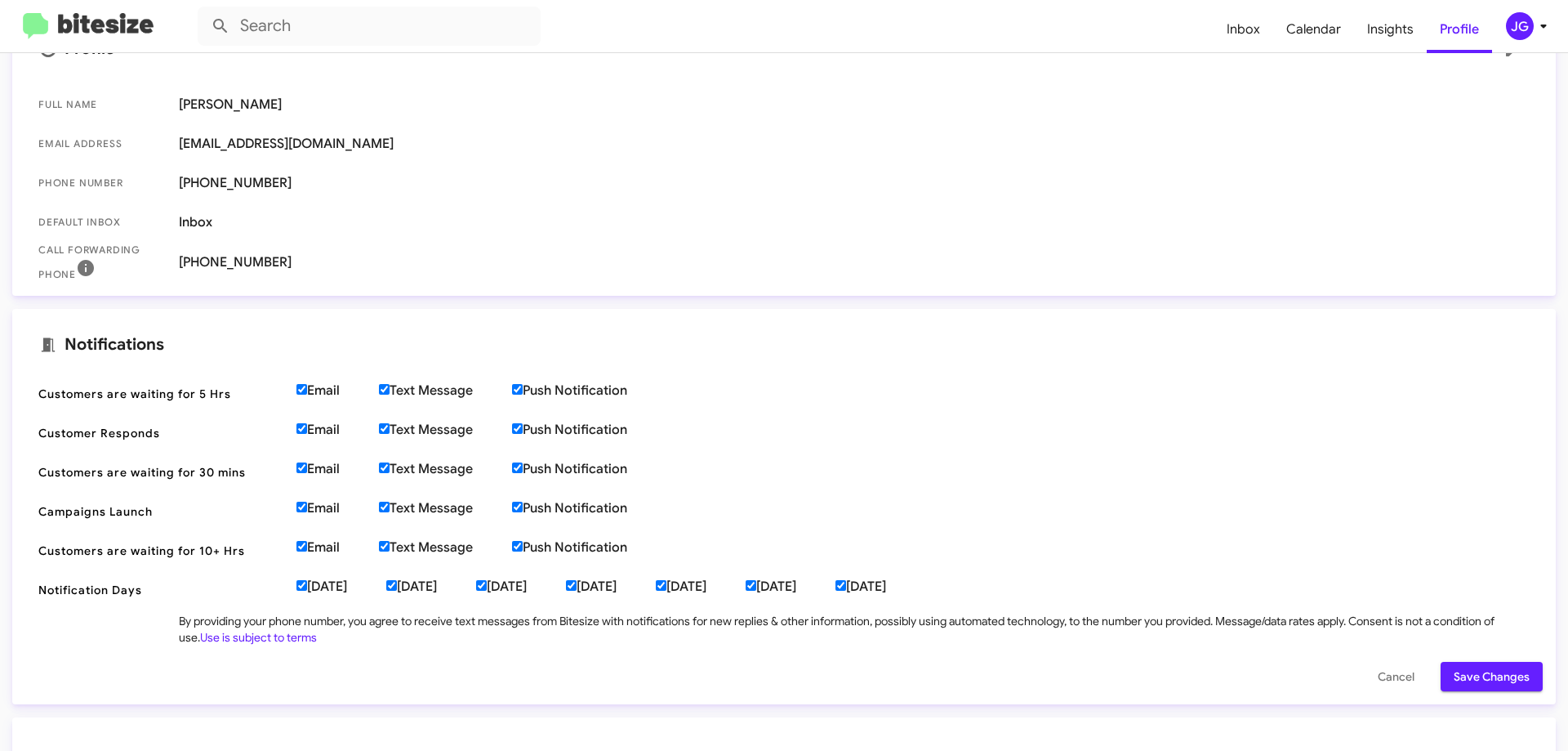
scroll to position [376, 0]
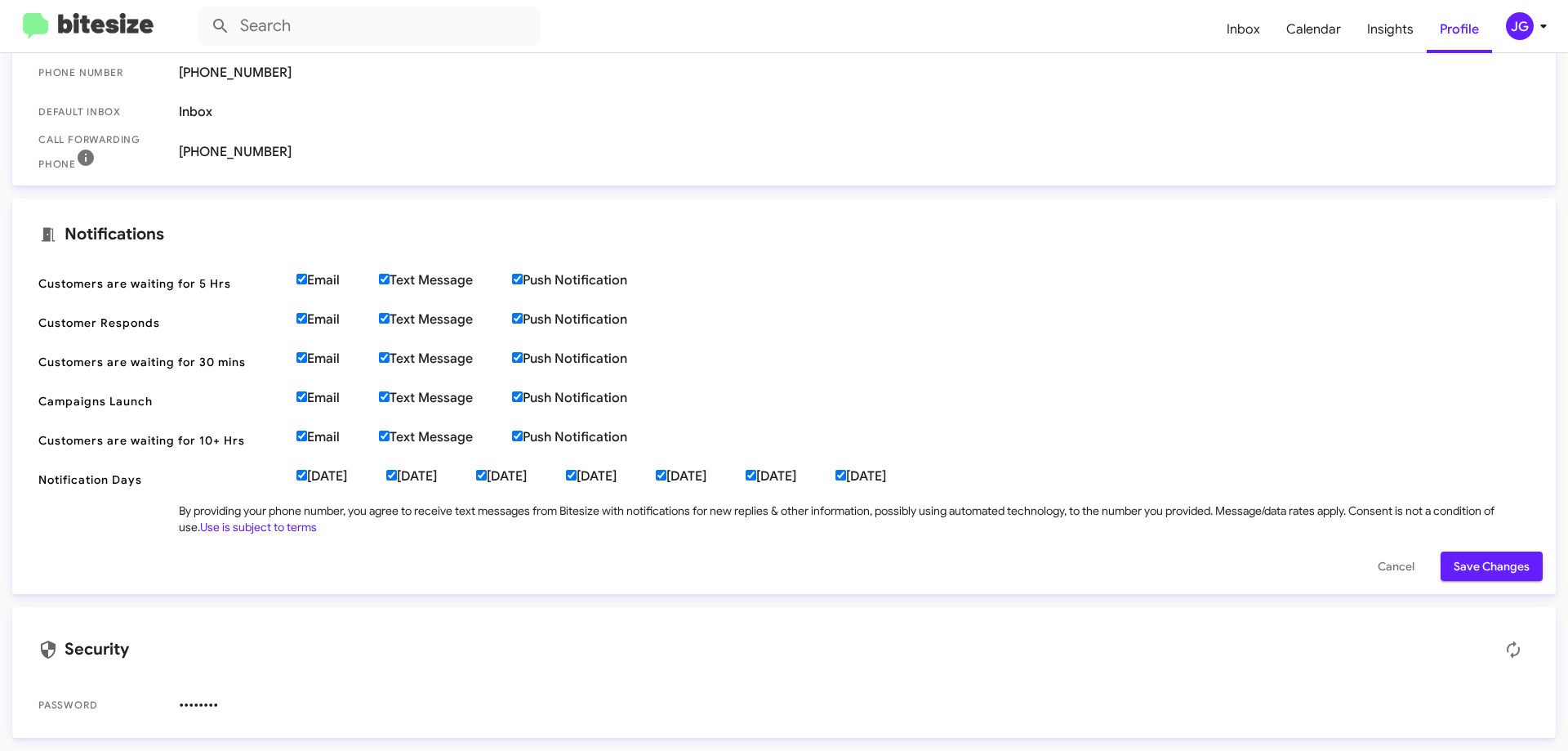
click at [501, 99] on span "Default Inbox Inbox" at bounding box center [784, 111] width 1517 height 40
click at [59, 40] on mat-toolbar "Inbox Calendar Insights Profile JG" at bounding box center [784, 26] width 1568 height 52
click at [38, 23] on img at bounding box center [88, 26] width 131 height 27
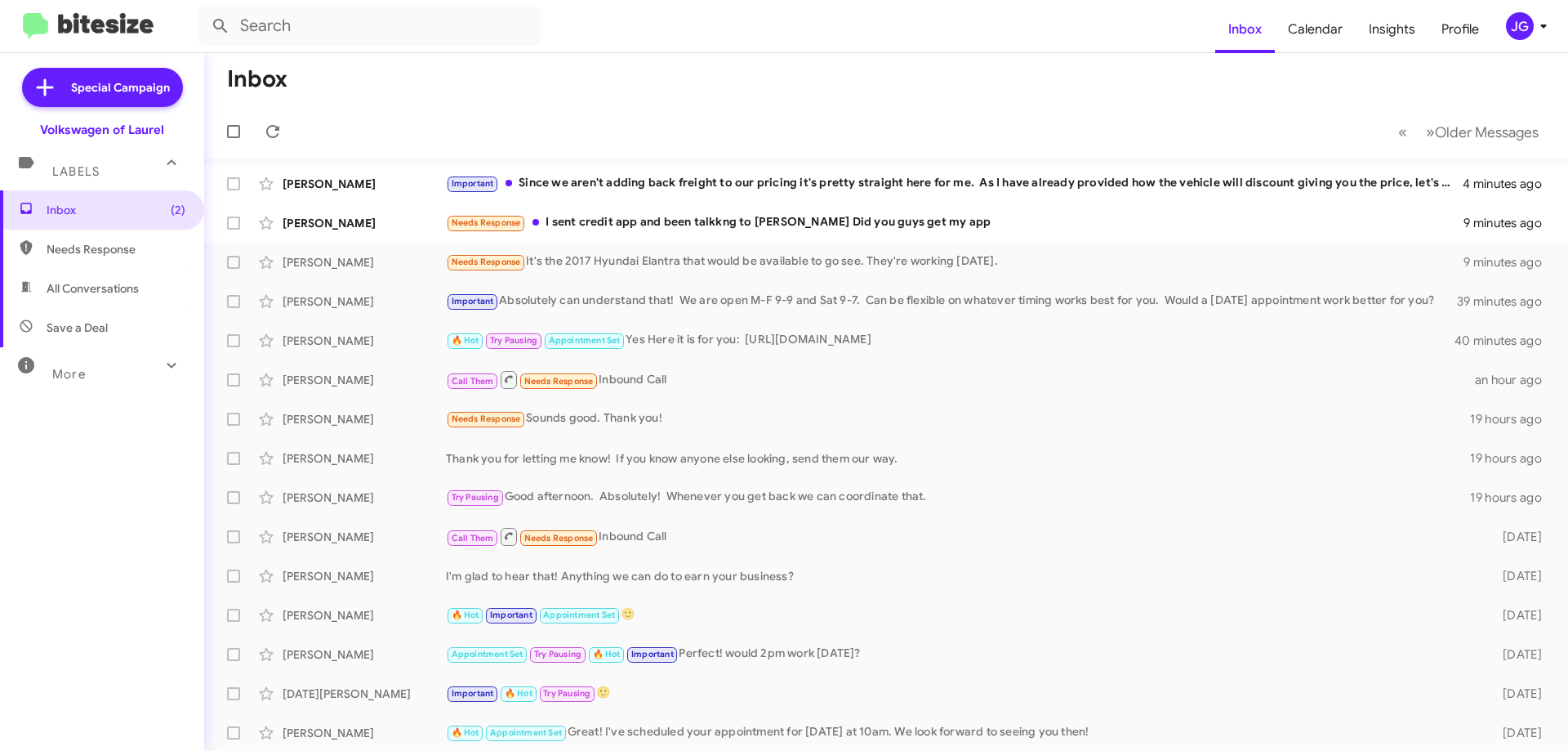
click at [1521, 26] on div "JG" at bounding box center [1520, 26] width 28 height 28
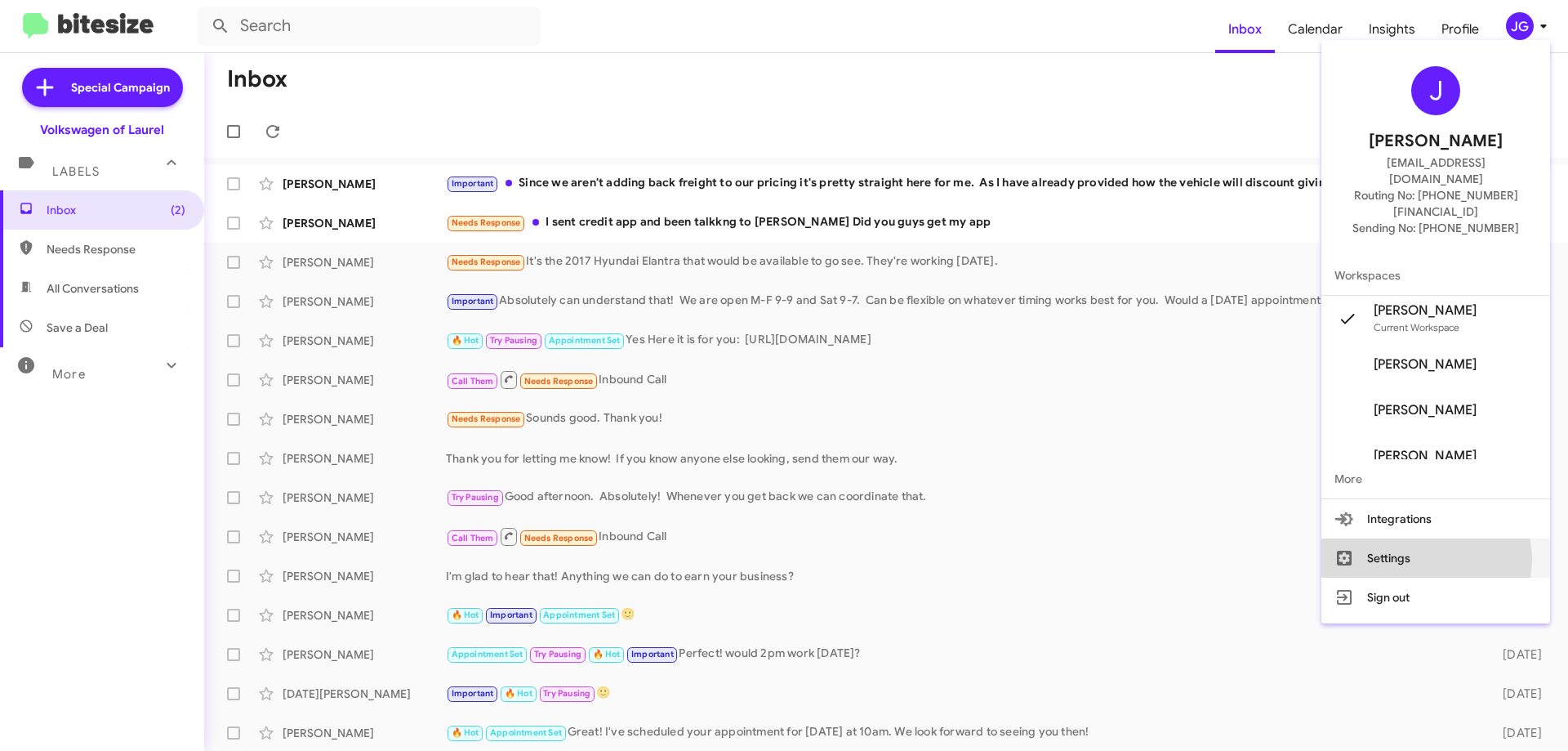
click at [1457, 539] on button "Settings" at bounding box center [1436, 558] width 229 height 40
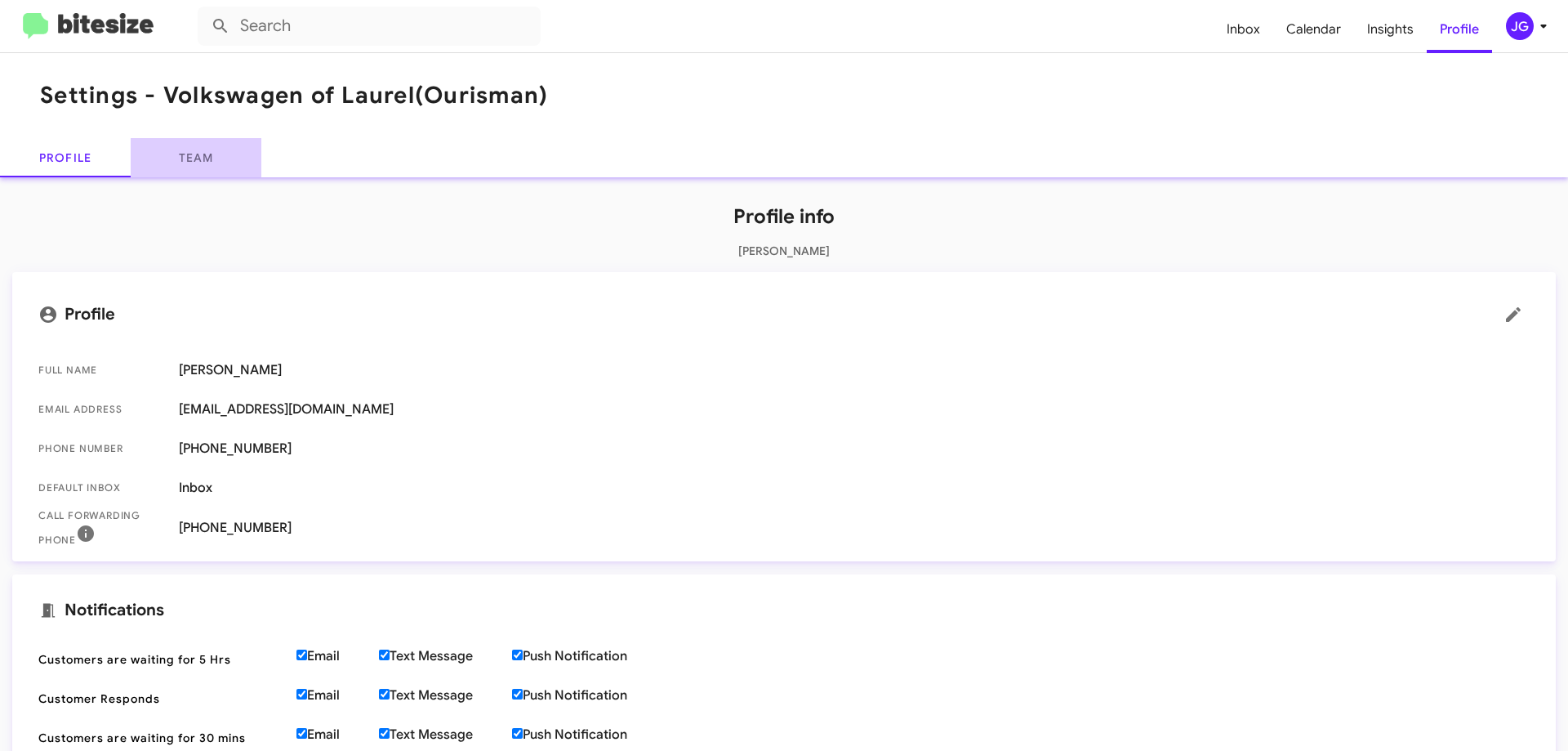
click at [187, 147] on link "Team" at bounding box center [196, 157] width 131 height 40
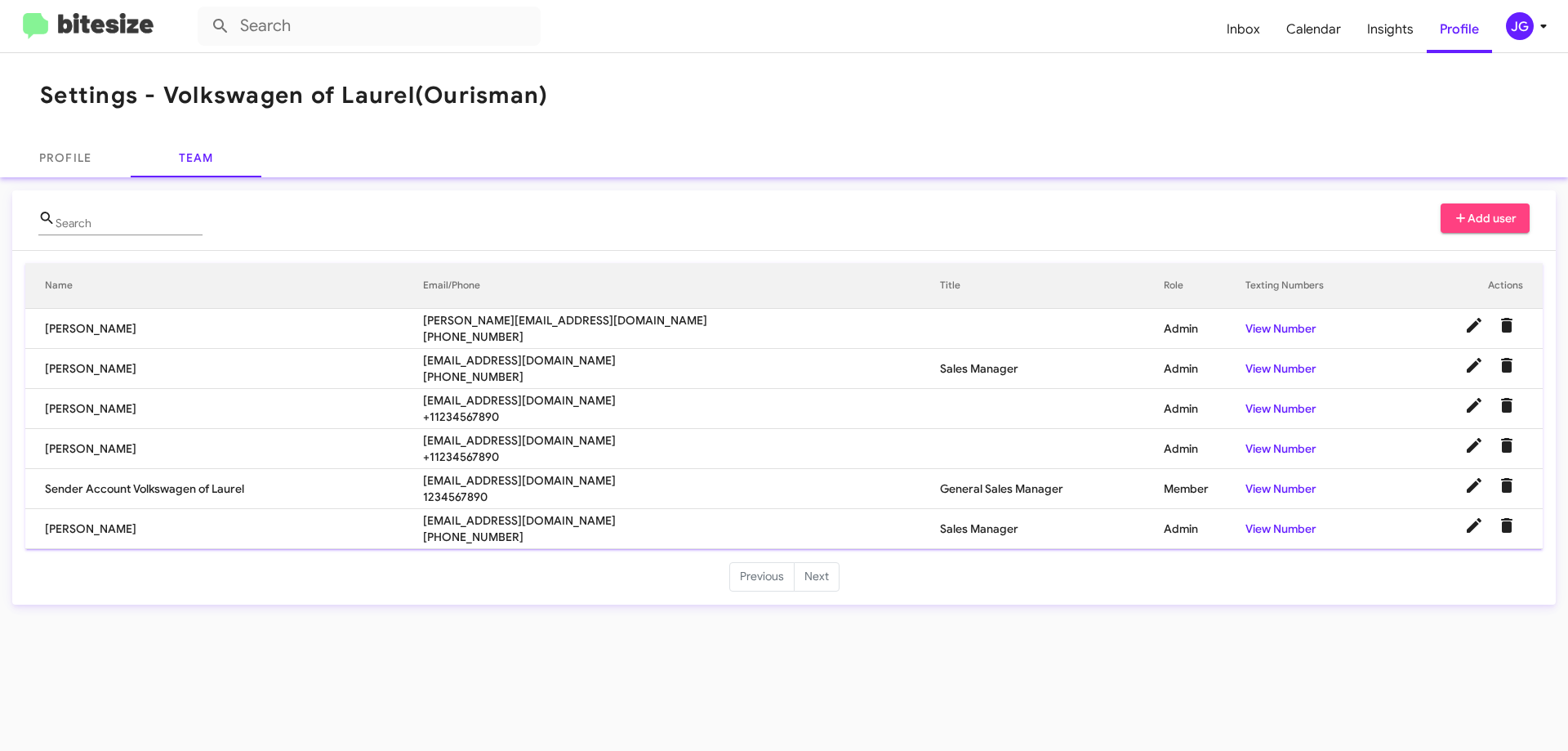
click at [332, 490] on td "Sender Account Volkswagen of Laurel" at bounding box center [224, 489] width 398 height 40
click at [1470, 486] on icon at bounding box center [1473, 484] width 19 height 19
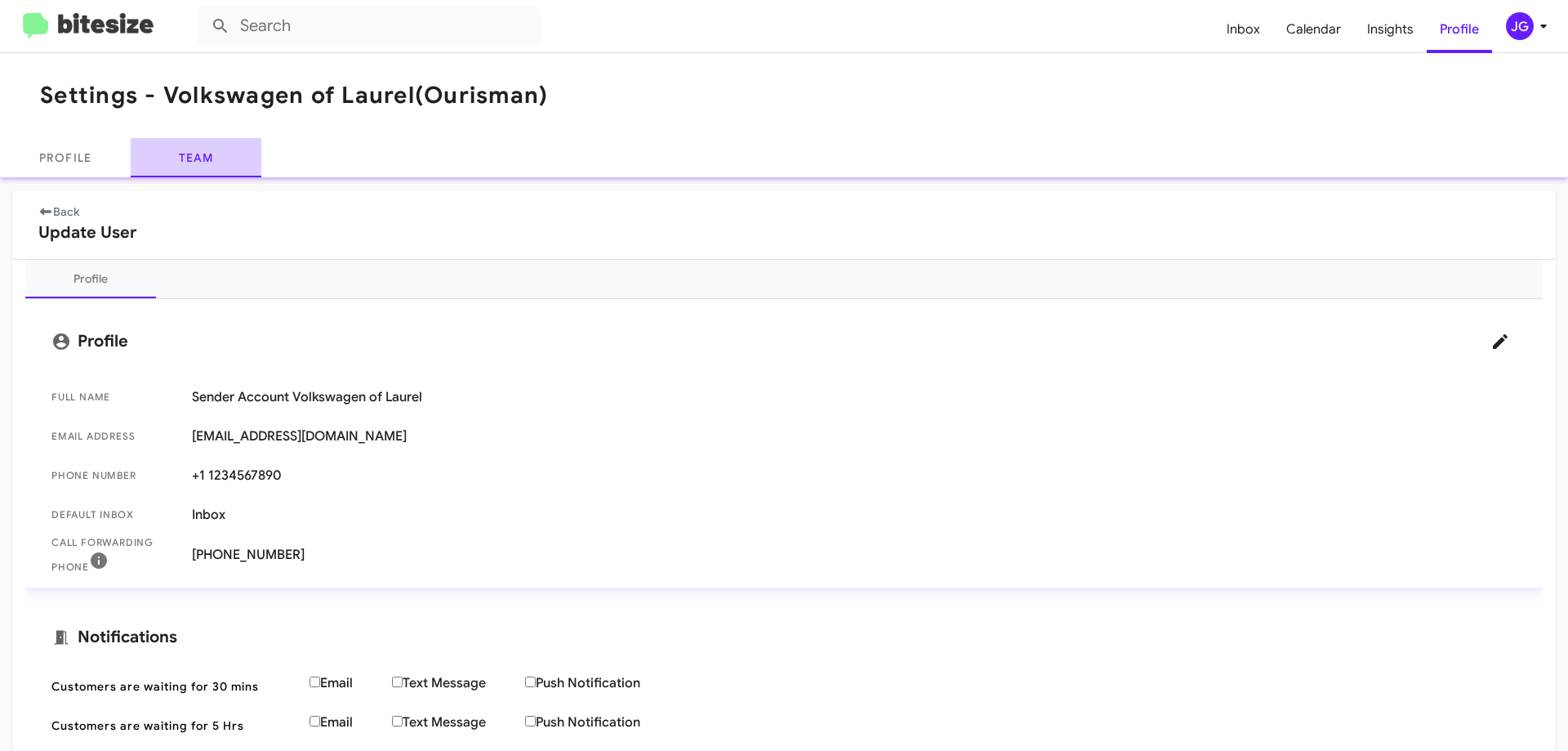
click at [180, 157] on link "Team" at bounding box center [196, 157] width 131 height 40
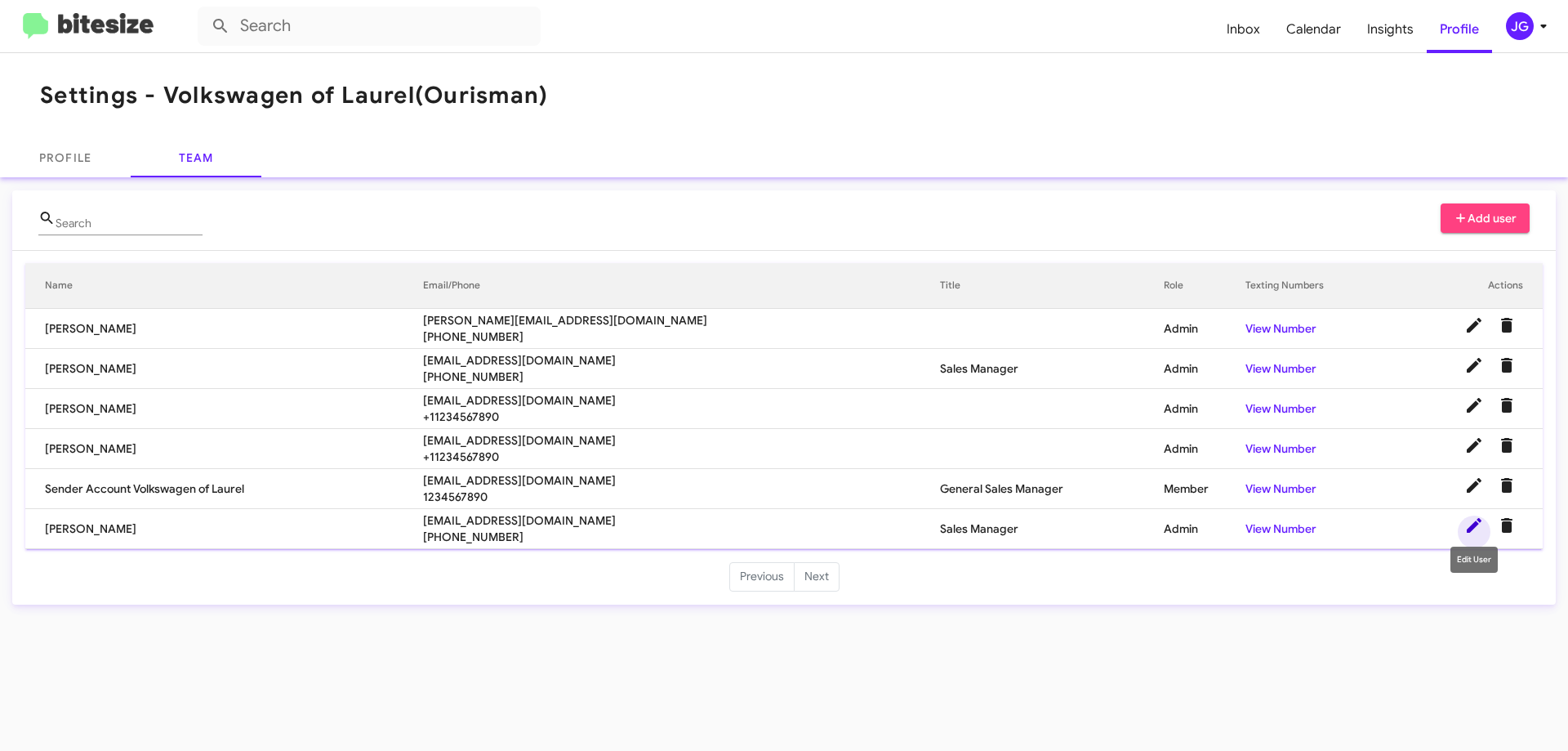
click at [1469, 517] on icon at bounding box center [1473, 525] width 19 height 19
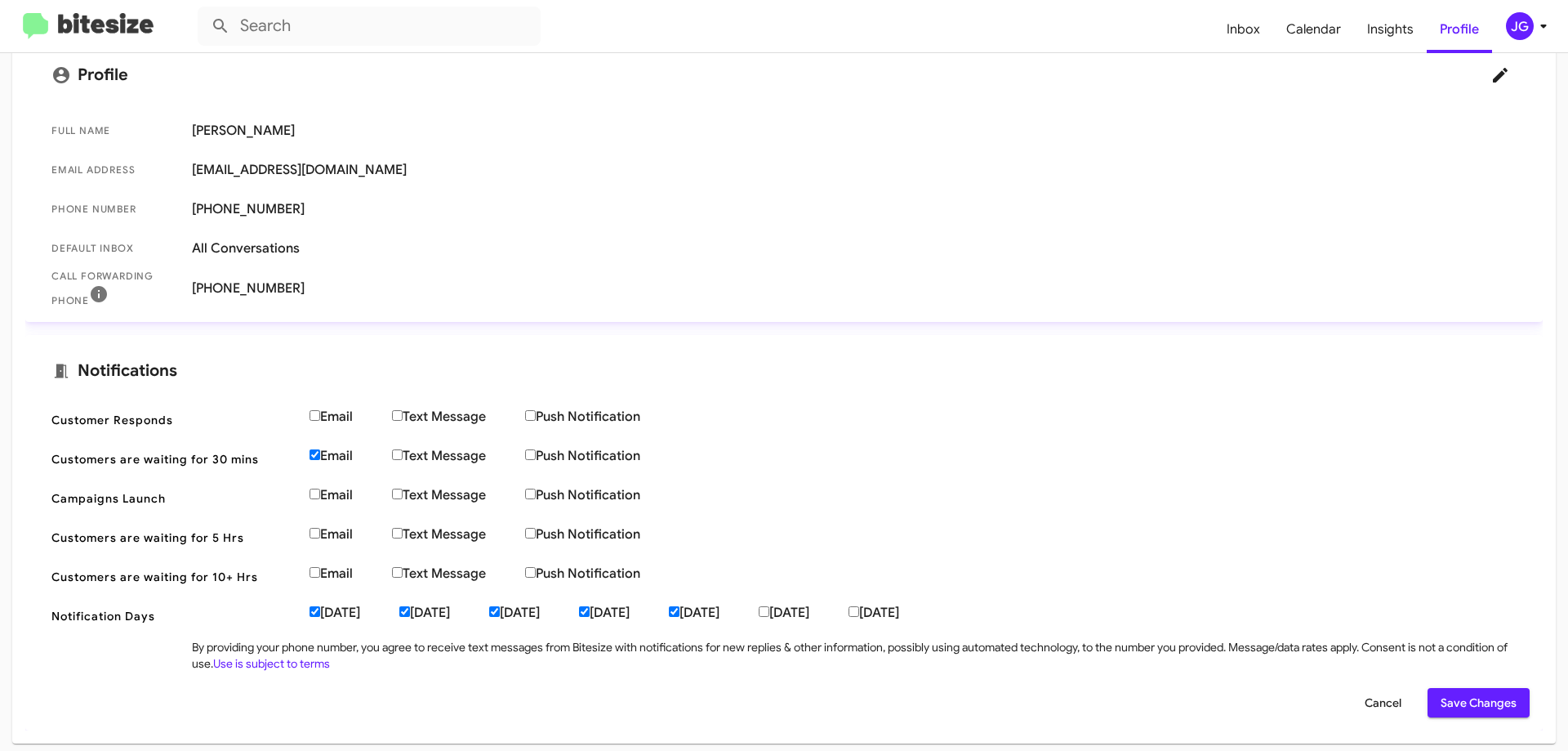
scroll to position [272, 0]
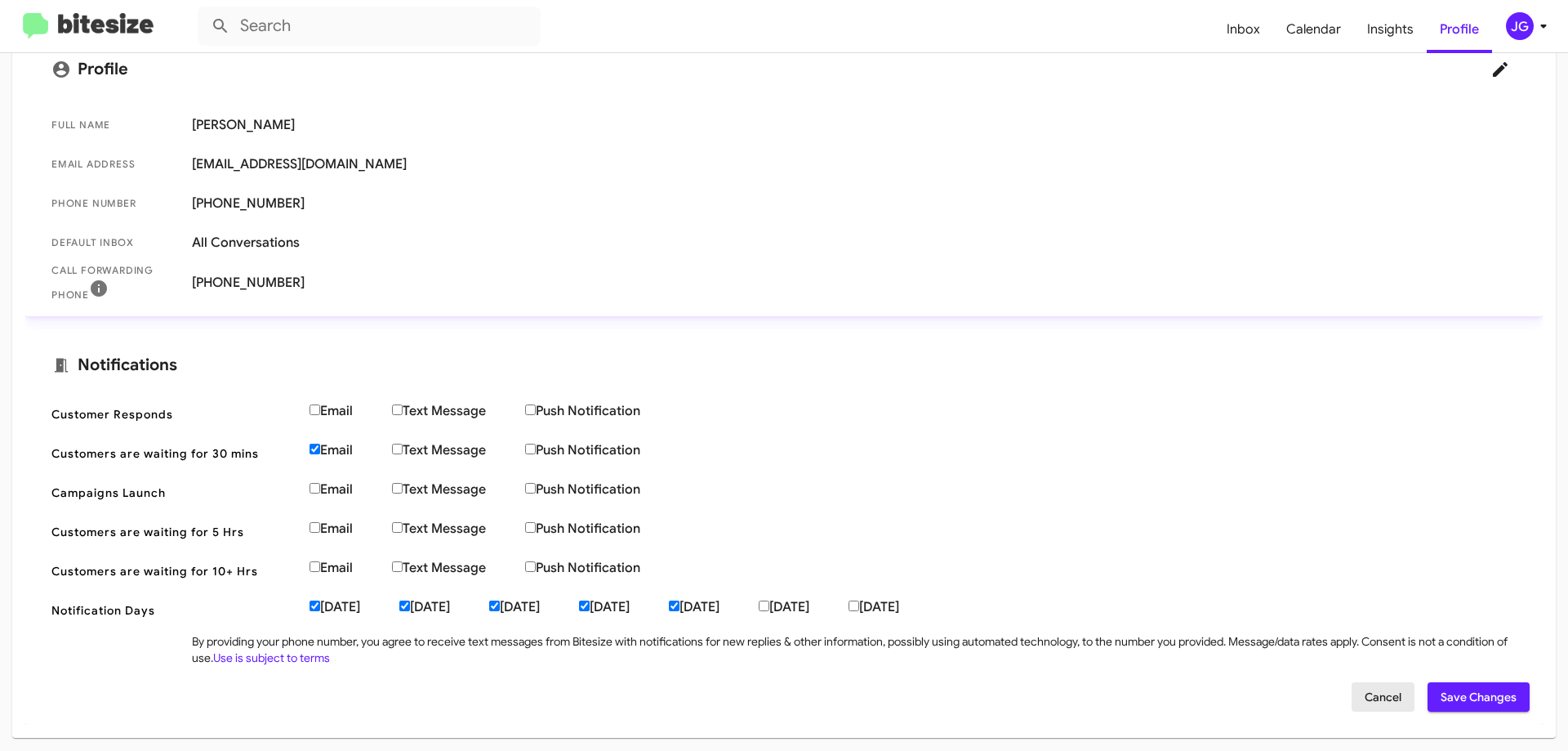
click at [1365, 691] on span "Cancel" at bounding box center [1383, 697] width 37 height 29
click at [1365, 701] on span "Cancel" at bounding box center [1383, 697] width 37 height 29
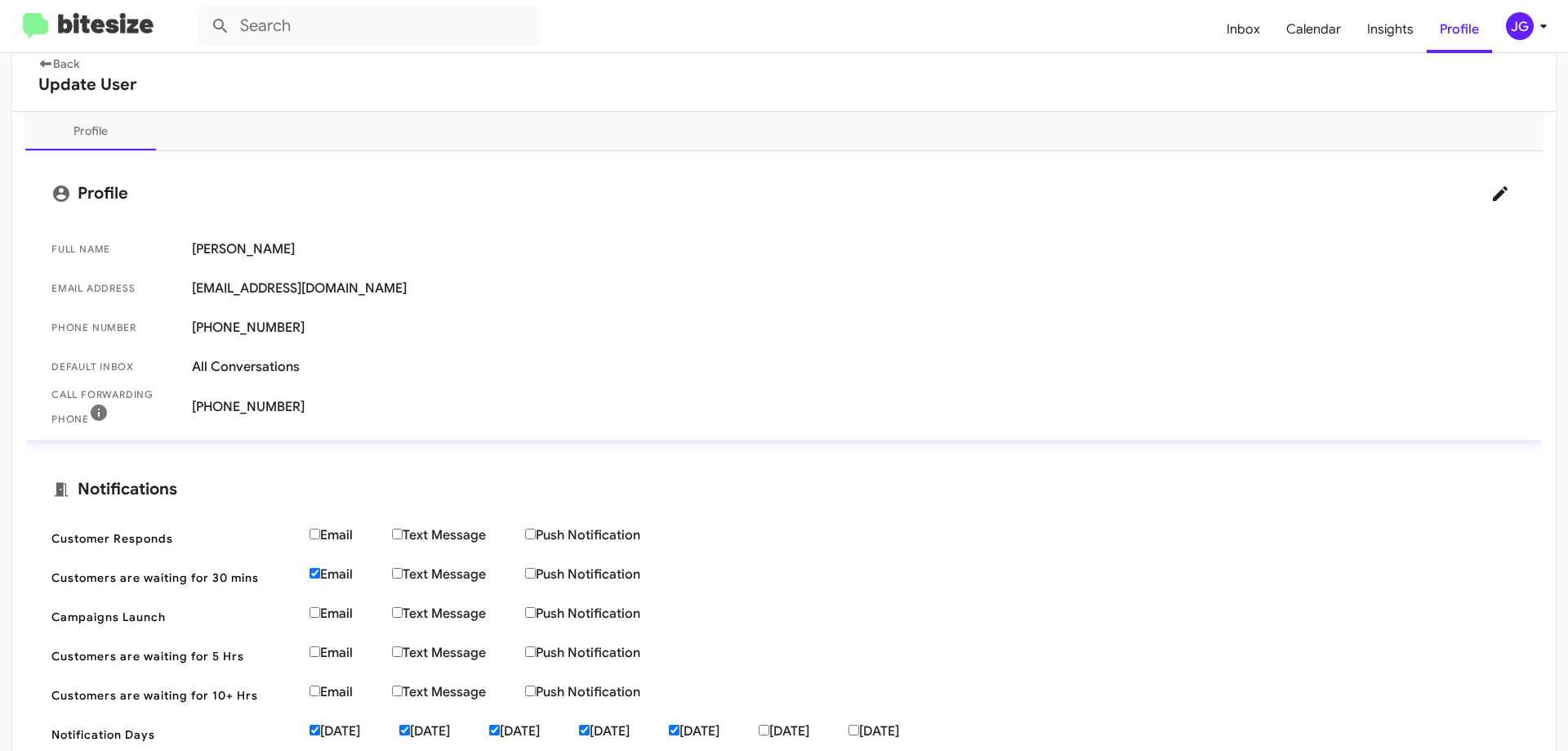
scroll to position [108, 0]
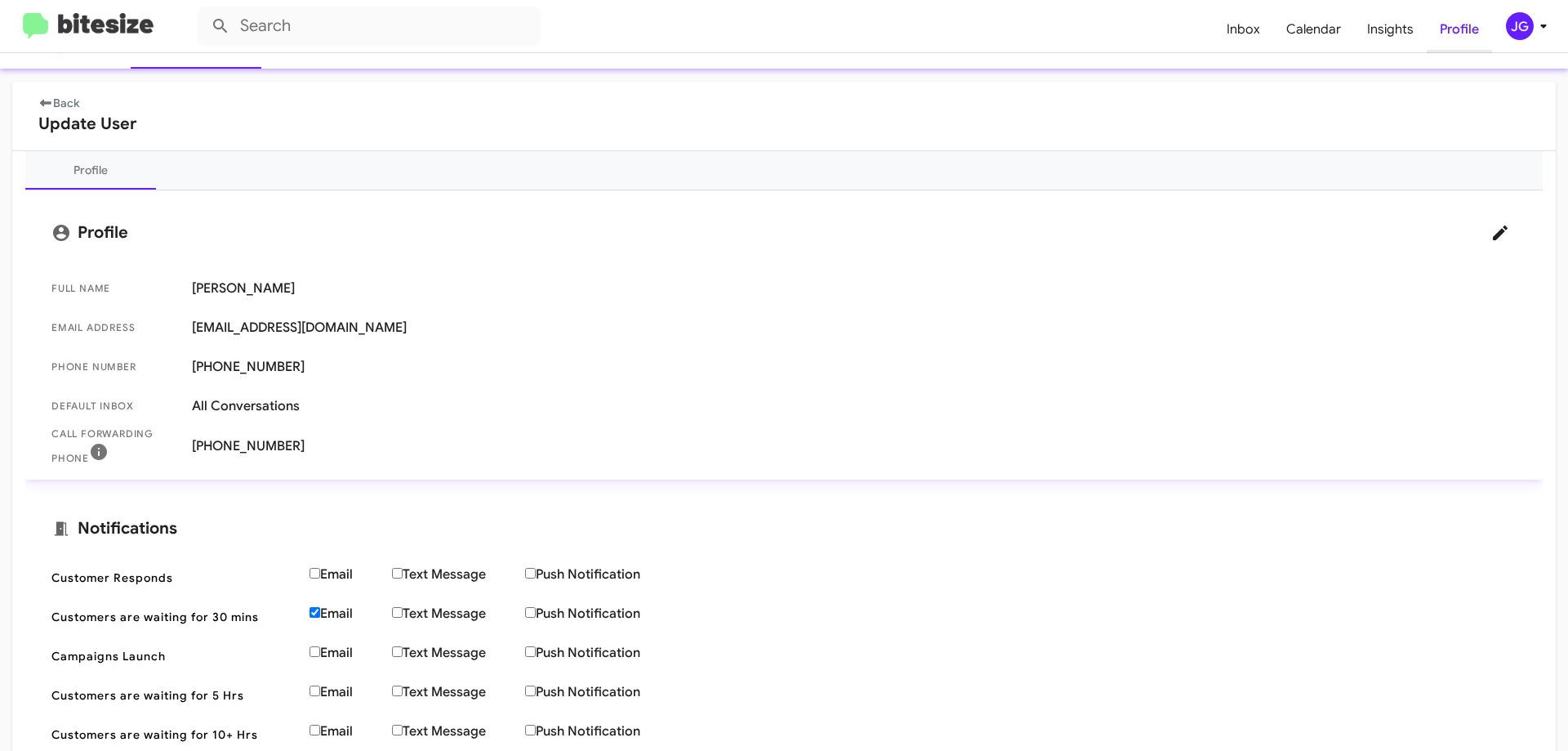
click at [1463, 40] on span "Profile" at bounding box center [1459, 29] width 65 height 48
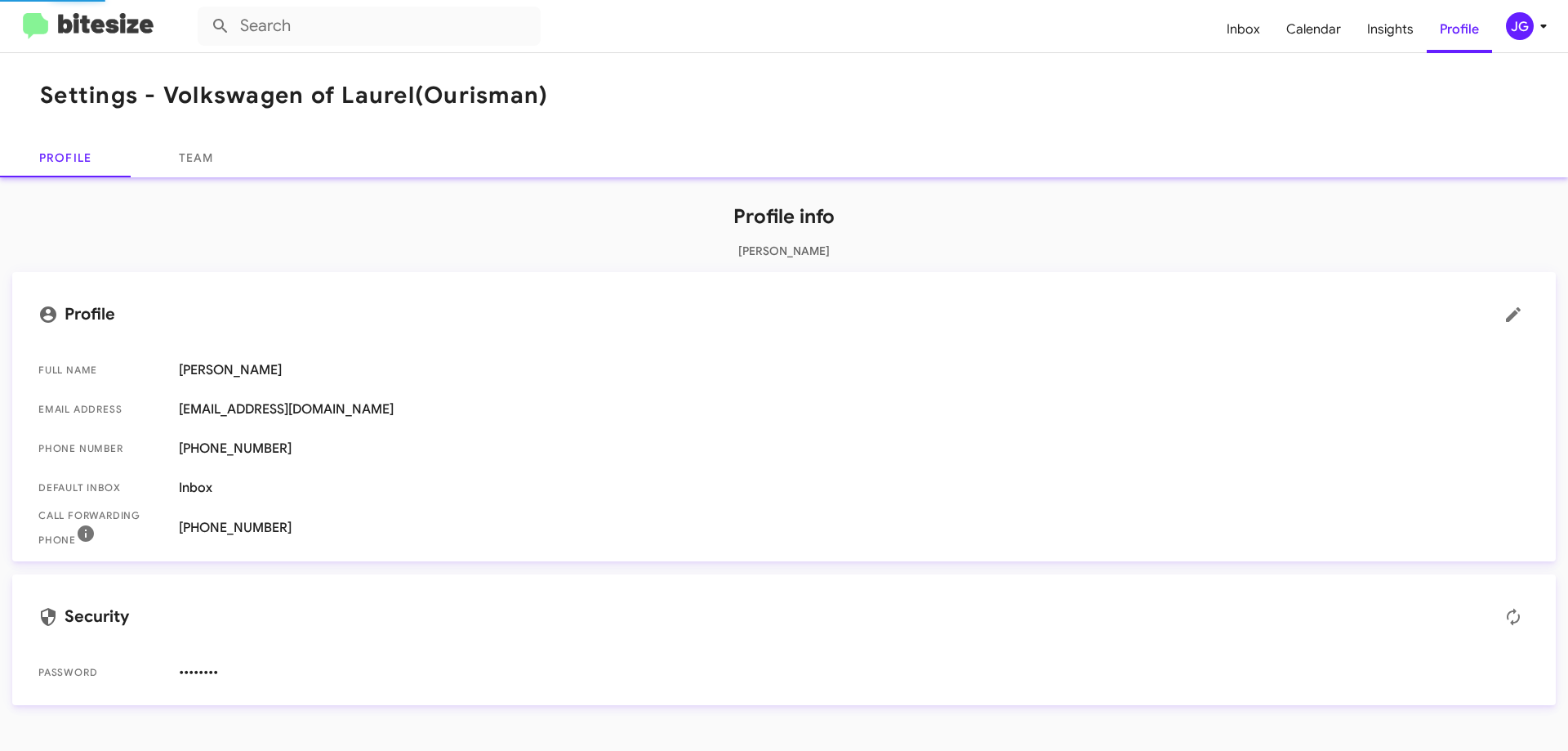
click at [1536, 22] on icon at bounding box center [1543, 26] width 19 height 19
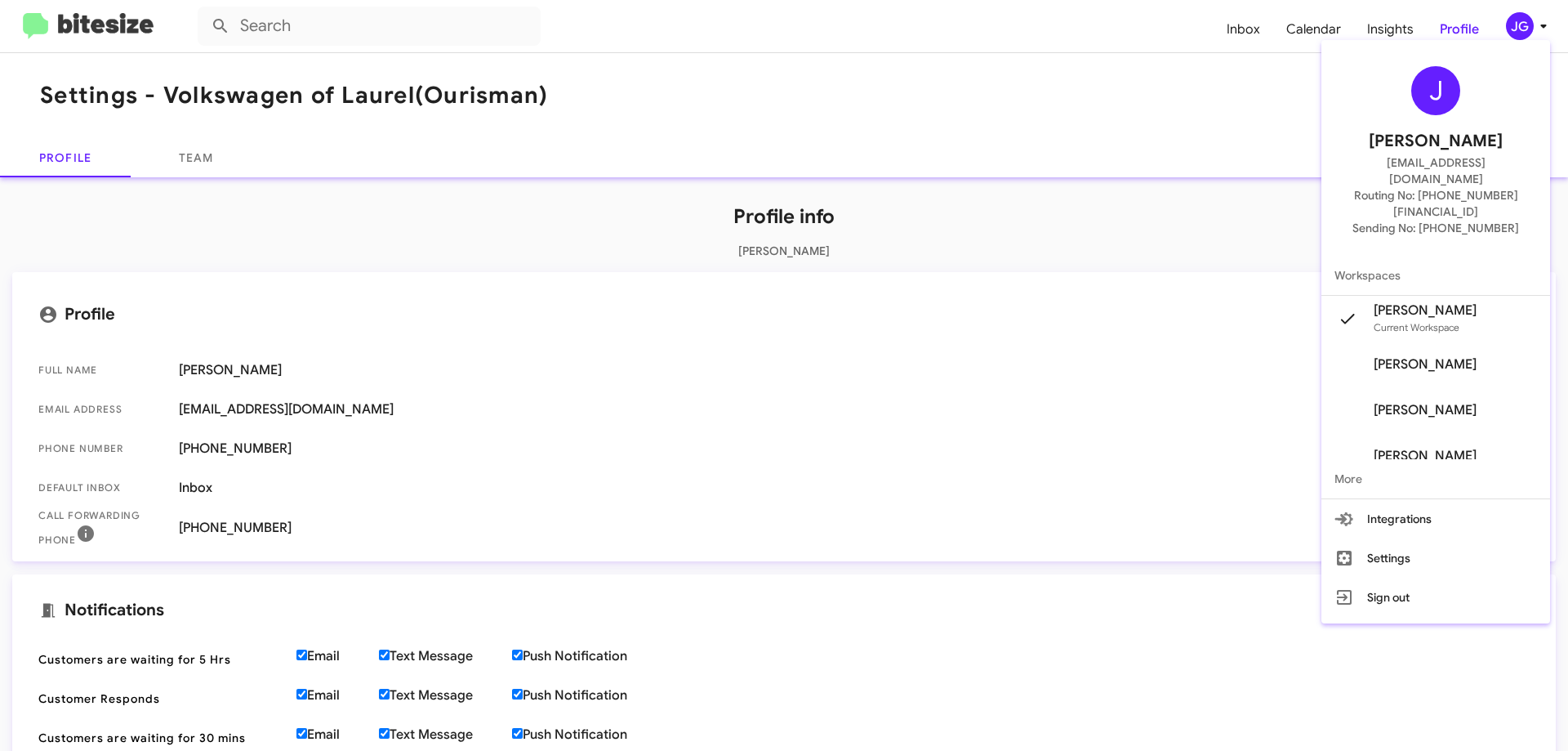
click at [1012, 507] on div at bounding box center [784, 375] width 1568 height 751
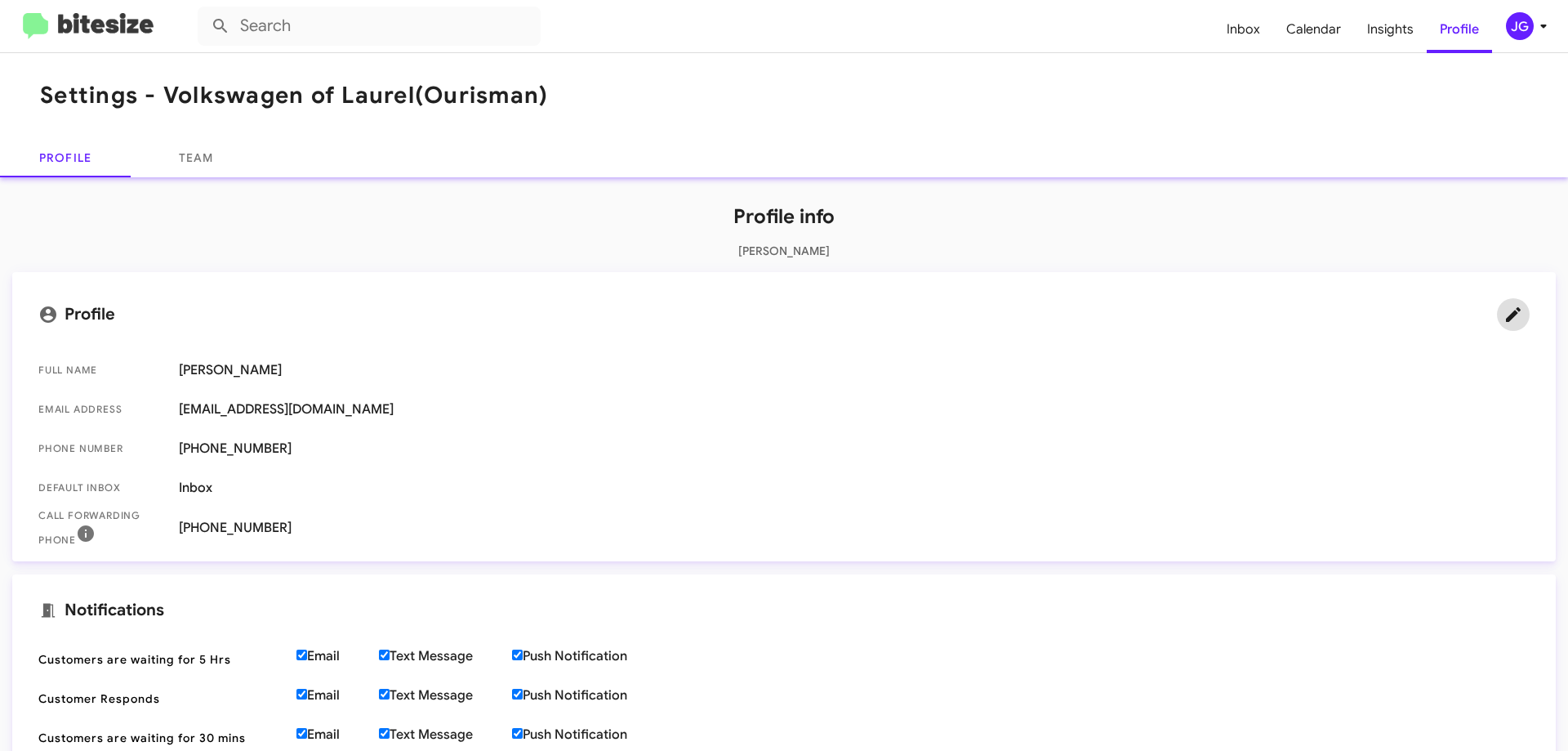
click at [1506, 312] on icon at bounding box center [1514, 314] width 15 height 15
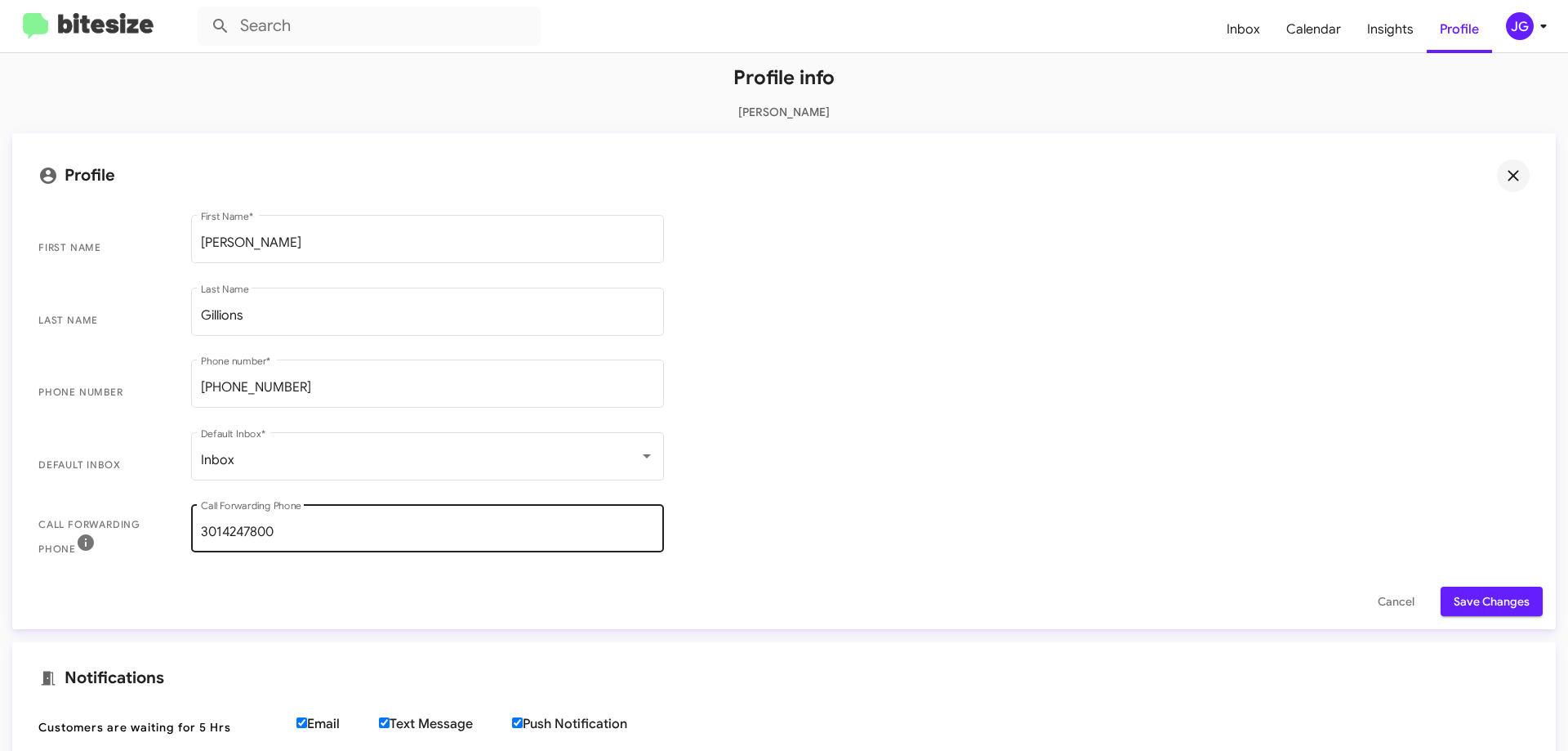
scroll to position [164, 0]
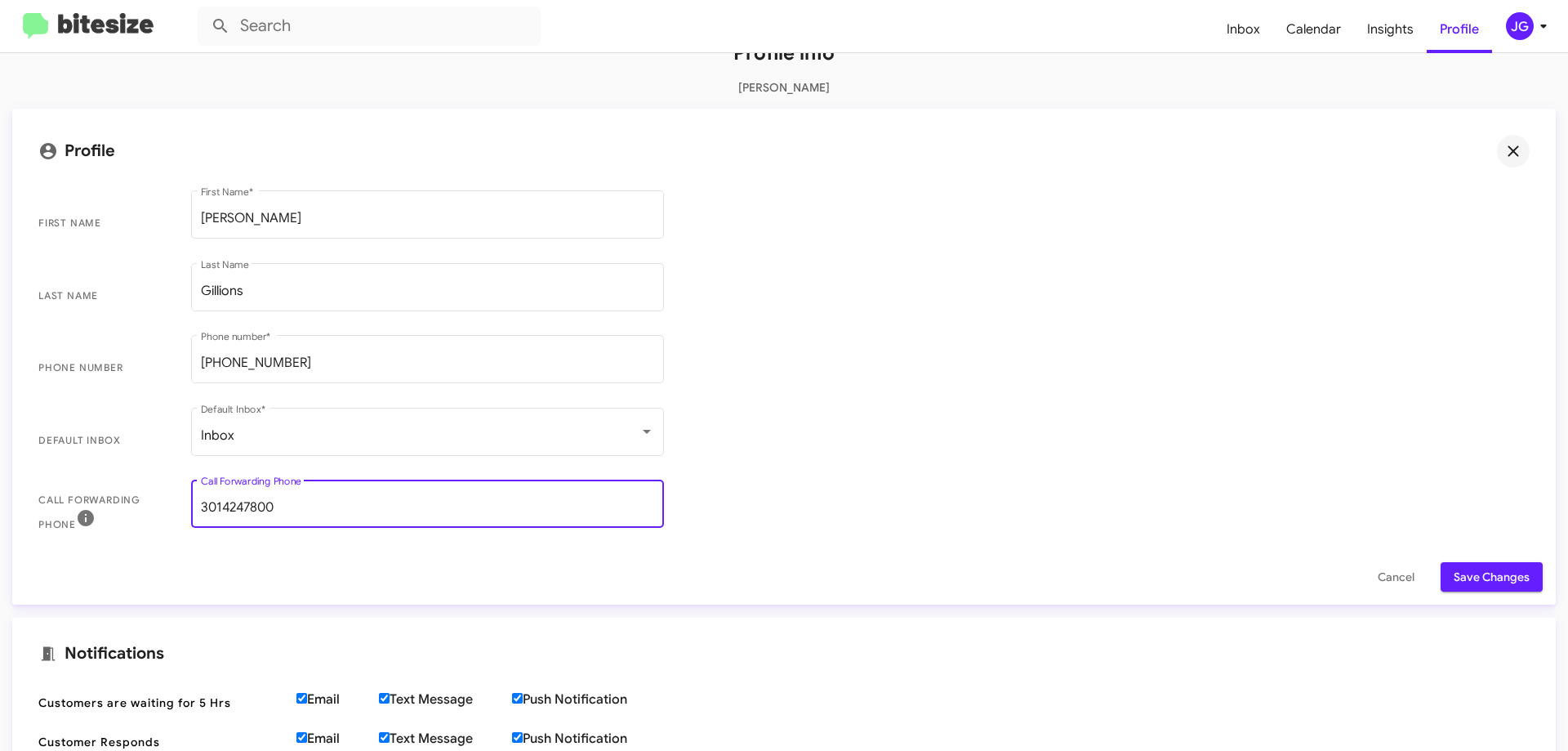
drag, startPoint x: 348, startPoint y: 500, endPoint x: 168, endPoint y: 479, distance: 181.2
click at [168, 479] on span "Call Forwarding Phone 3014247800 Call Forwarding Phone" at bounding box center [784, 512] width 1517 height 73
type input "3014287400"
click at [349, 369] on input "+13014247800" at bounding box center [427, 363] width 453 height 15
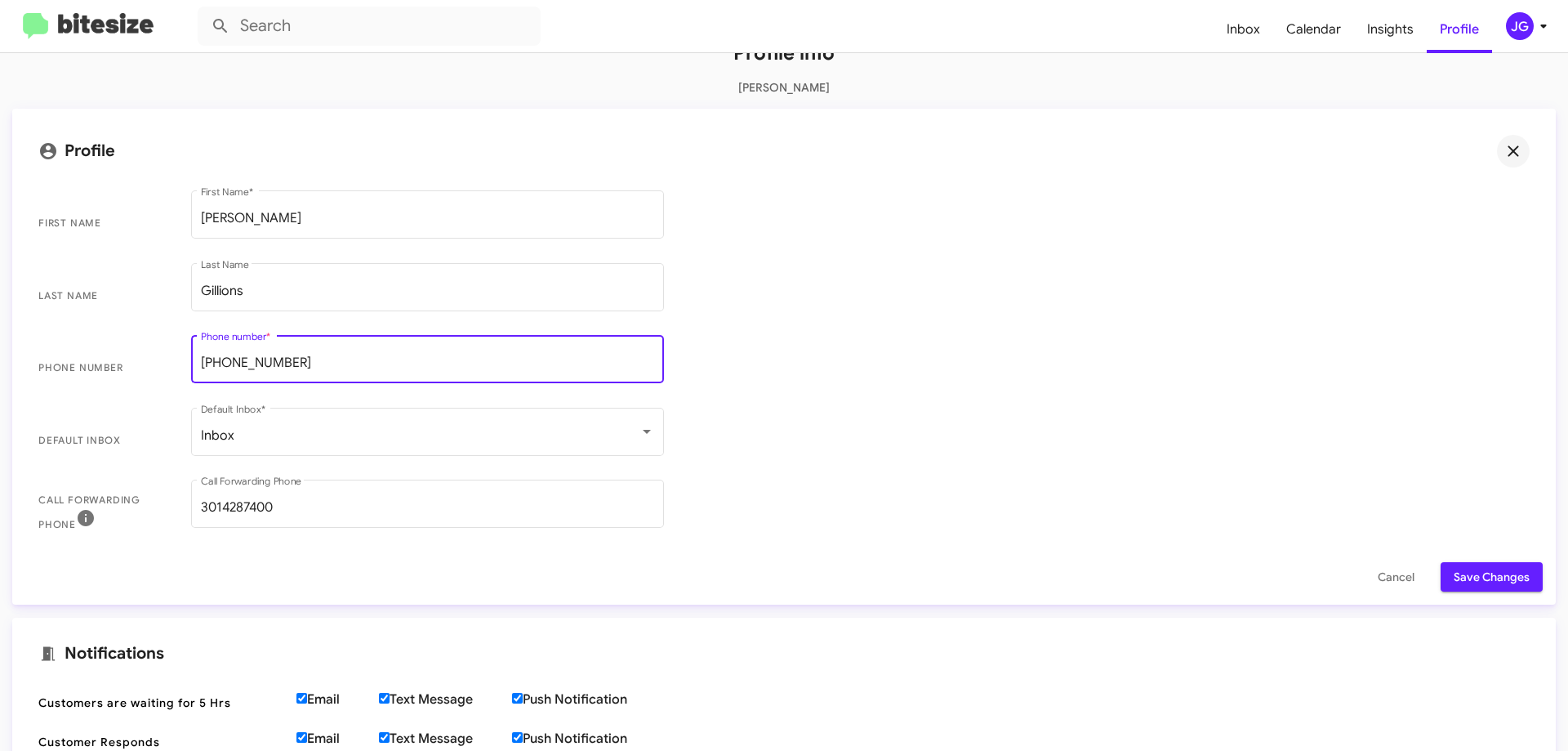
click at [349, 369] on input "+13014247800" at bounding box center [427, 363] width 453 height 15
type input "3014287400"
click at [1454, 575] on span "Save Changes" at bounding box center [1492, 576] width 76 height 29
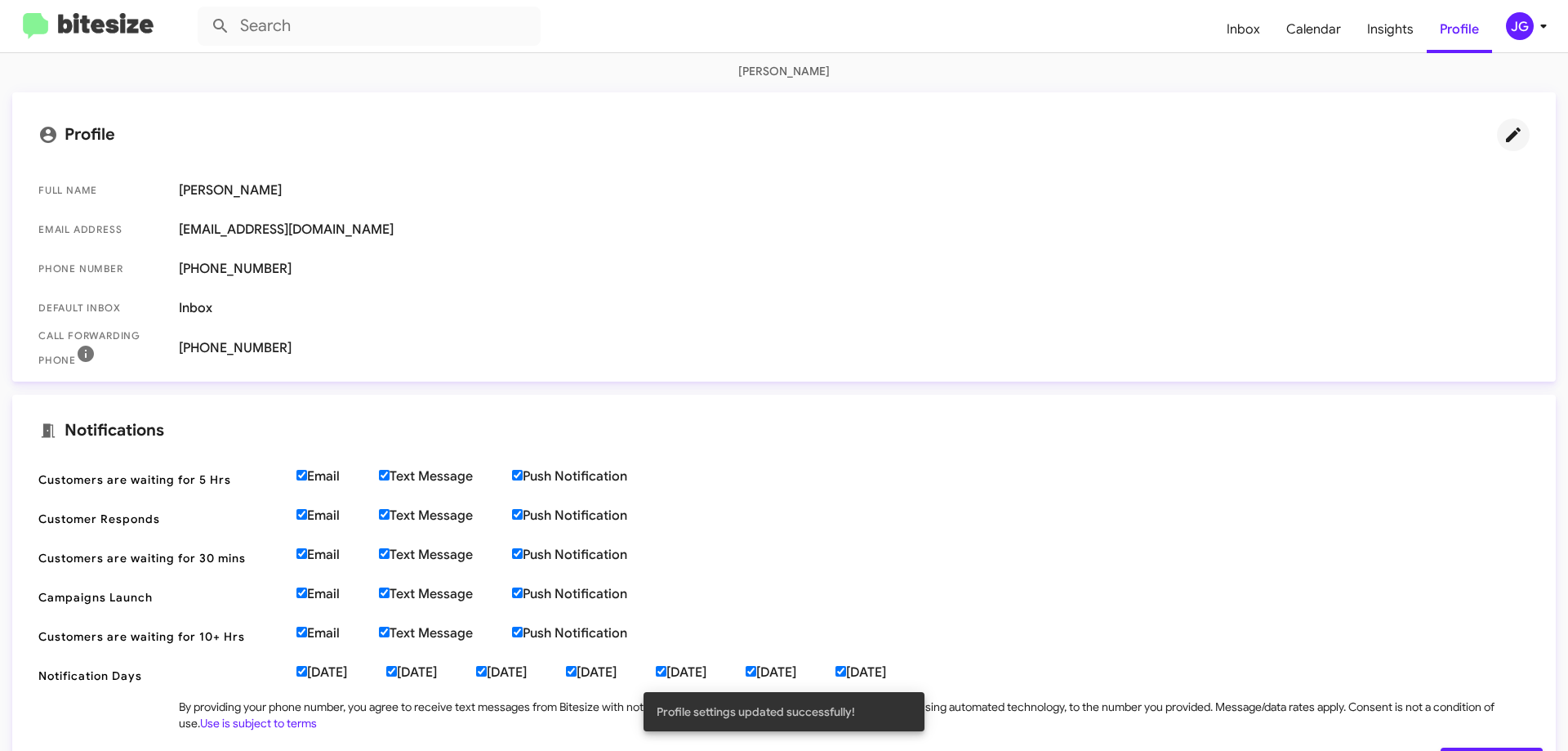
scroll to position [0, 0]
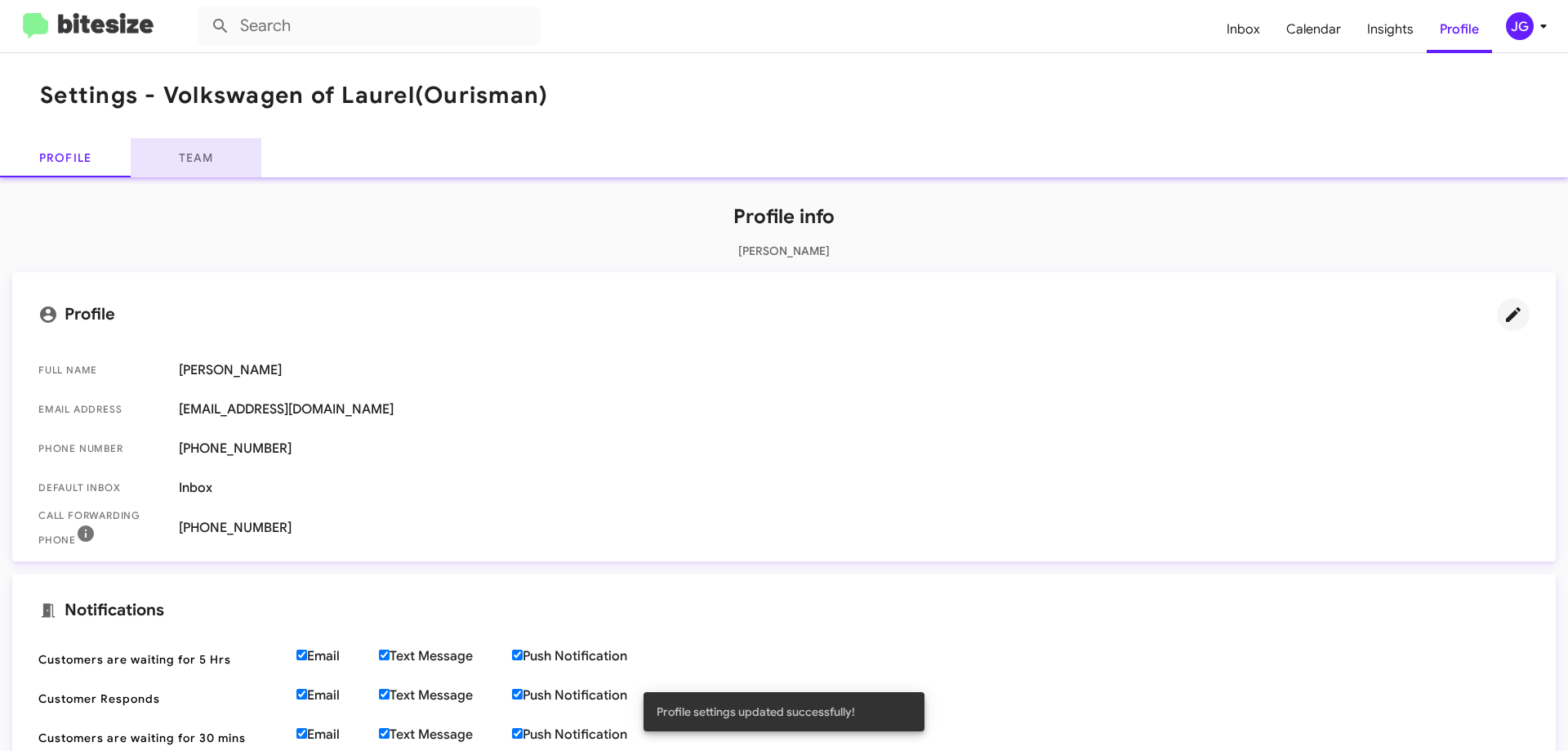
click at [171, 153] on link "Team" at bounding box center [196, 157] width 131 height 40
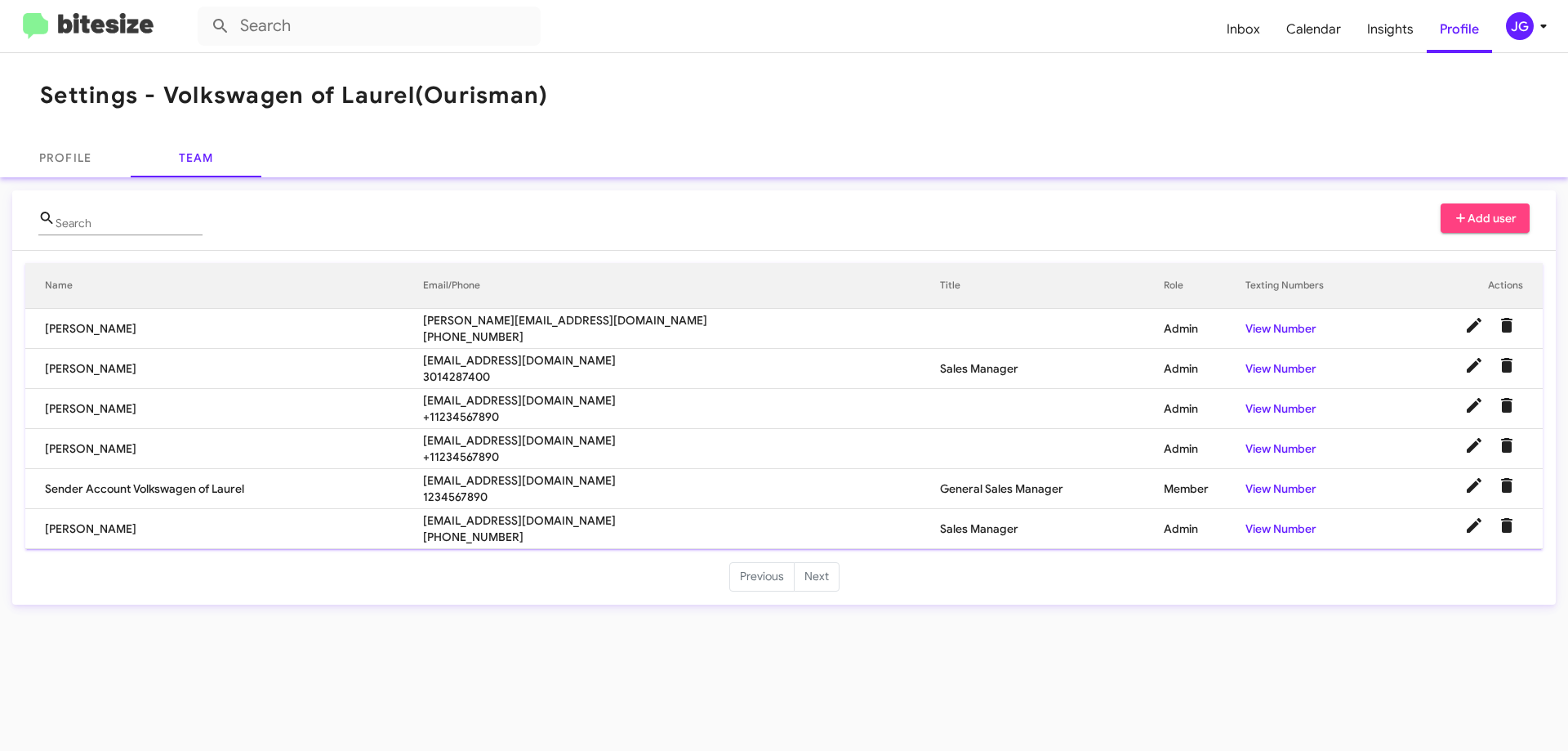
click at [565, 166] on div "Profile Team" at bounding box center [784, 157] width 1568 height 40
click at [615, 662] on div "Settings - Volkswagen of Laurel (Ourisman) Profile Team Search Add user Name Em…" at bounding box center [784, 402] width 1568 height 698
click at [1472, 525] on icon at bounding box center [1474, 525] width 15 height 15
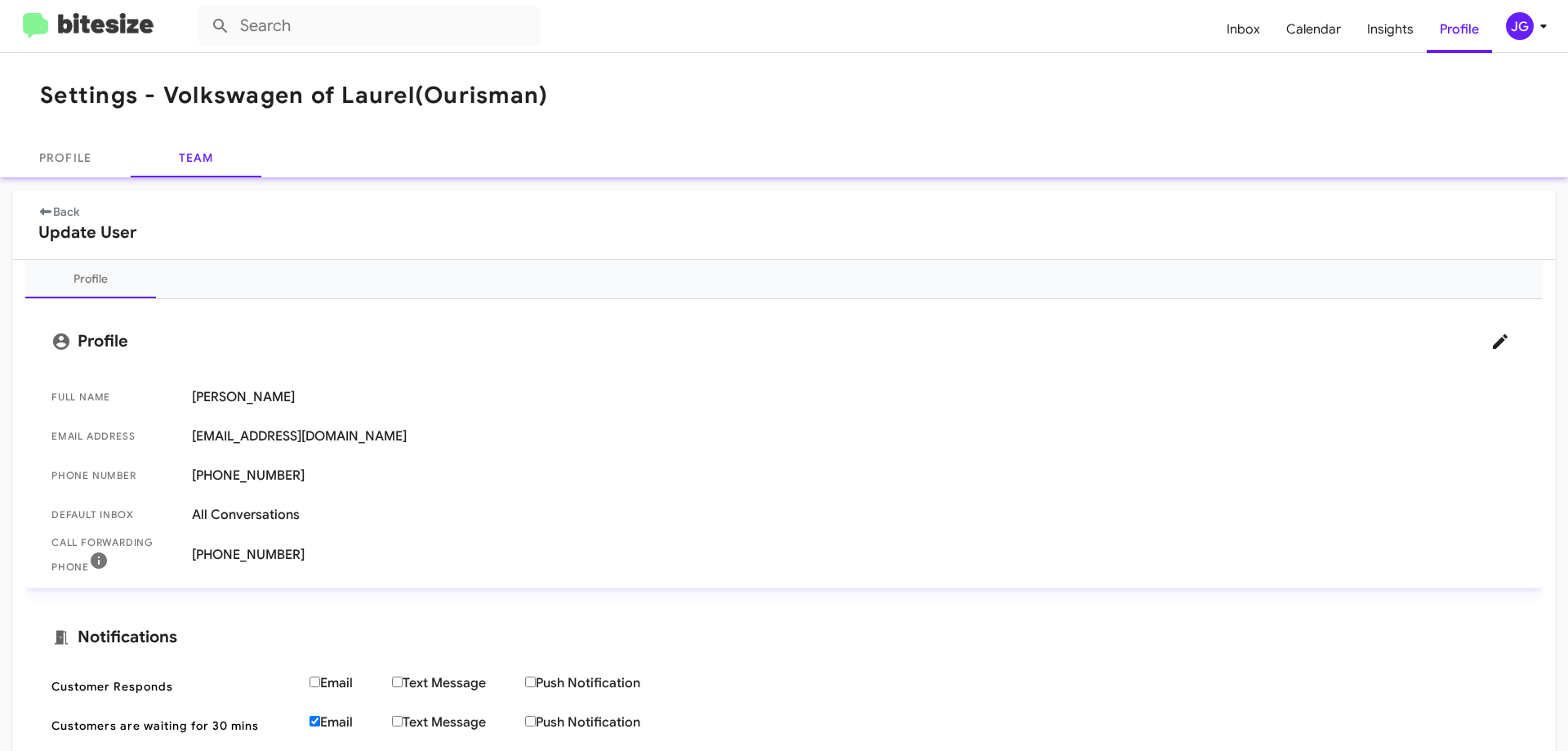
click at [51, 218] on fa-icon at bounding box center [46, 211] width 15 height 15
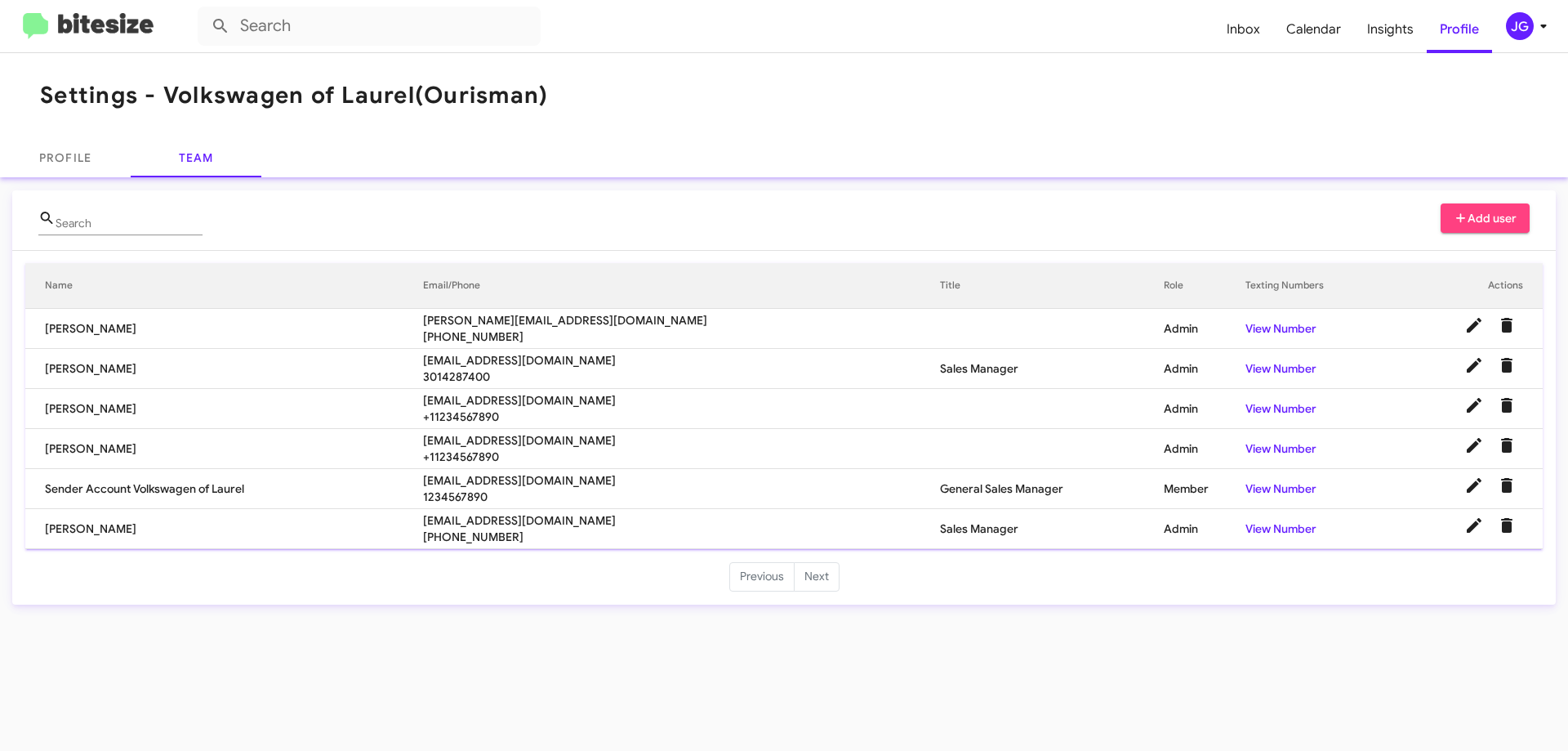
click at [511, 151] on div "Profile Team" at bounding box center [784, 157] width 1568 height 40
click at [1386, 40] on span "Insights" at bounding box center [1390, 29] width 73 height 48
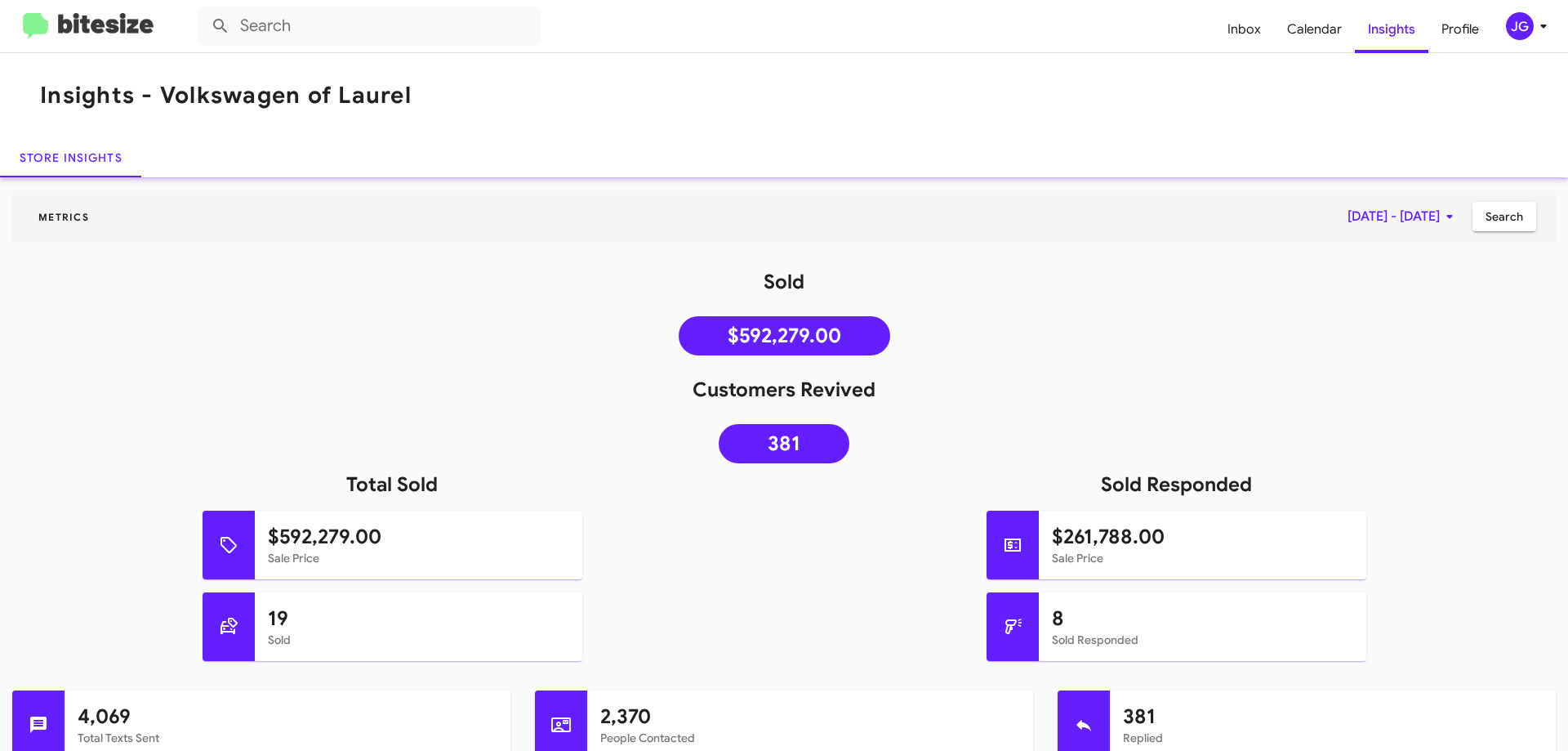
click at [87, 20] on img at bounding box center [88, 26] width 131 height 27
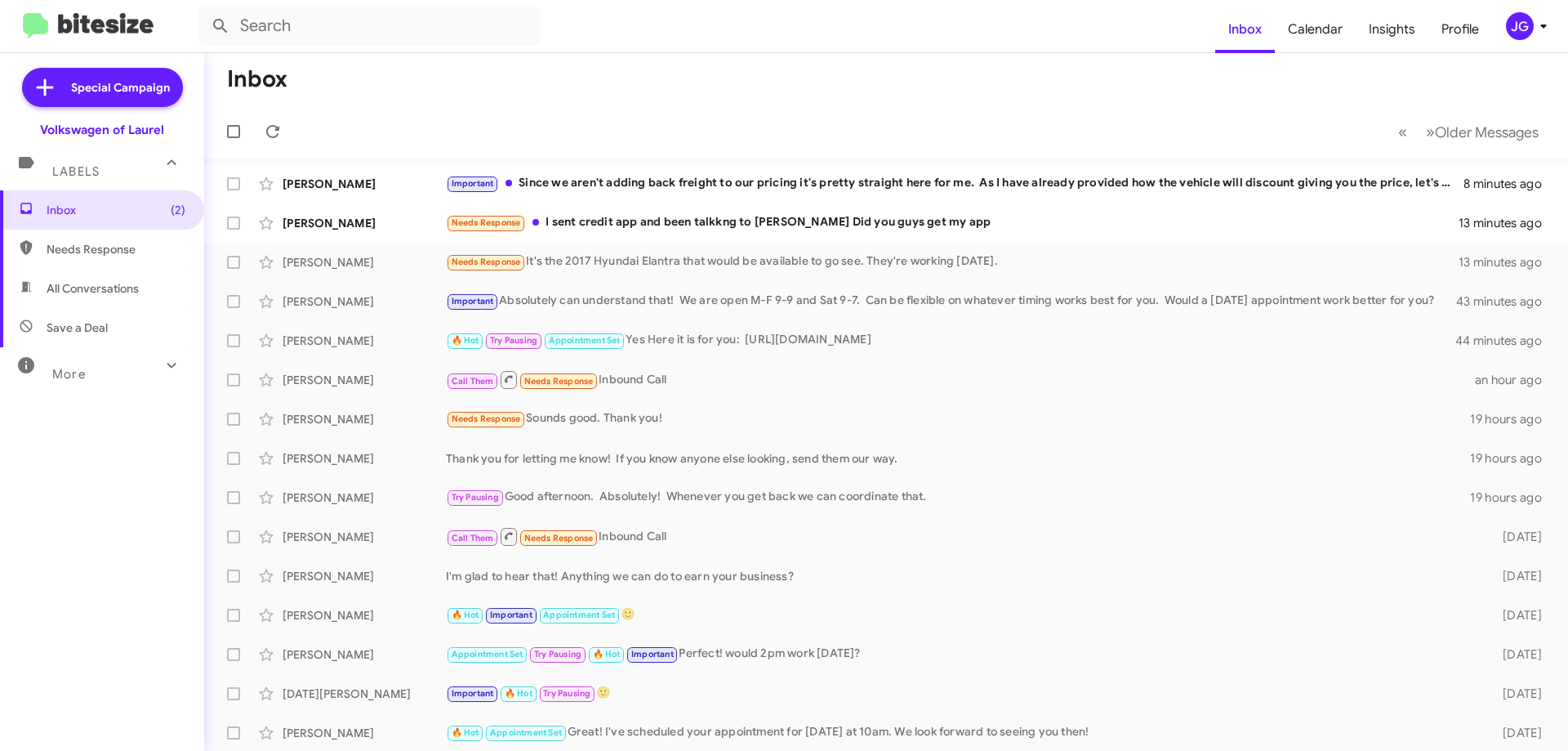
click at [162, 370] on icon at bounding box center [171, 365] width 19 height 19
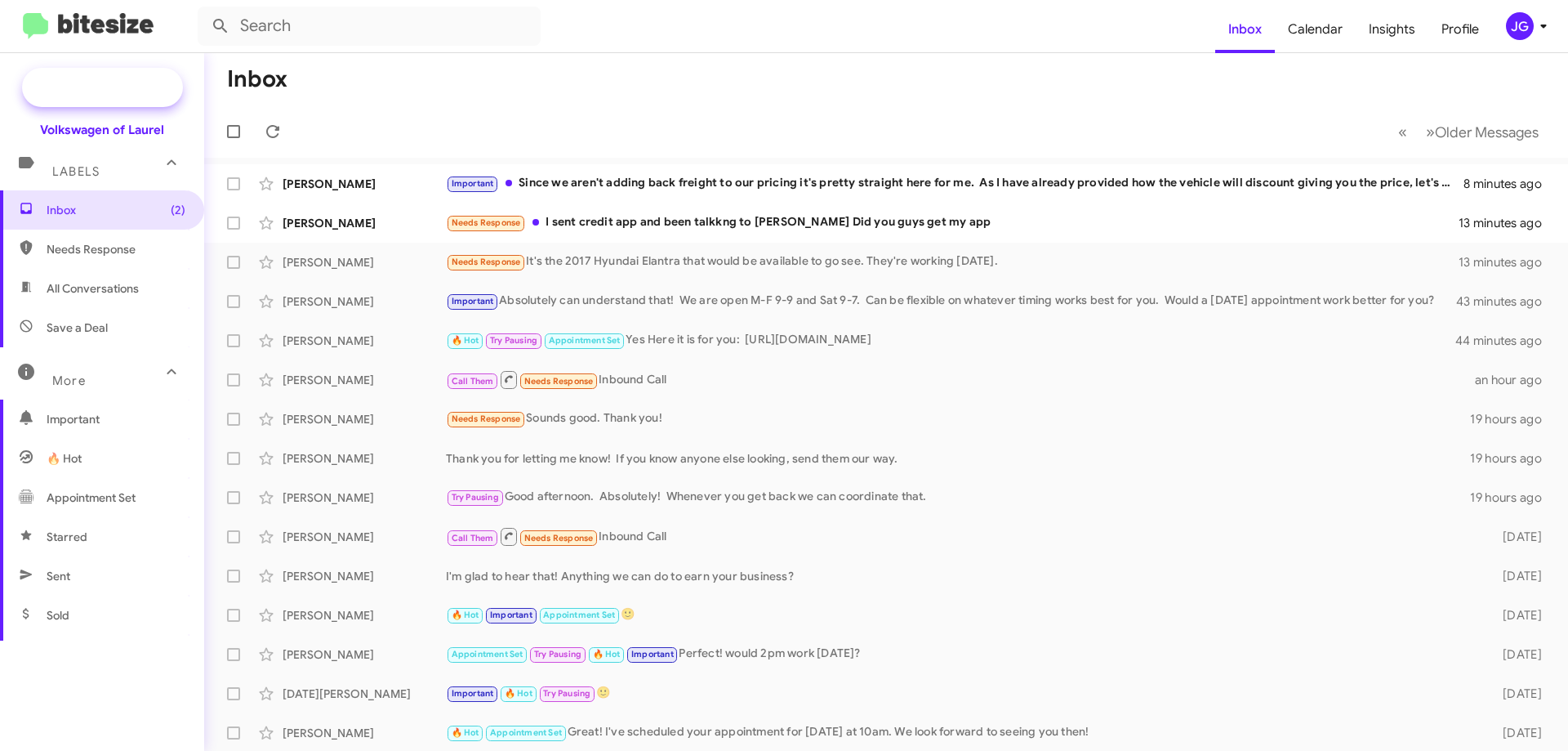
click at [98, 92] on span "Special Campaign" at bounding box center [120, 87] width 99 height 17
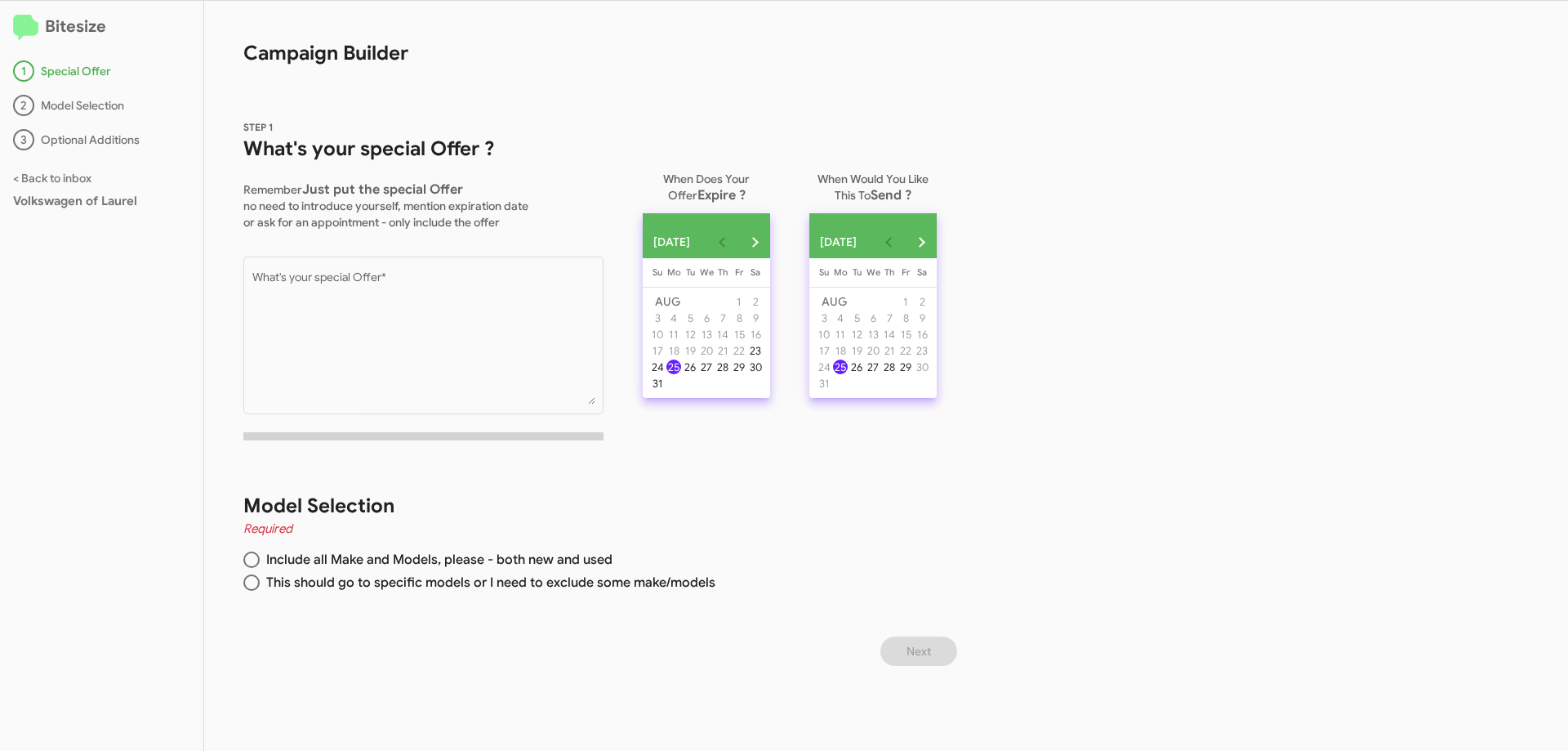
click at [58, 40] on h2 "Bitesize" at bounding box center [101, 27] width 177 height 27
click at [58, 38] on h2 "Bitesize" at bounding box center [101, 27] width 177 height 27
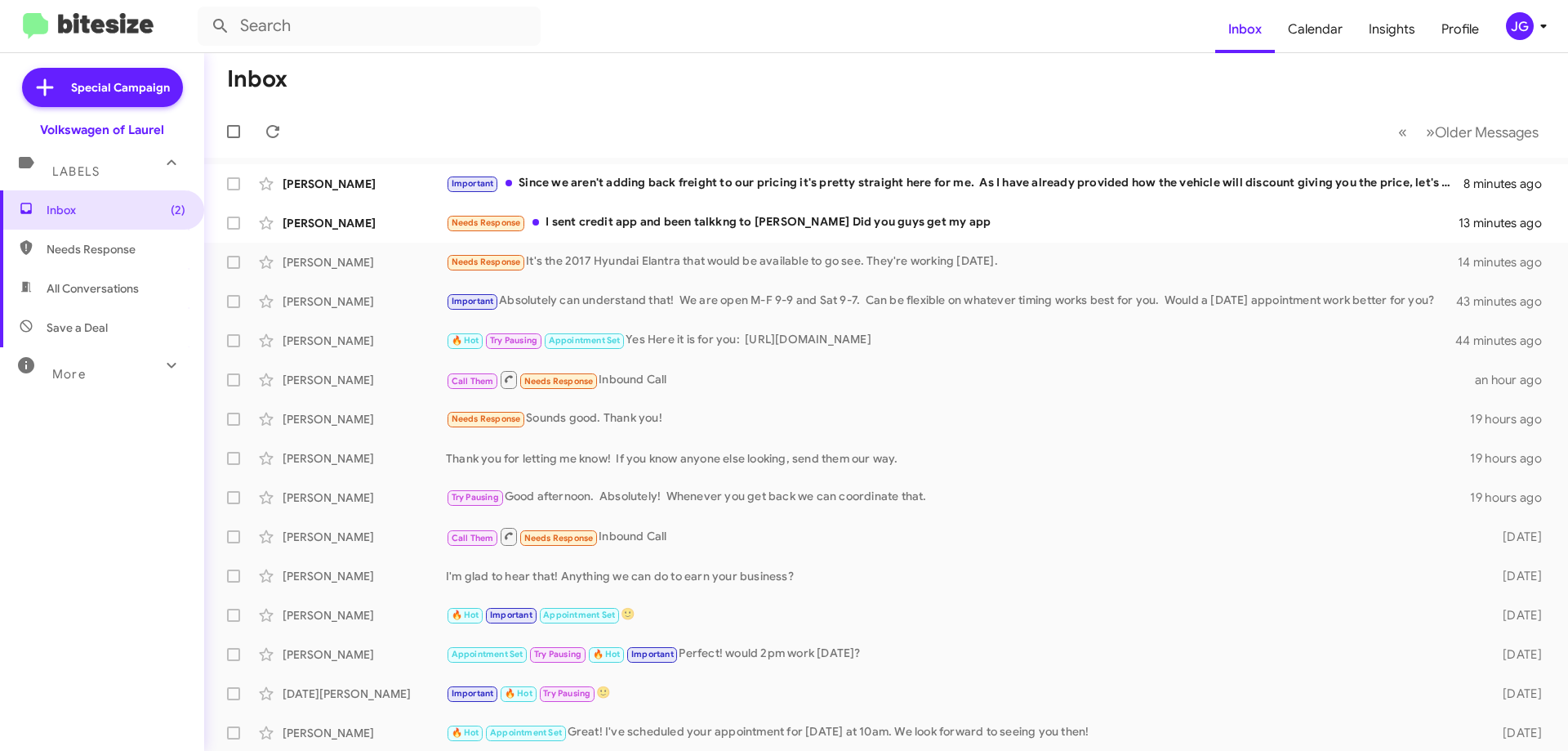
click at [163, 165] on icon at bounding box center [171, 162] width 19 height 19
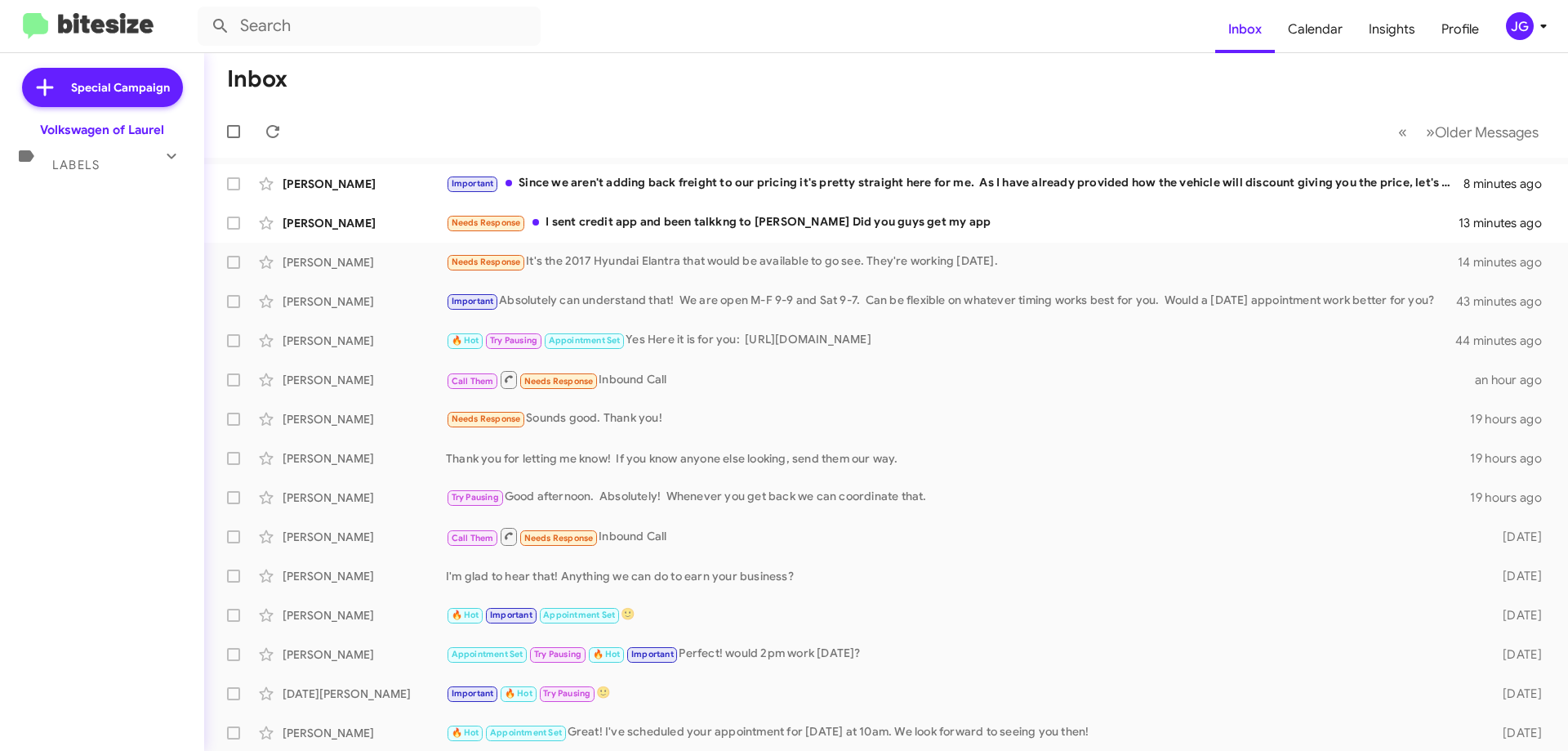
click at [163, 165] on icon at bounding box center [171, 155] width 19 height 19
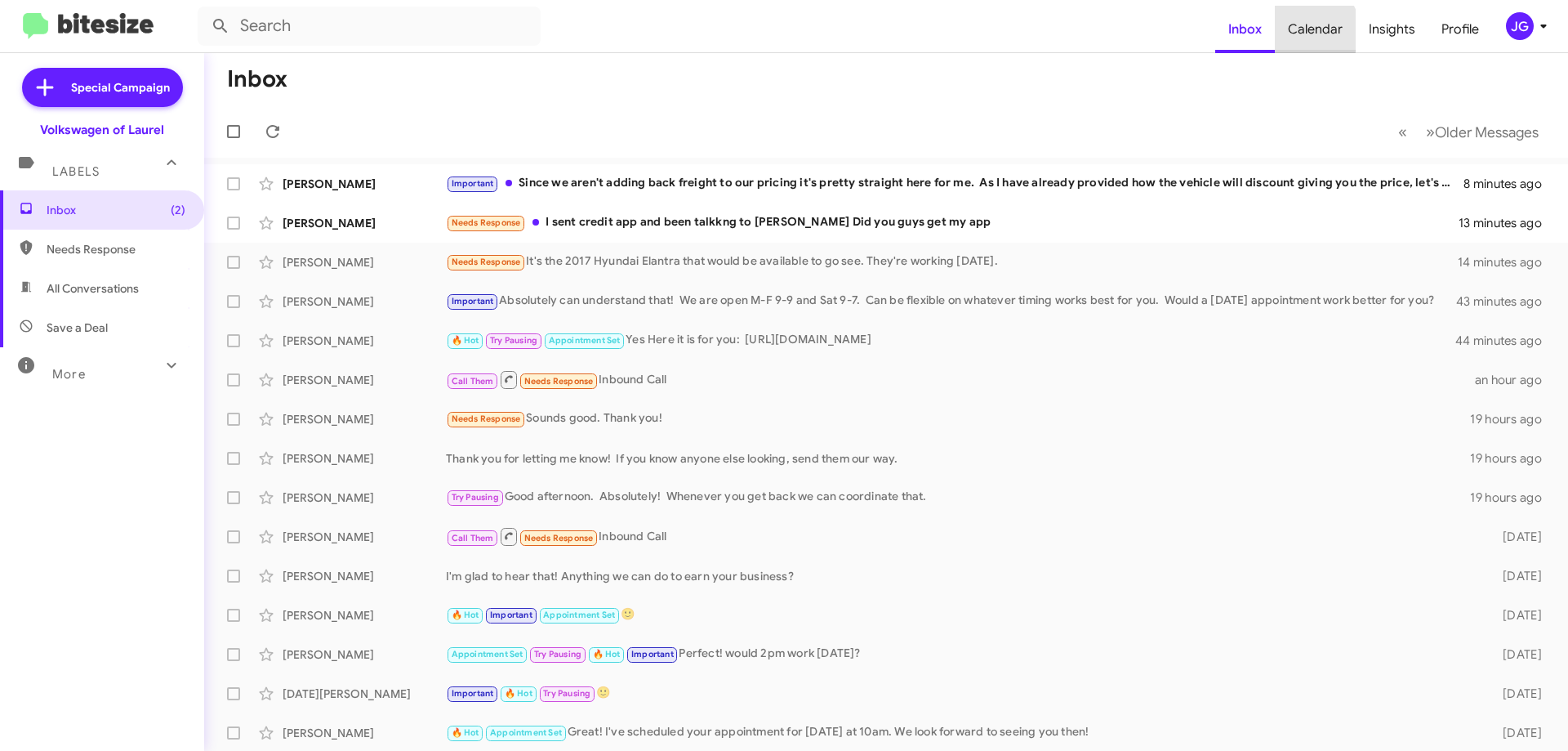
click at [1313, 30] on span "Calendar" at bounding box center [1315, 29] width 81 height 48
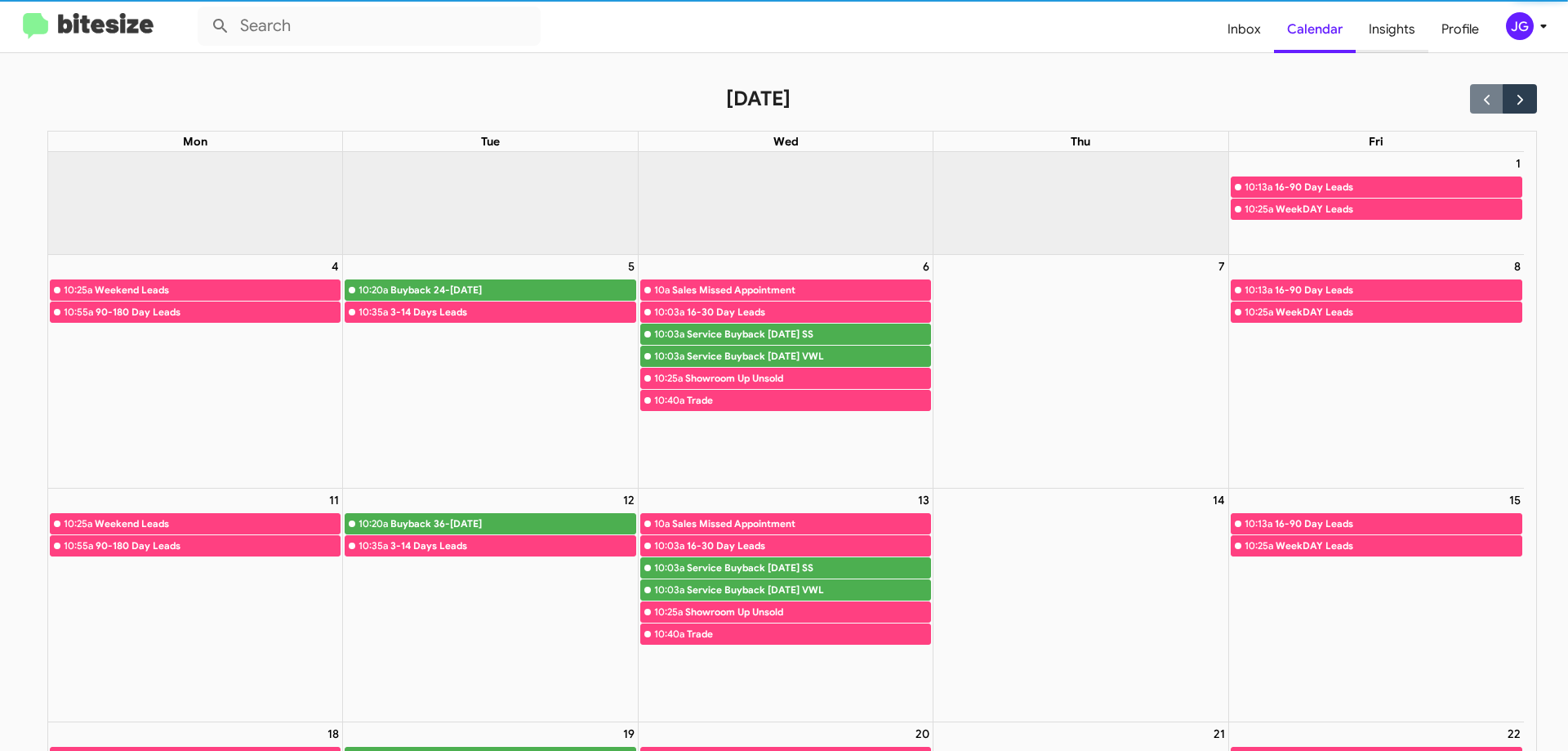
click at [1399, 38] on span "Insights" at bounding box center [1392, 29] width 73 height 48
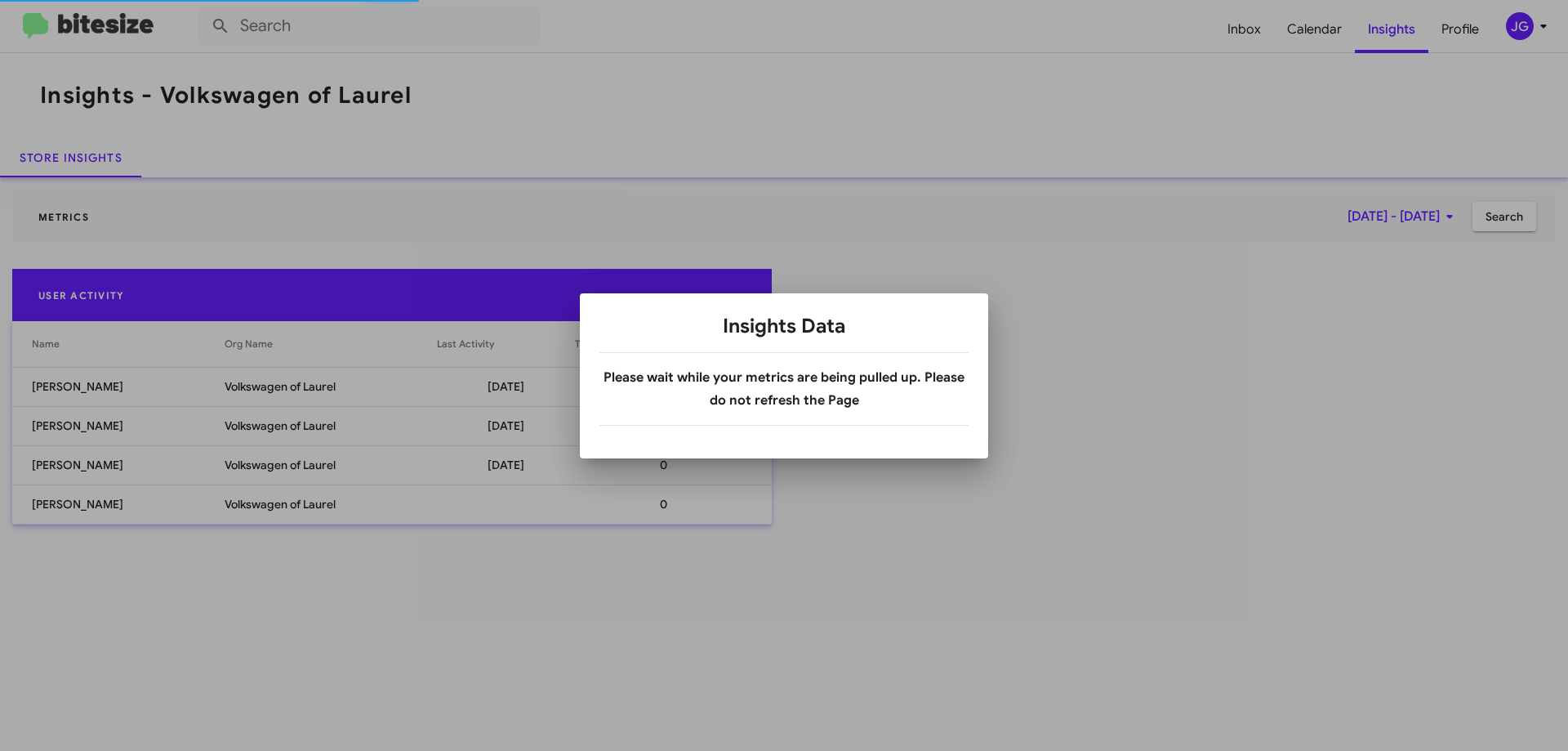
click at [1324, 21] on div at bounding box center [784, 375] width 1568 height 751
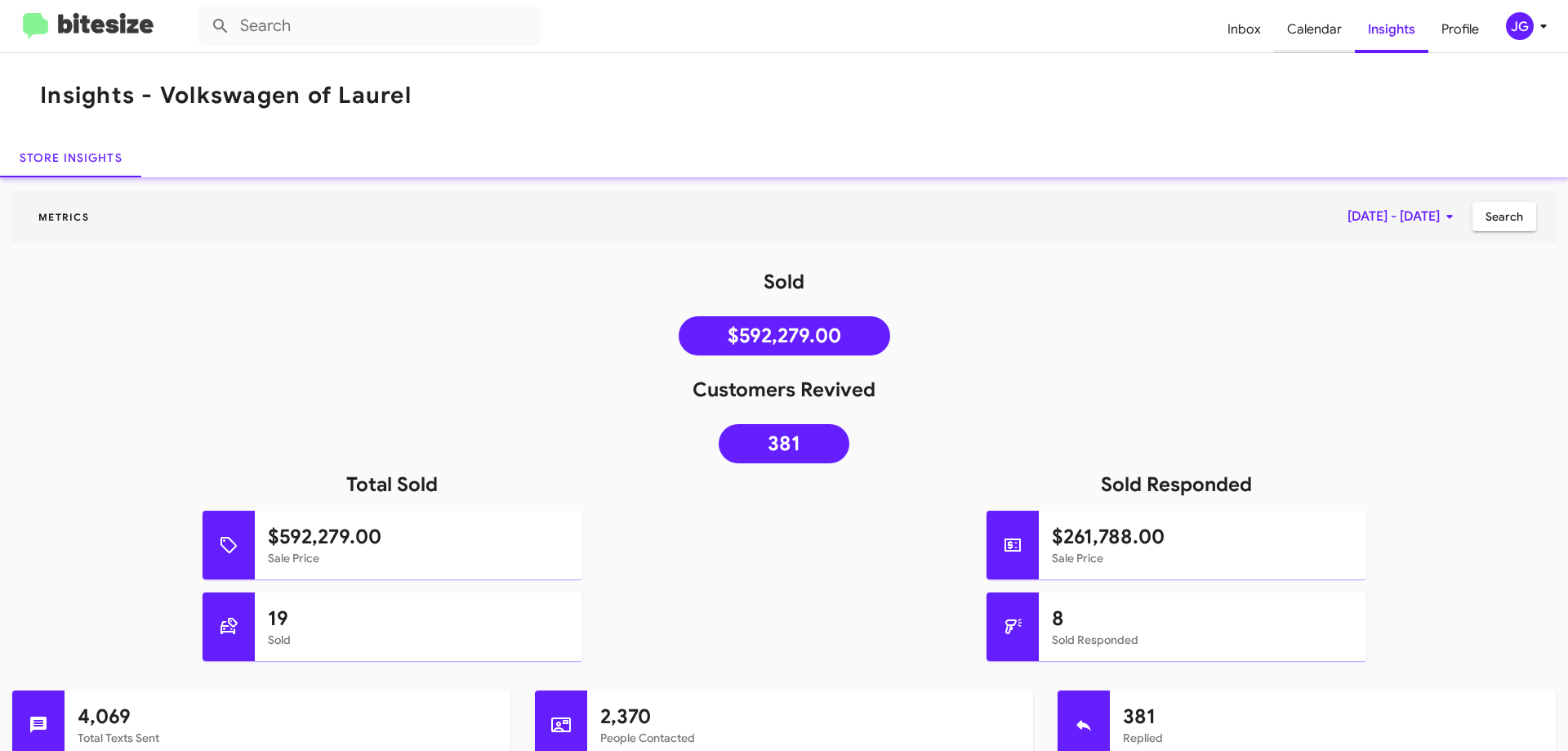
click at [1326, 25] on span "Calendar" at bounding box center [1314, 29] width 81 height 48
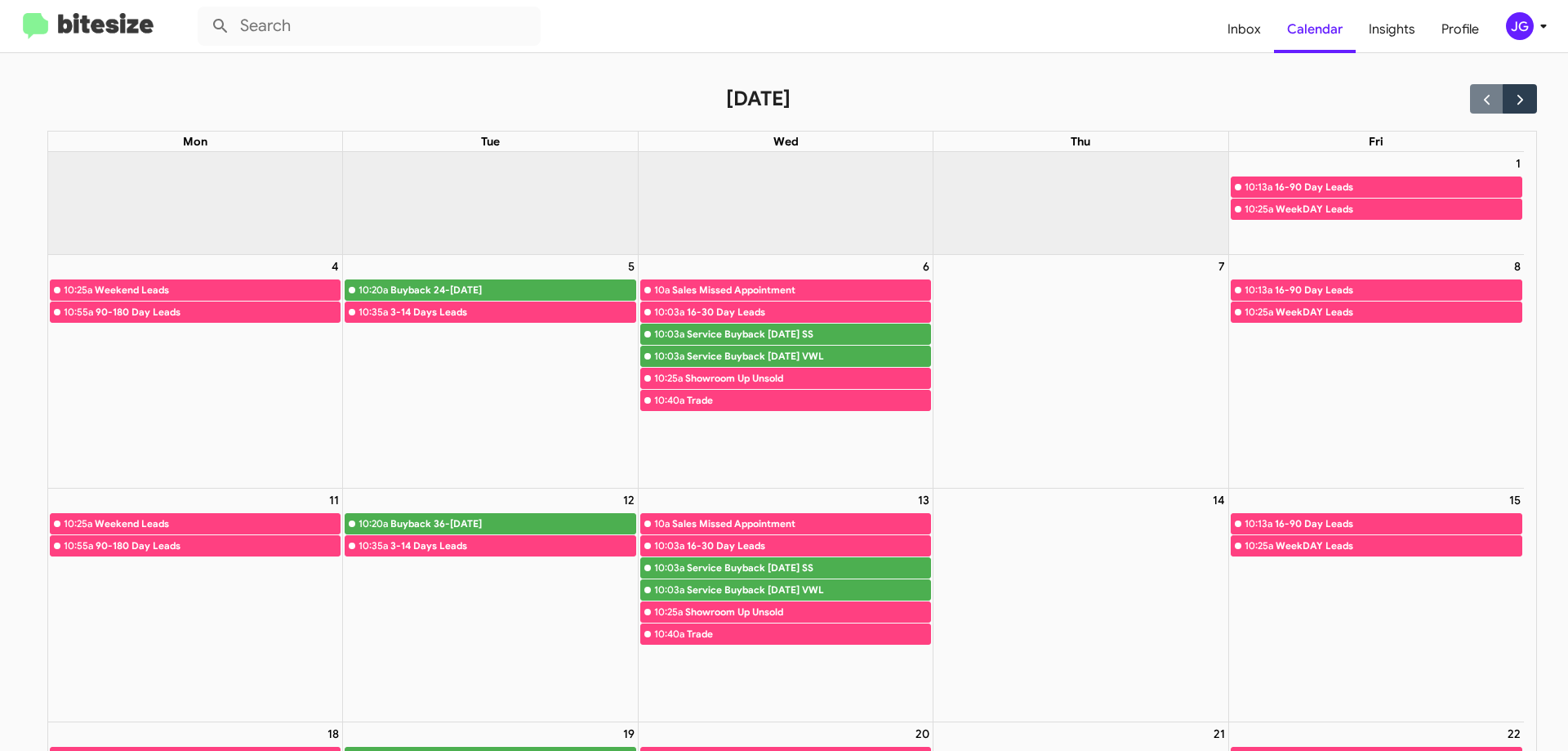
click at [800, 397] on div "Trade" at bounding box center [808, 401] width 244 height 17
